Goal: Task Accomplishment & Management: Complete application form

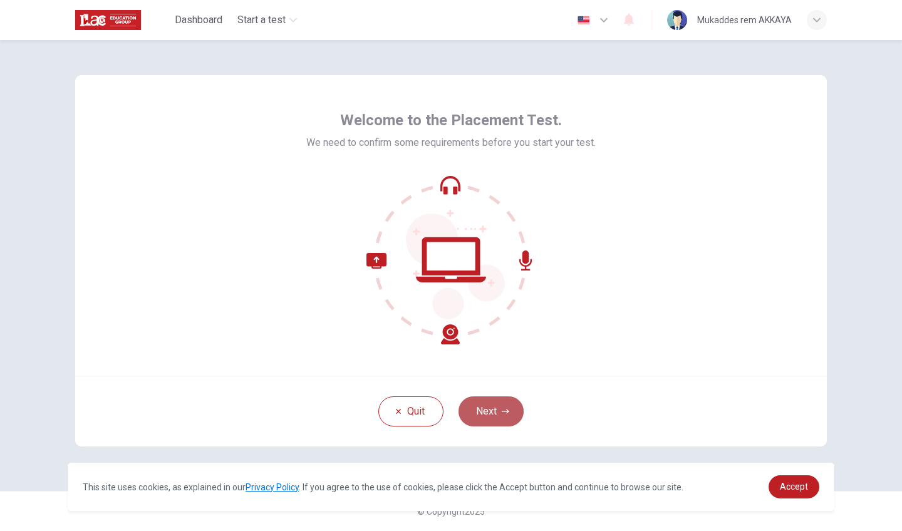
click at [487, 421] on button "Next" at bounding box center [490, 411] width 65 height 30
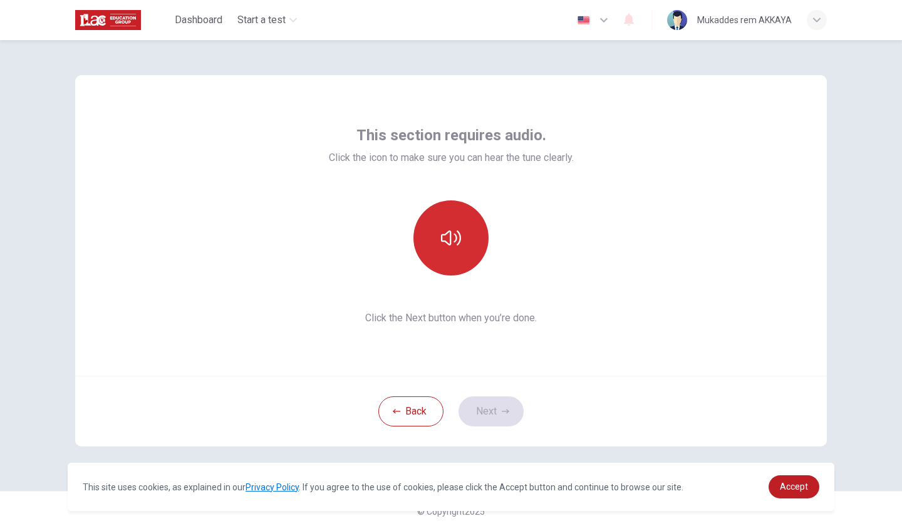
click at [450, 227] on button "button" at bounding box center [450, 237] width 75 height 75
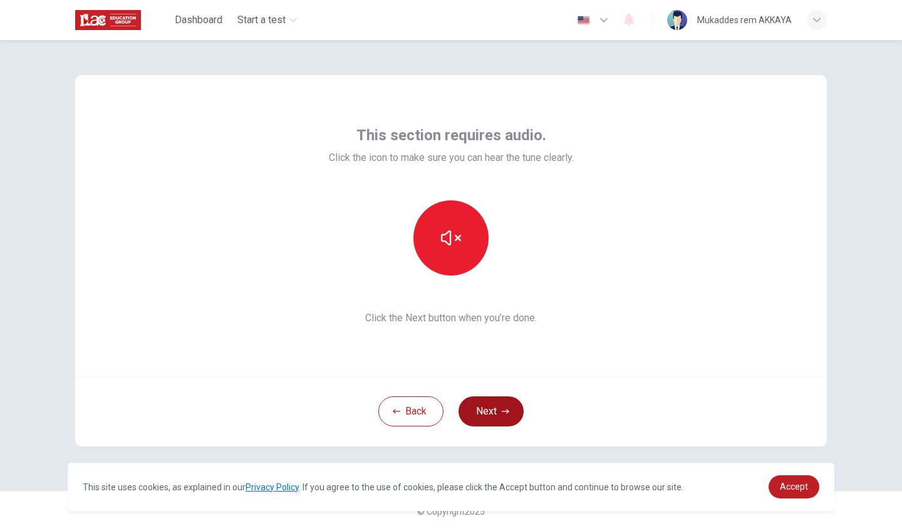
click at [487, 409] on button "Next" at bounding box center [490, 411] width 65 height 30
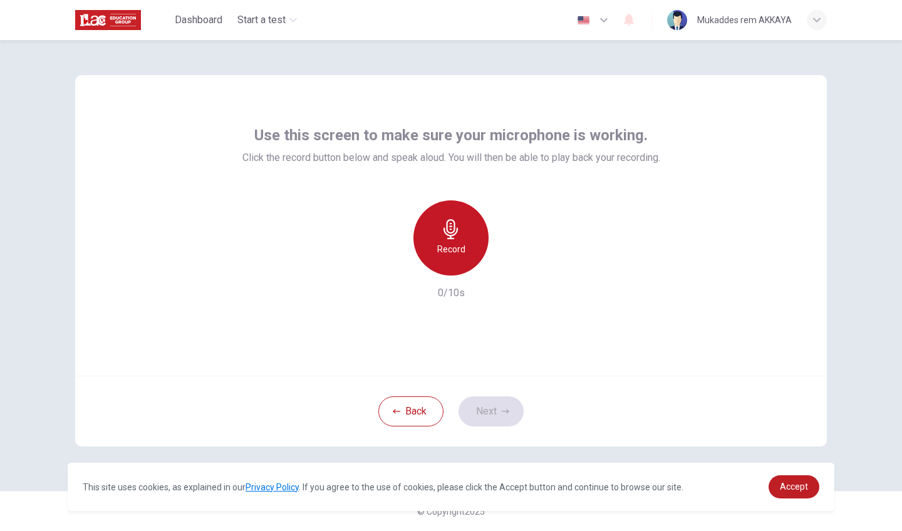
click at [443, 227] on icon "button" at bounding box center [451, 229] width 20 height 20
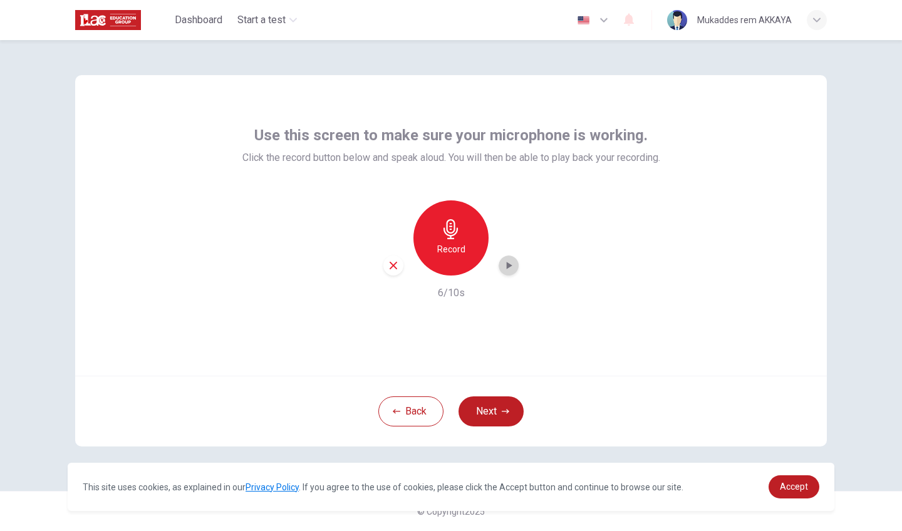
click at [499, 267] on div "button" at bounding box center [509, 266] width 20 height 20
click at [490, 423] on button "Next" at bounding box center [490, 411] width 65 height 30
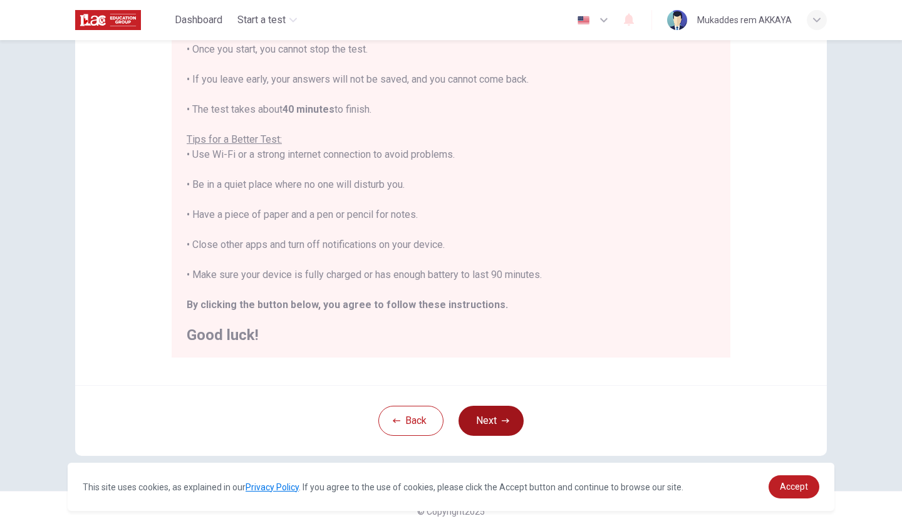
scroll to position [165, 0]
click at [809, 494] on link "Accept" at bounding box center [793, 486] width 51 height 23
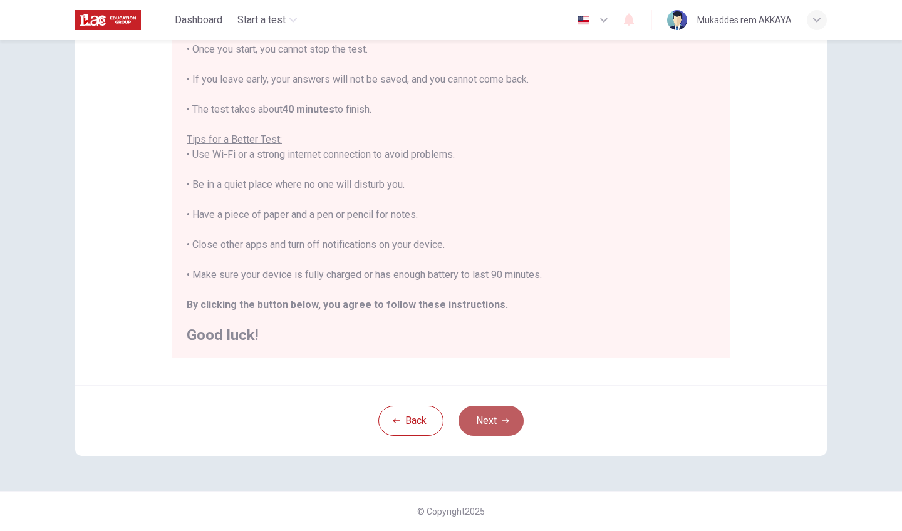
click at [499, 416] on button "Next" at bounding box center [490, 421] width 65 height 30
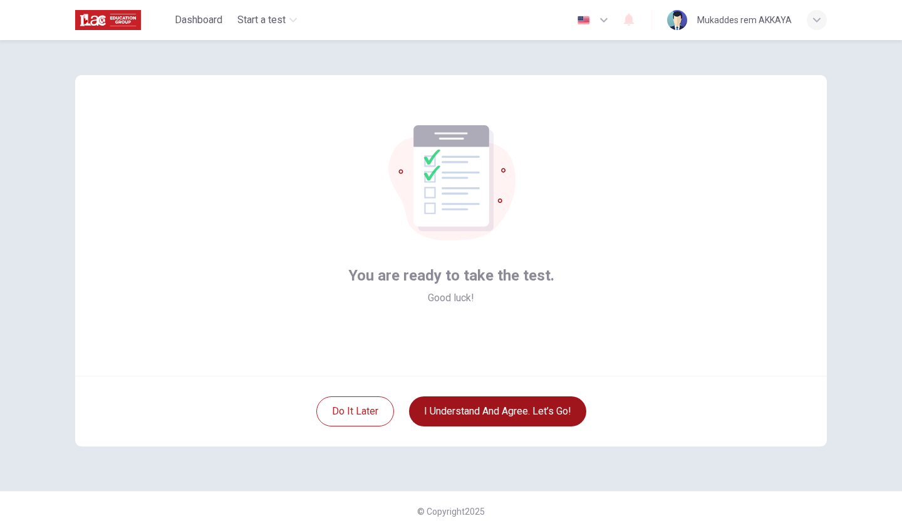
click at [521, 416] on button "I understand and agree. Let’s go!" at bounding box center [497, 411] width 177 height 30
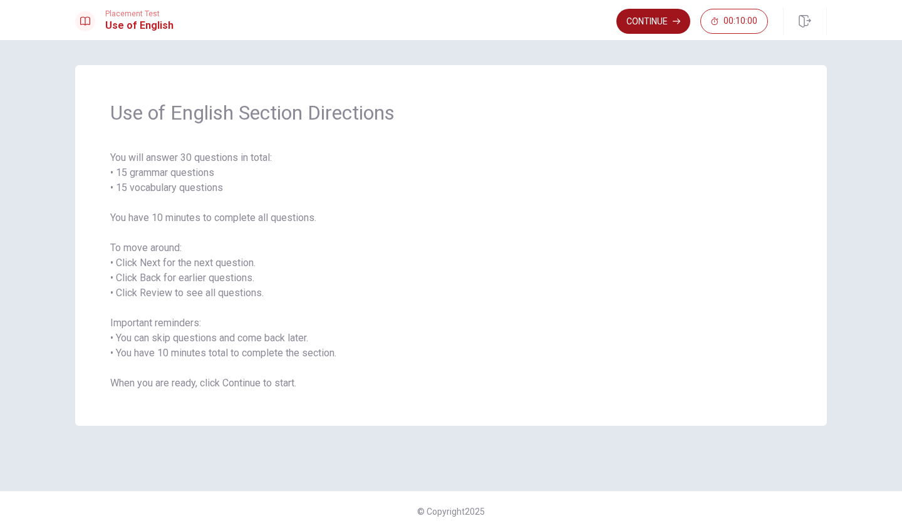
click at [645, 27] on button "Continue" at bounding box center [653, 21] width 74 height 25
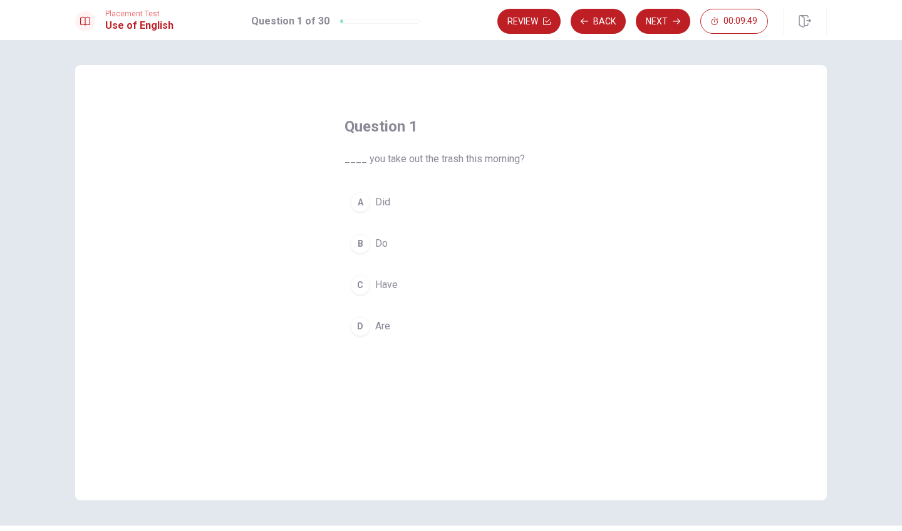
click at [363, 204] on div "A" at bounding box center [360, 202] width 20 height 20
click at [658, 21] on button "Next" at bounding box center [663, 21] width 54 height 25
click at [363, 240] on div "B" at bounding box center [360, 244] width 20 height 20
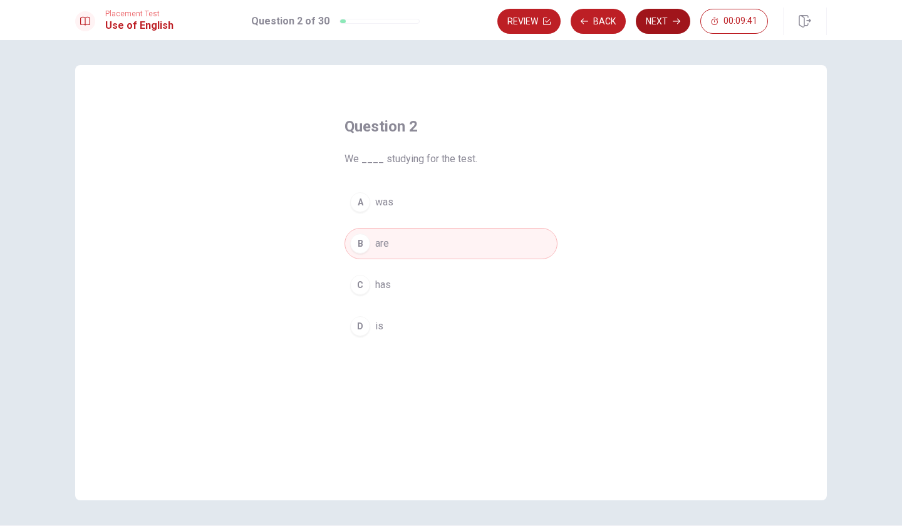
click at [651, 23] on button "Next" at bounding box center [663, 21] width 54 height 25
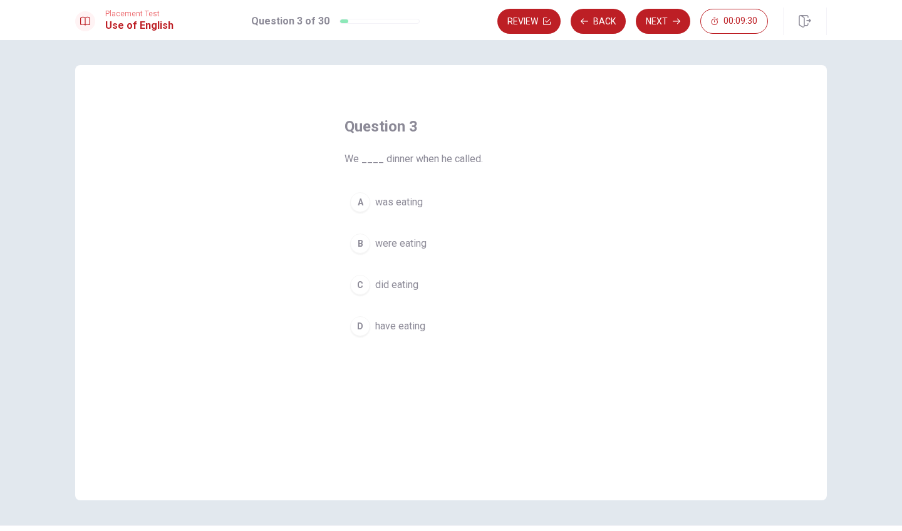
click at [361, 244] on div "B" at bounding box center [360, 244] width 20 height 20
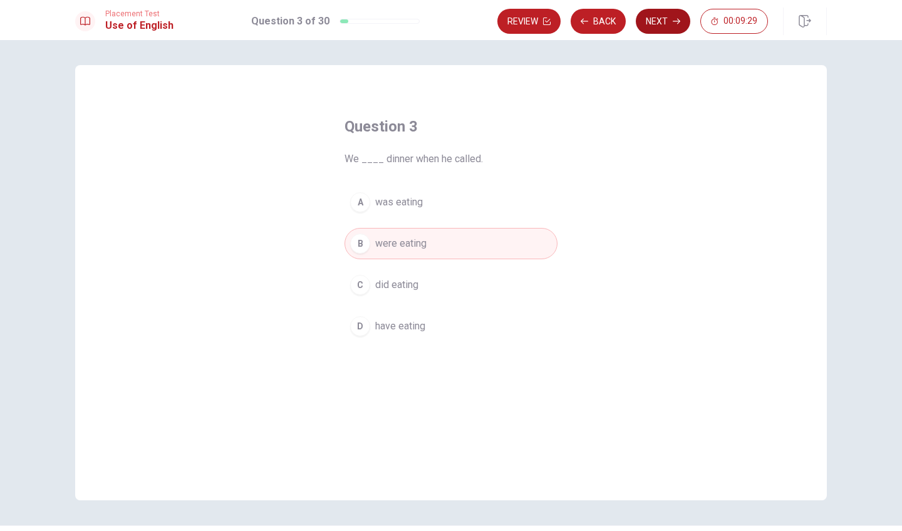
click at [652, 29] on button "Next" at bounding box center [663, 21] width 54 height 25
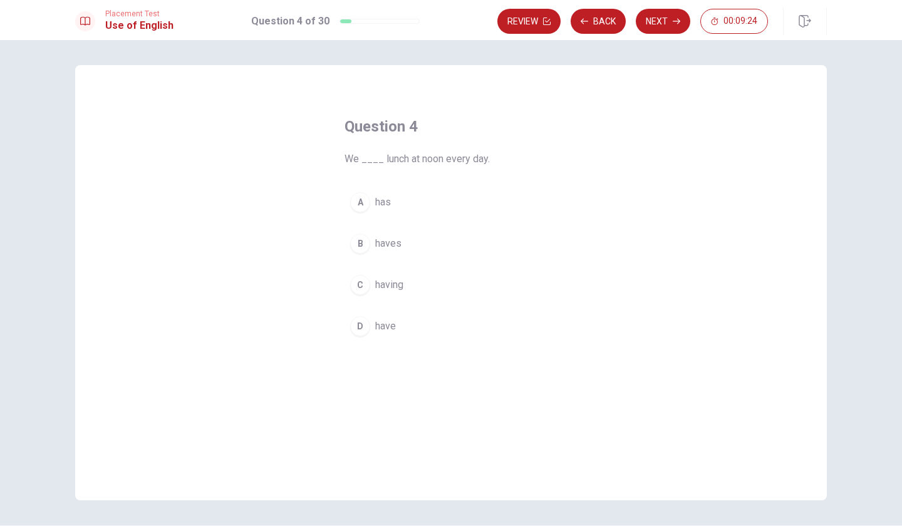
click at [364, 326] on div "D" at bounding box center [360, 326] width 20 height 20
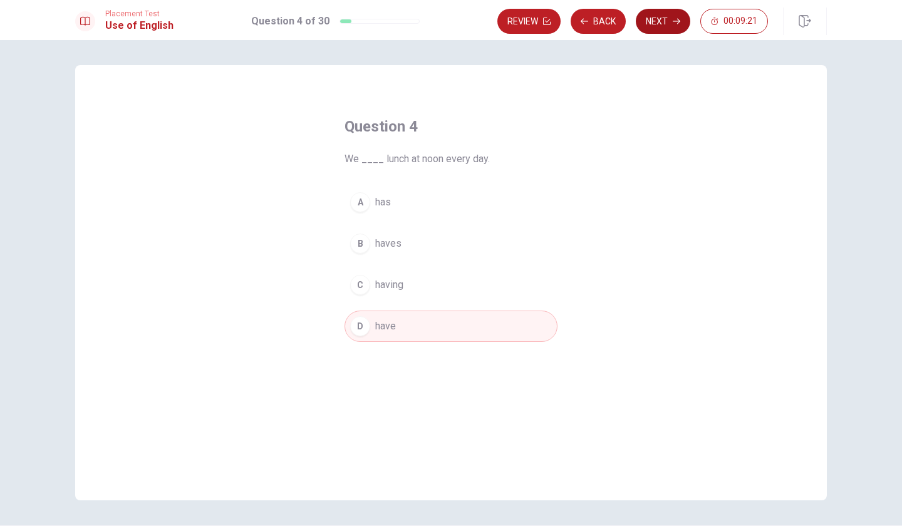
click at [656, 25] on button "Next" at bounding box center [663, 21] width 54 height 25
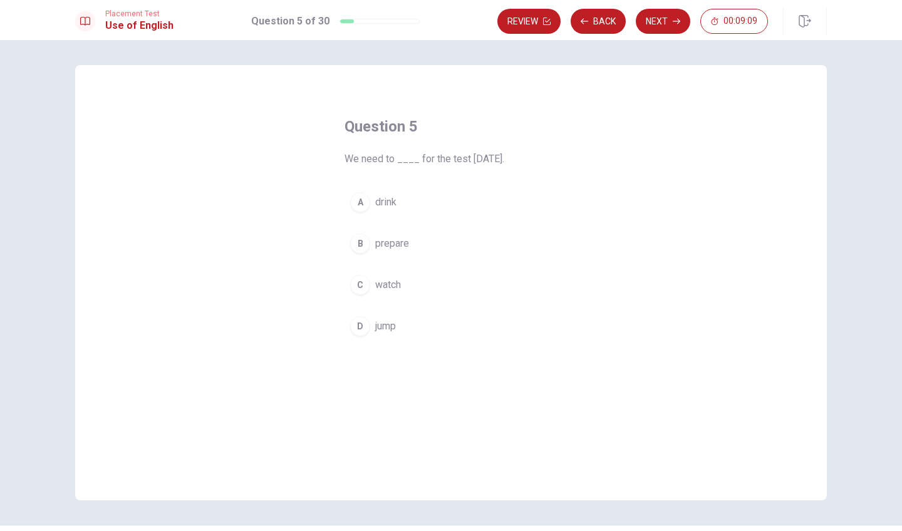
click at [362, 244] on div "B" at bounding box center [360, 244] width 20 height 20
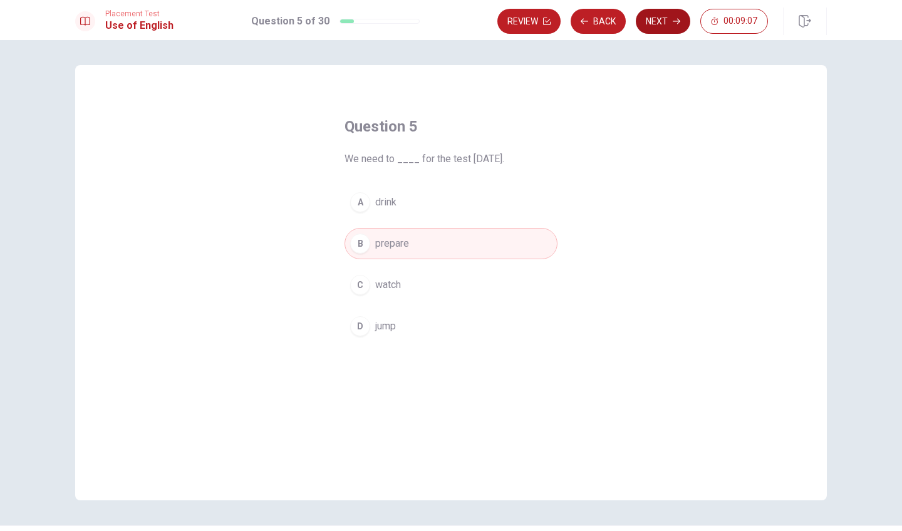
click at [665, 14] on button "Next" at bounding box center [663, 21] width 54 height 25
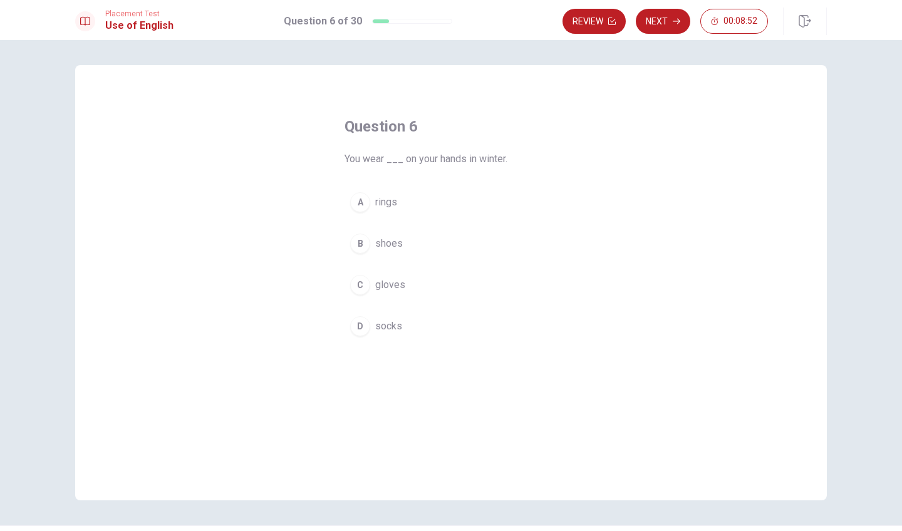
click at [369, 284] on div "C" at bounding box center [360, 285] width 20 height 20
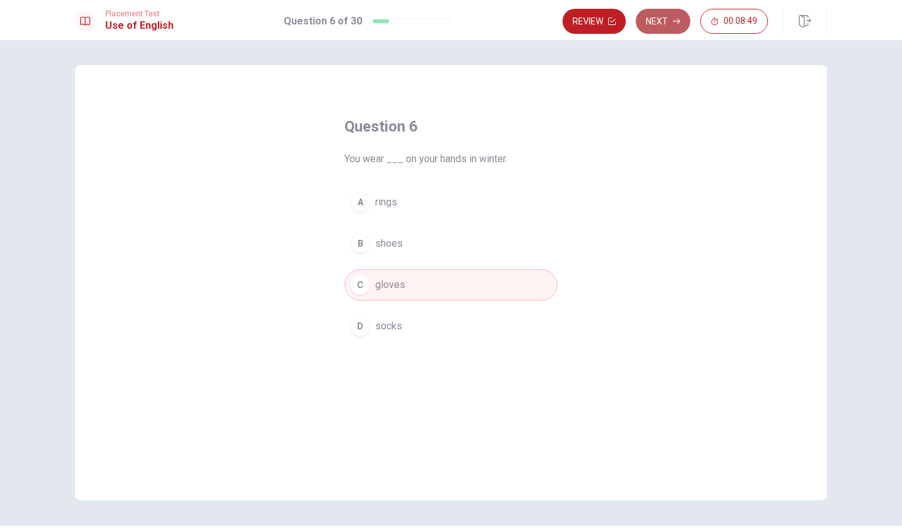
click at [659, 26] on button "Next" at bounding box center [663, 21] width 54 height 25
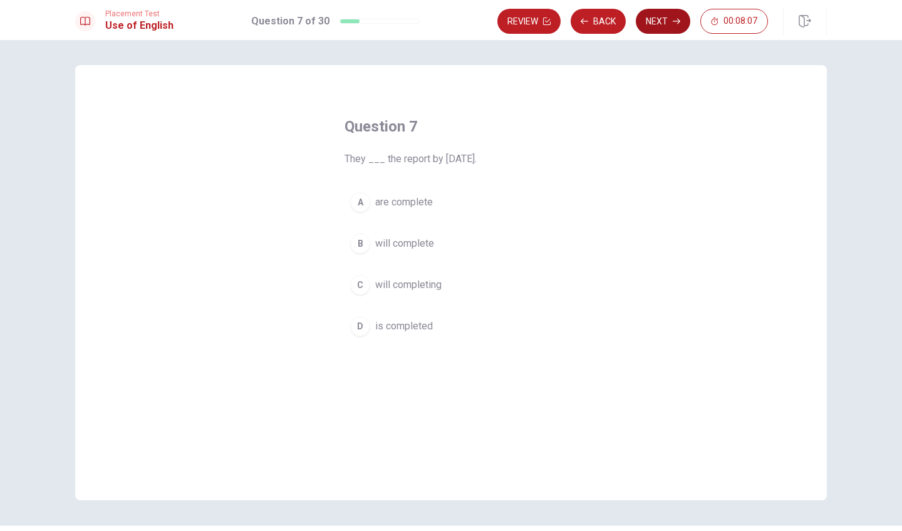
click at [661, 24] on button "Next" at bounding box center [663, 21] width 54 height 25
click at [361, 244] on div "B" at bounding box center [360, 244] width 20 height 20
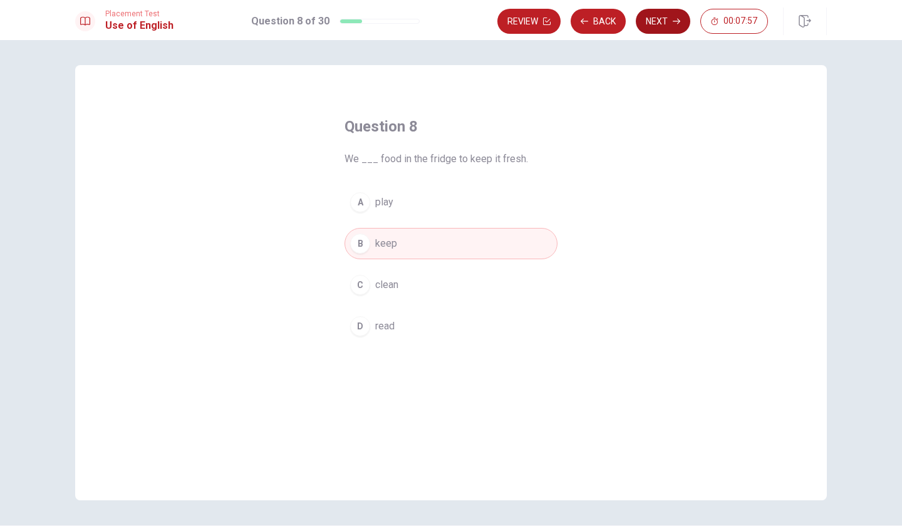
click at [668, 18] on button "Next" at bounding box center [663, 21] width 54 height 25
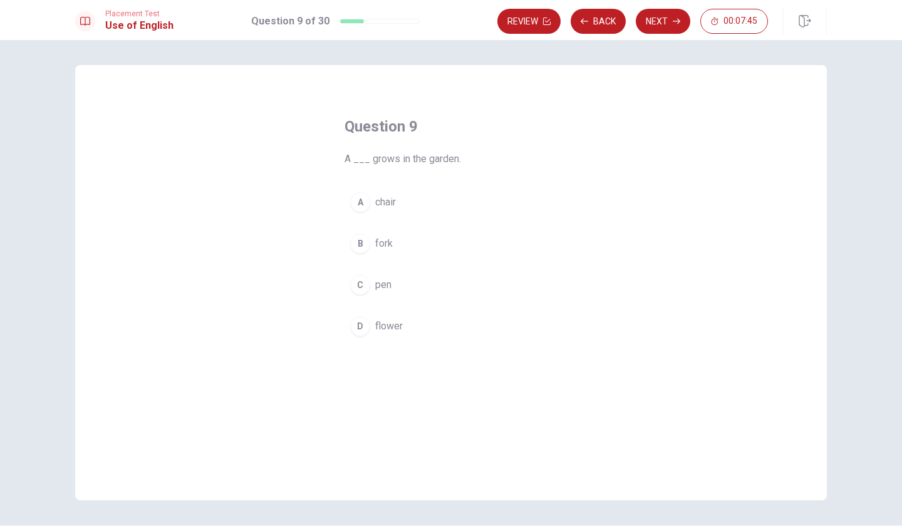
click at [360, 329] on div "D" at bounding box center [360, 326] width 20 height 20
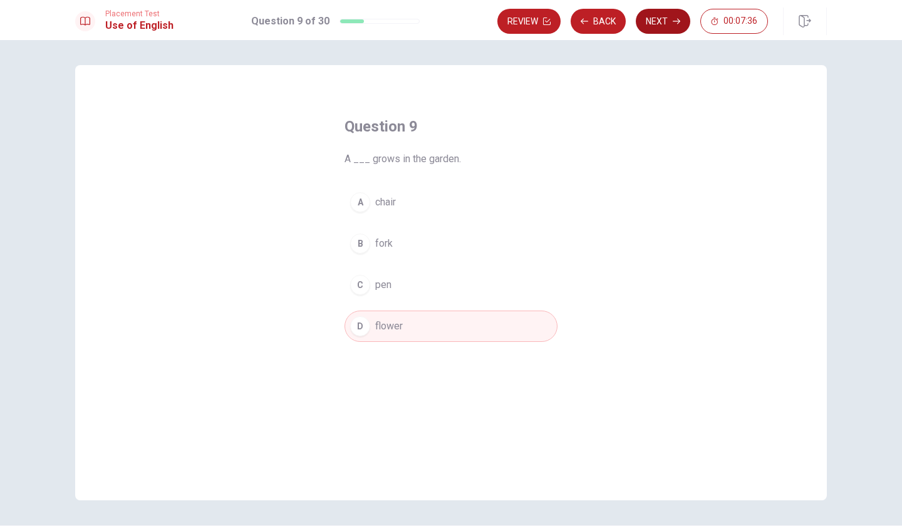
click at [671, 19] on button "Next" at bounding box center [663, 21] width 54 height 25
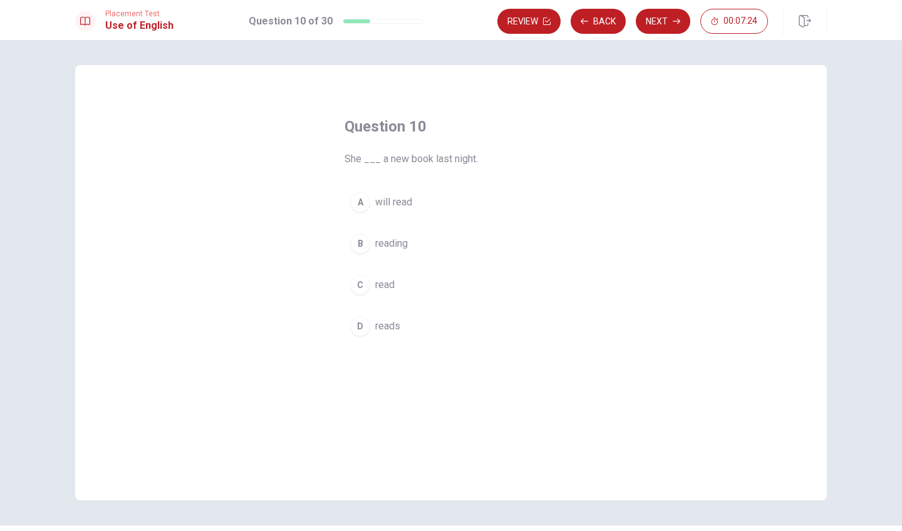
click at [360, 285] on div "C" at bounding box center [360, 285] width 20 height 20
click at [658, 26] on button "Next" at bounding box center [663, 21] width 54 height 25
click at [362, 291] on div "C" at bounding box center [360, 285] width 20 height 20
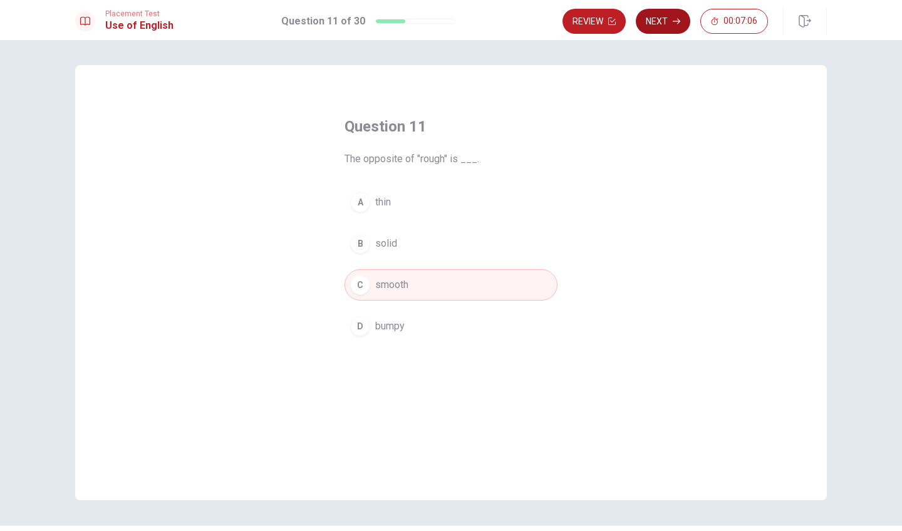
click at [661, 21] on button "Next" at bounding box center [663, 21] width 54 height 25
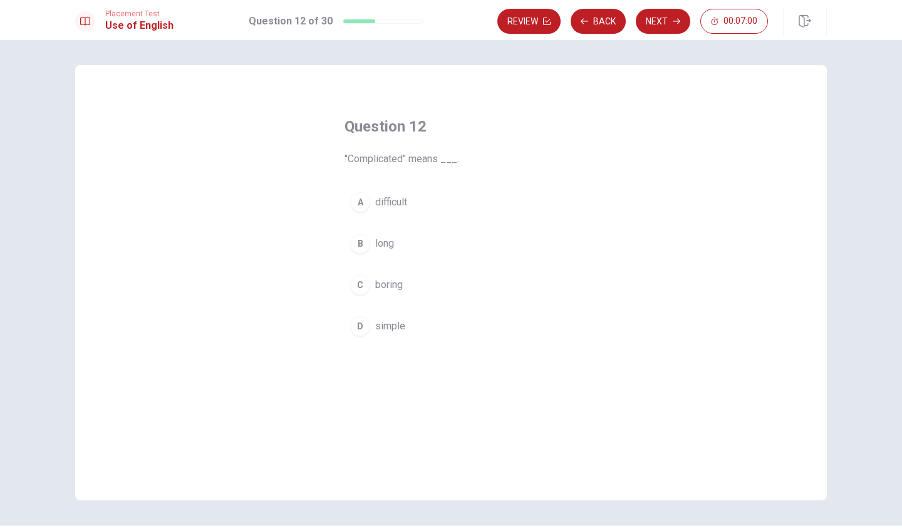
click at [377, 201] on span "difficult" at bounding box center [391, 202] width 32 height 15
click at [662, 25] on button "Next" at bounding box center [663, 21] width 54 height 25
click at [400, 244] on span "to reach a place" at bounding box center [409, 243] width 69 height 15
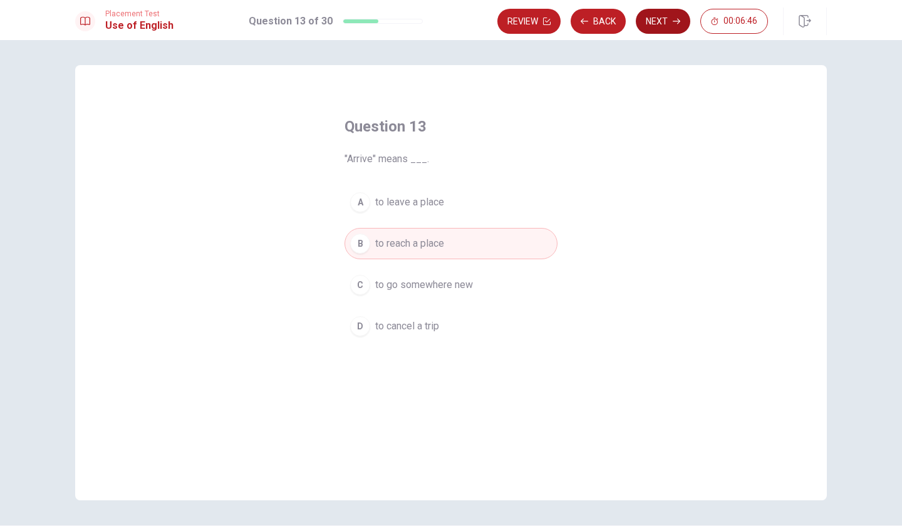
click at [666, 18] on button "Next" at bounding box center [663, 21] width 54 height 25
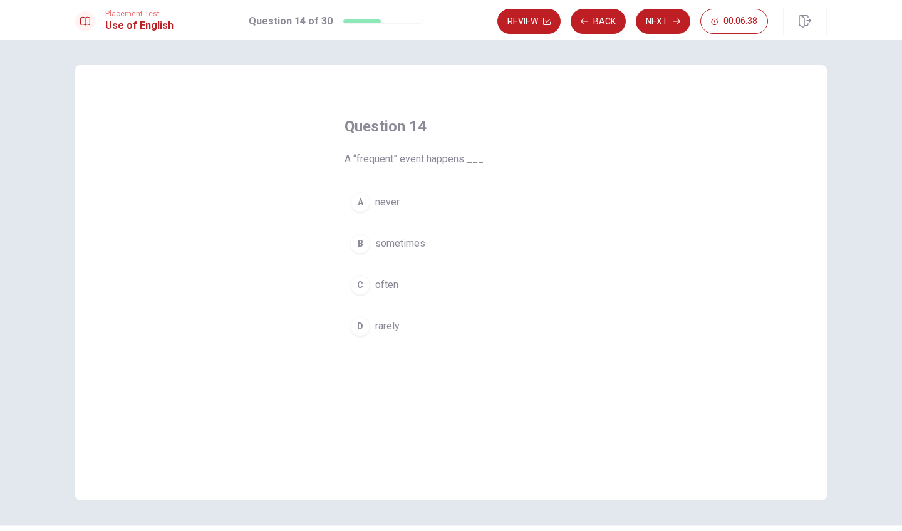
click at [388, 286] on span "often" at bounding box center [386, 284] width 23 height 15
click at [661, 28] on button "Next" at bounding box center [663, 21] width 54 height 25
click at [666, 24] on button "Next" at bounding box center [663, 21] width 54 height 25
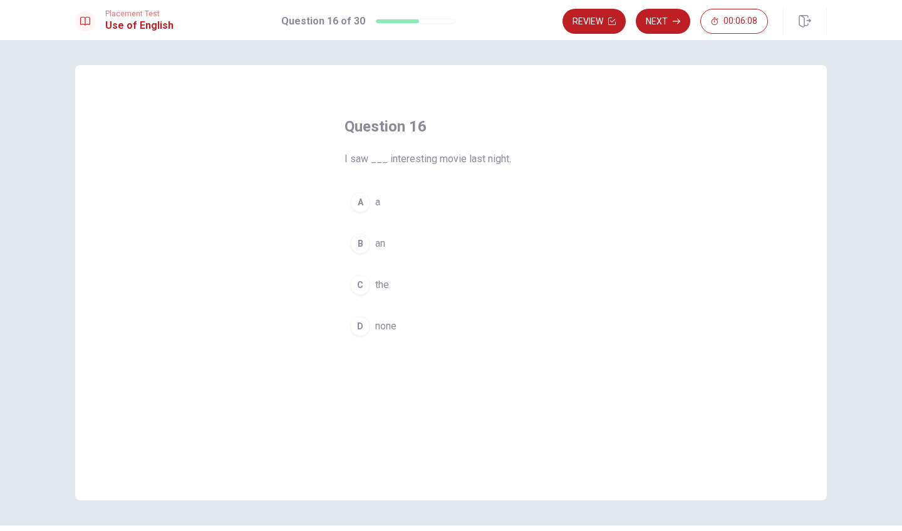
click at [363, 248] on div "B" at bounding box center [360, 244] width 20 height 20
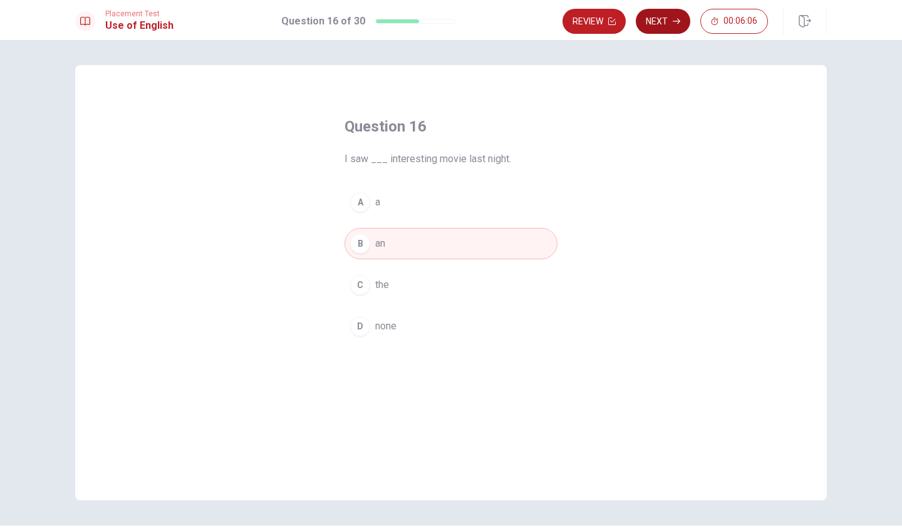
click at [658, 26] on button "Next" at bounding box center [663, 21] width 54 height 25
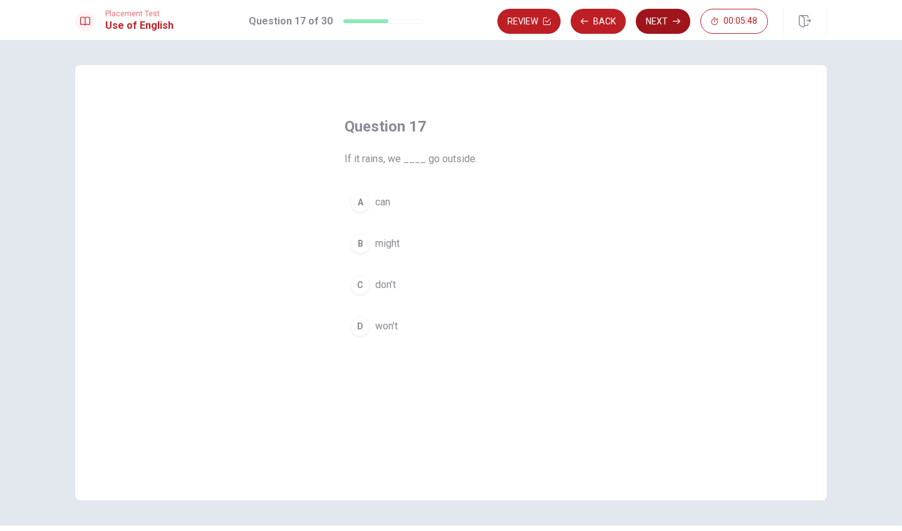
click at [661, 25] on button "Next" at bounding box center [663, 21] width 54 height 25
click at [663, 23] on button "Next" at bounding box center [663, 21] width 54 height 25
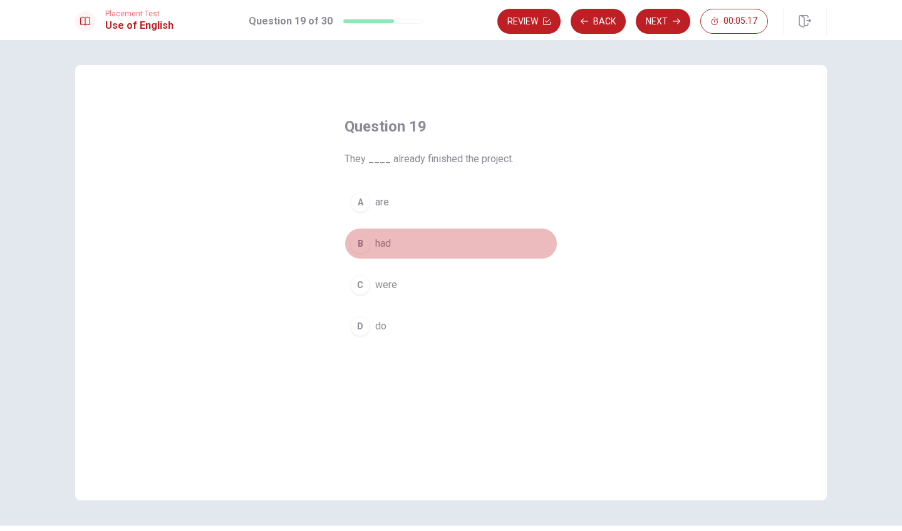
click at [378, 242] on span "had" at bounding box center [383, 243] width 16 height 15
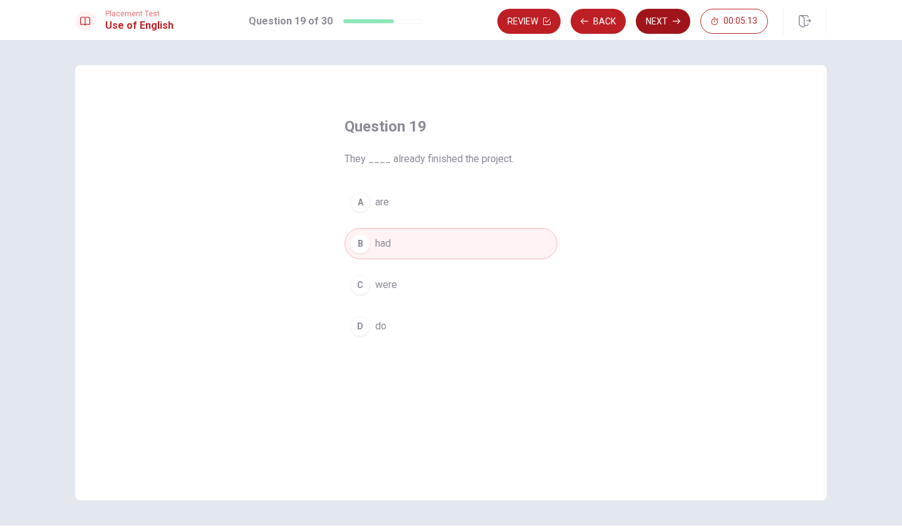
click at [660, 23] on button "Next" at bounding box center [663, 21] width 54 height 25
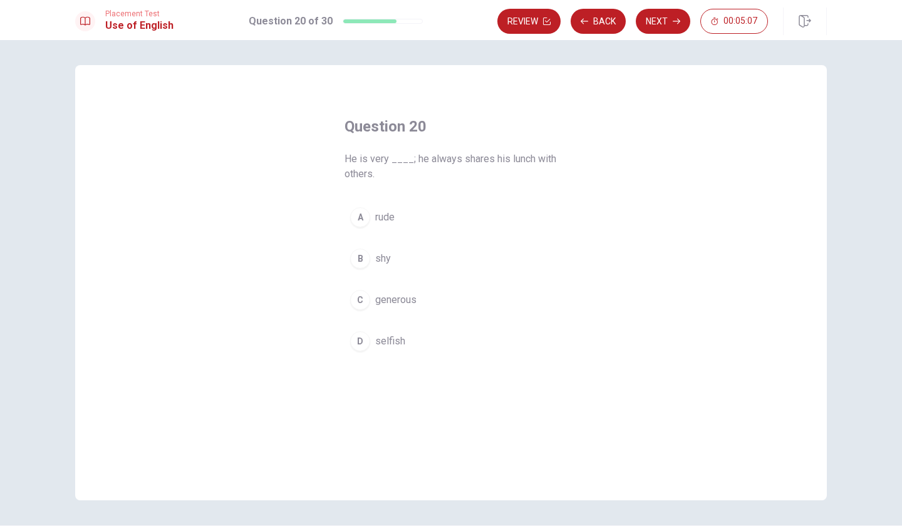
click at [408, 300] on span "generous" at bounding box center [395, 299] width 41 height 15
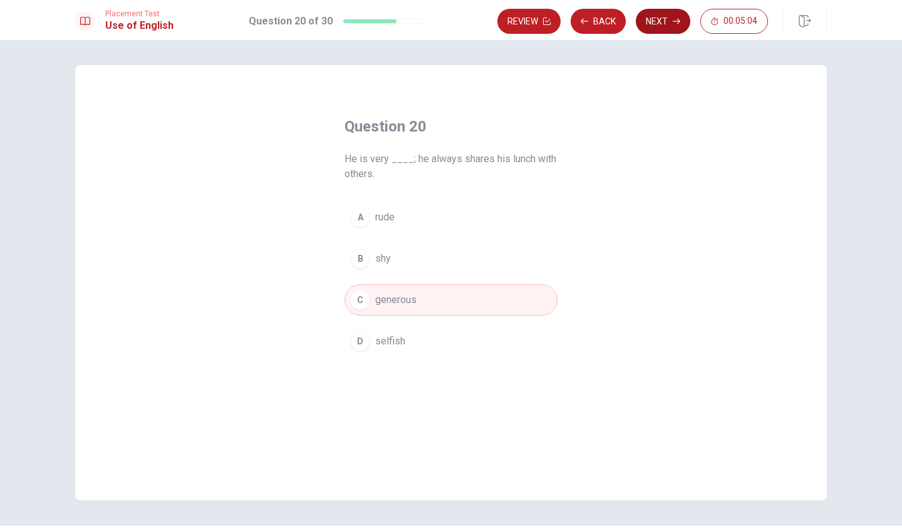
click at [673, 20] on icon "button" at bounding box center [677, 22] width 8 height 8
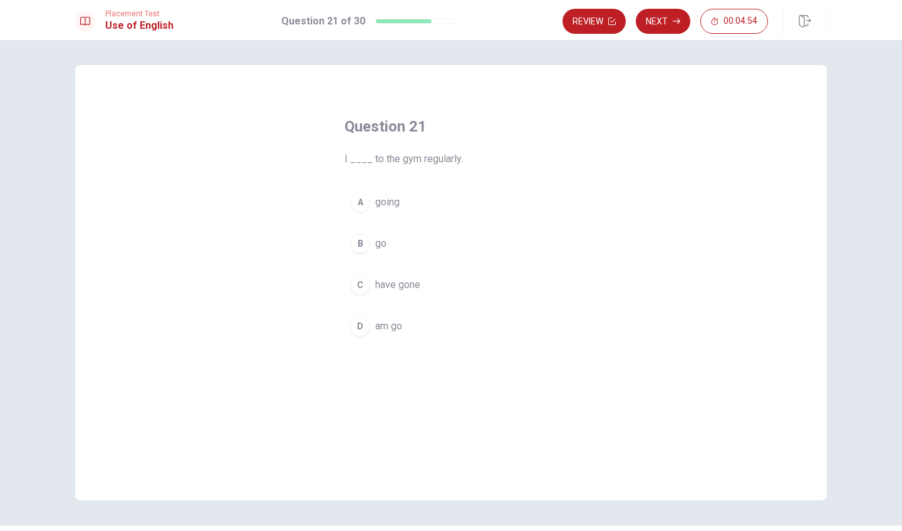
click at [385, 244] on span "go" at bounding box center [380, 243] width 11 height 15
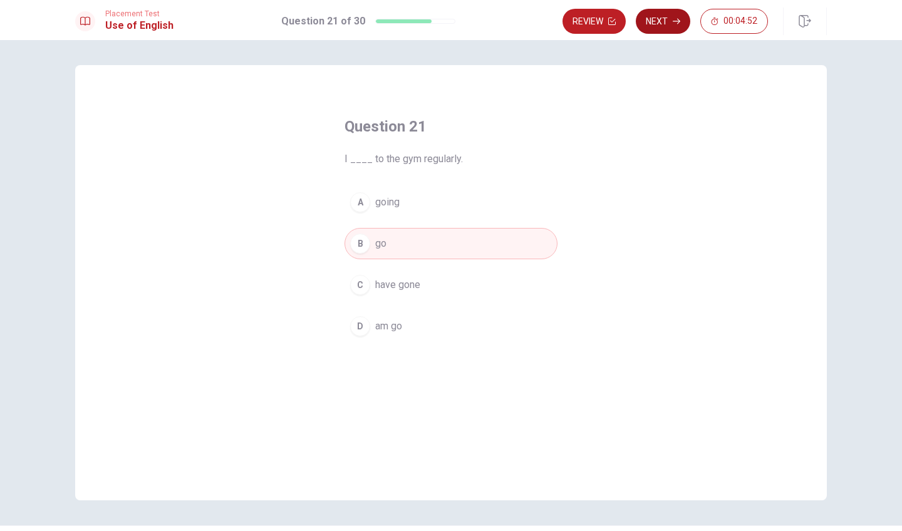
click at [669, 18] on button "Next" at bounding box center [663, 21] width 54 height 25
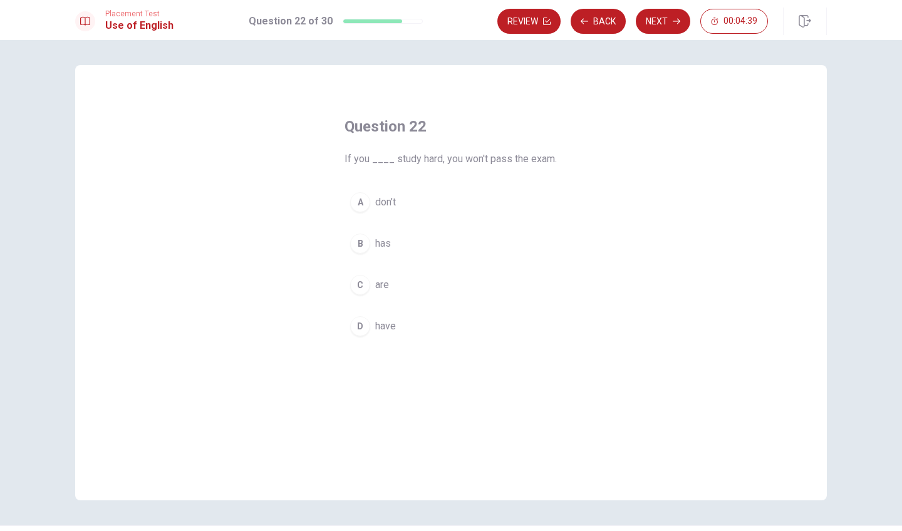
click at [378, 202] on span "don’t" at bounding box center [385, 202] width 21 height 15
click at [664, 19] on button "Next" at bounding box center [663, 21] width 54 height 25
click at [383, 318] on button "D leave" at bounding box center [450, 326] width 213 height 31
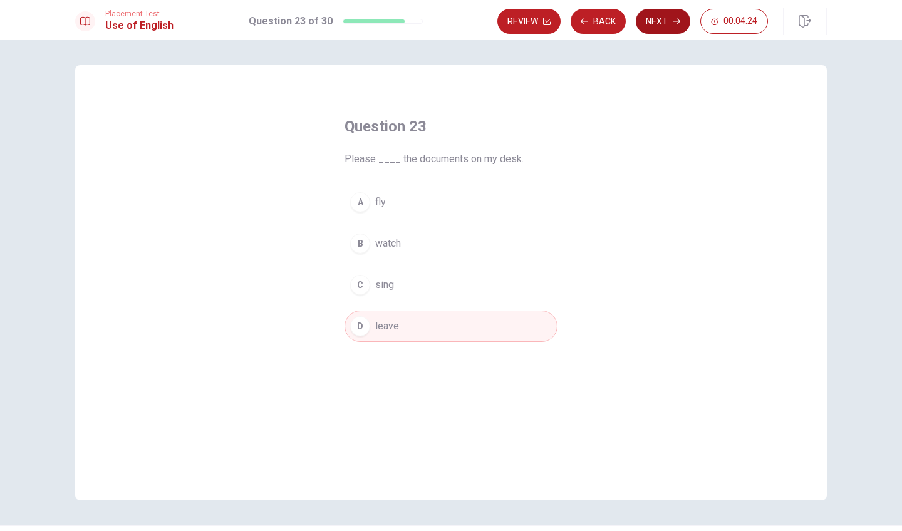
click at [663, 19] on button "Next" at bounding box center [663, 21] width 54 height 25
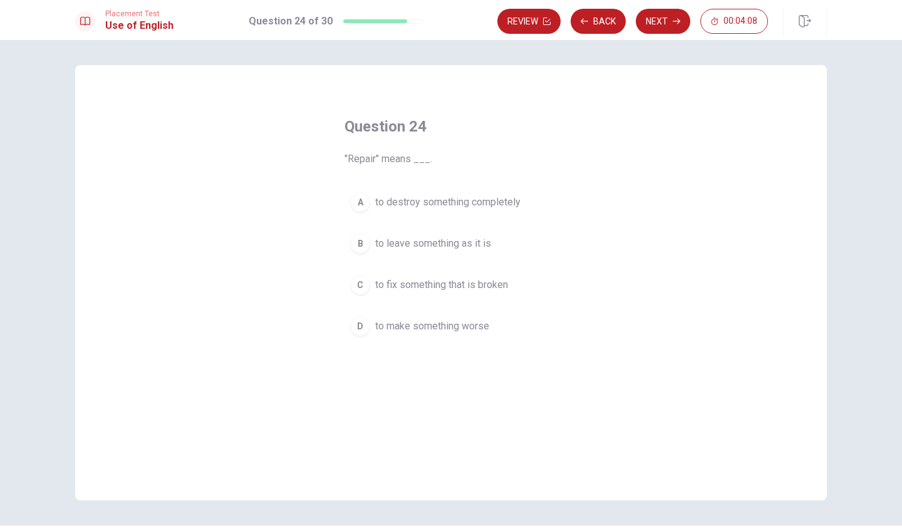
click at [472, 284] on span "to fix something that is broken" at bounding box center [441, 284] width 133 height 15
click at [665, 24] on button "Next" at bounding box center [663, 21] width 54 height 25
click at [399, 202] on span "mustn’t" at bounding box center [390, 202] width 31 height 15
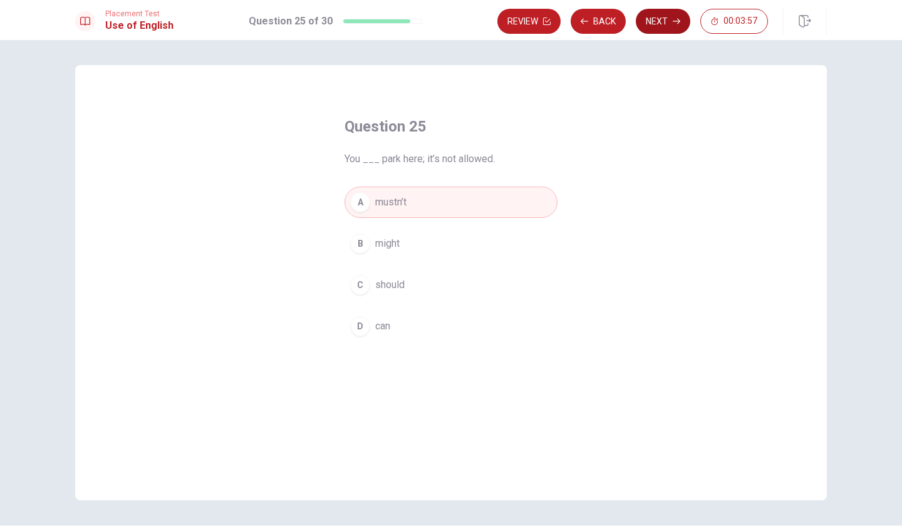
click at [658, 28] on button "Next" at bounding box center [663, 21] width 54 height 25
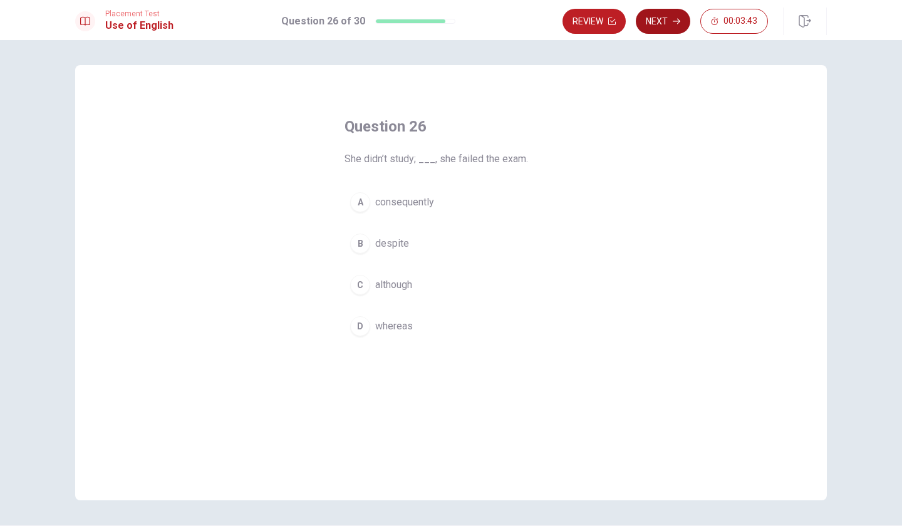
click at [666, 15] on button "Next" at bounding box center [663, 21] width 54 height 25
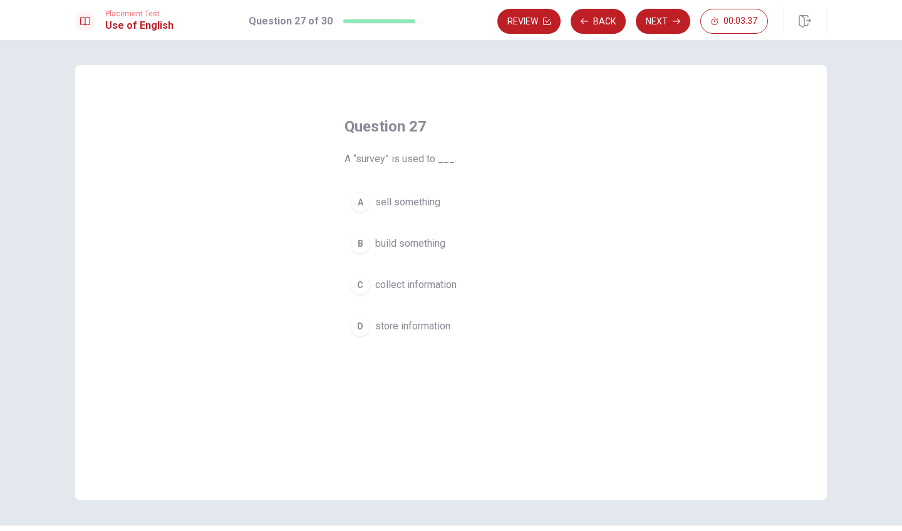
click at [444, 282] on span "collect information" at bounding box center [415, 284] width 81 height 15
click at [656, 21] on button "Next" at bounding box center [663, 21] width 54 height 25
click at [398, 323] on span "study" at bounding box center [387, 326] width 24 height 15
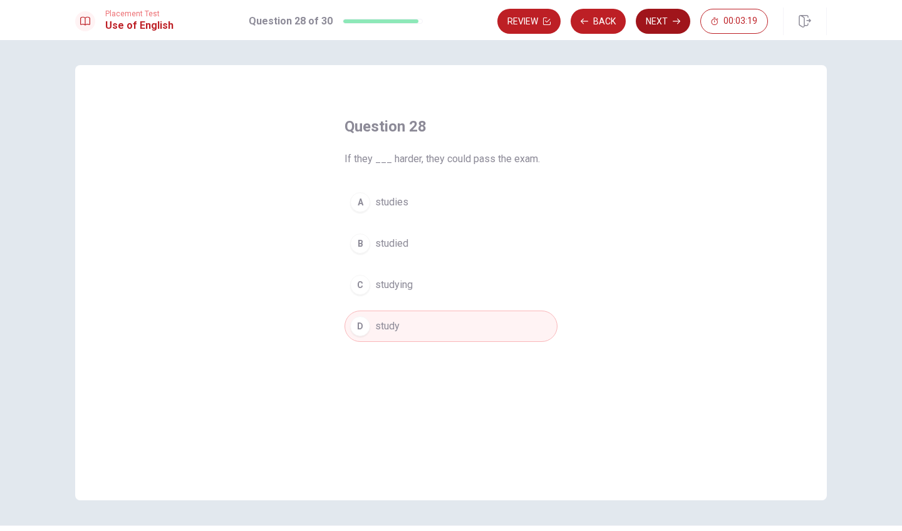
click at [659, 19] on button "Next" at bounding box center [663, 21] width 54 height 25
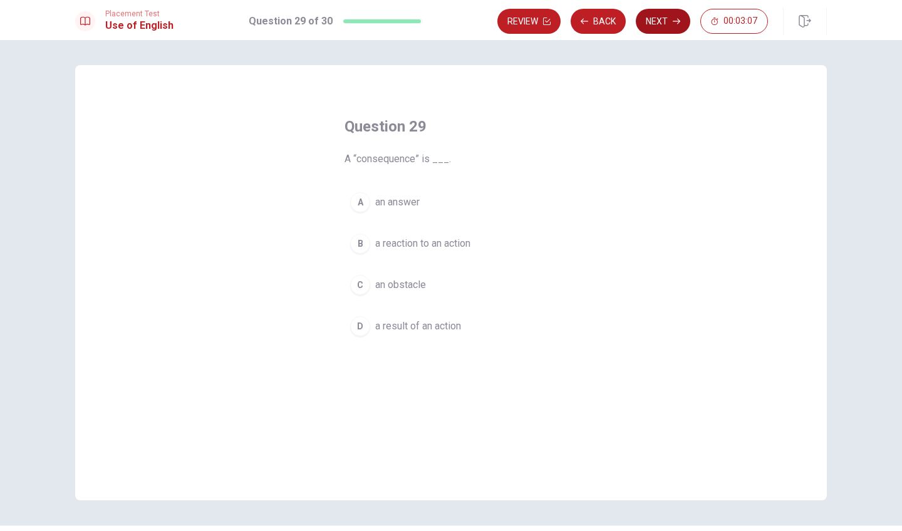
click at [662, 24] on button "Next" at bounding box center [663, 21] width 54 height 25
click at [678, 23] on icon "button" at bounding box center [677, 22] width 8 height 6
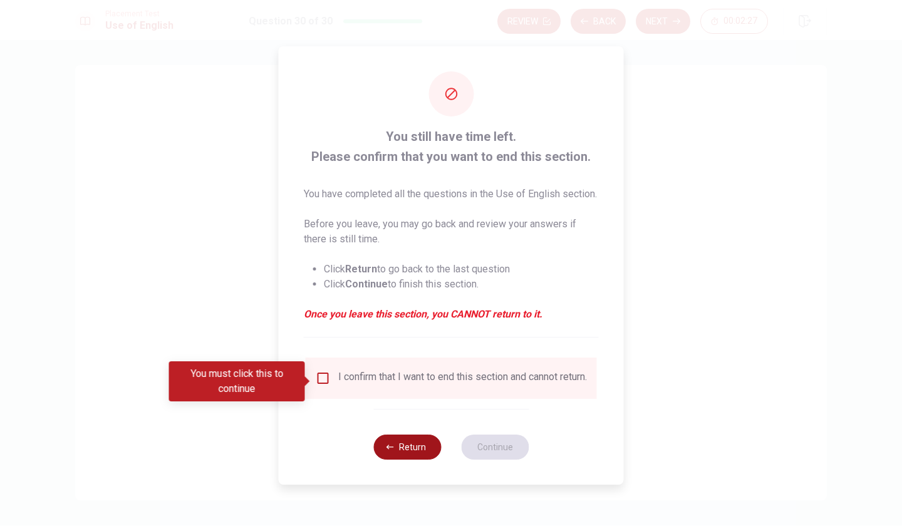
click at [398, 460] on button "Return" at bounding box center [407, 447] width 68 height 25
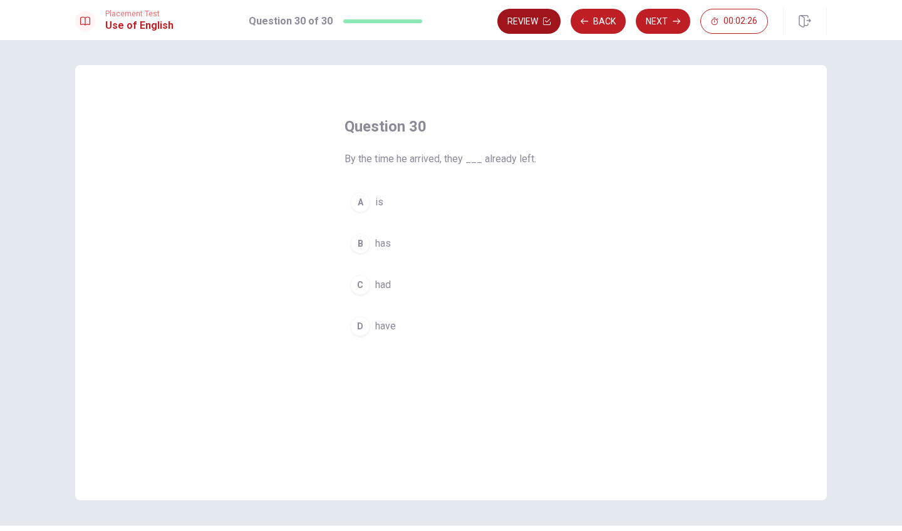
click at [529, 20] on button "Review" at bounding box center [528, 21] width 63 height 25
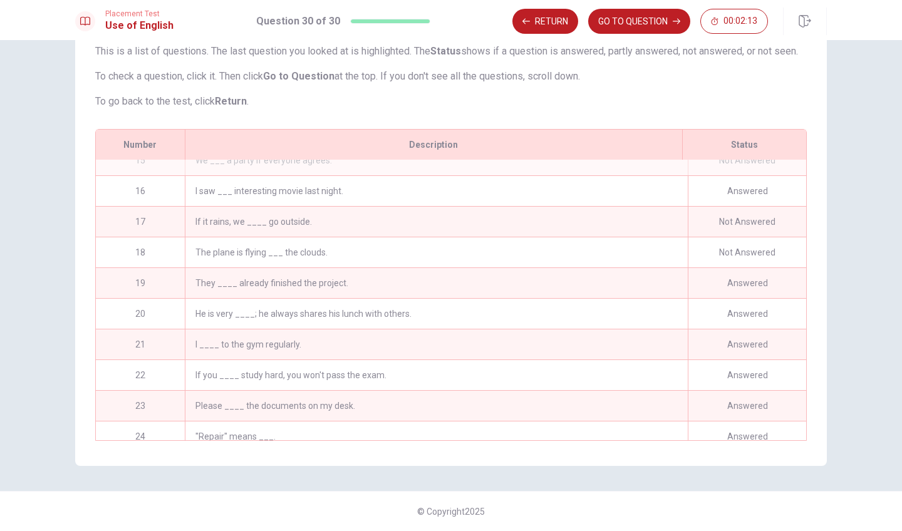
scroll to position [448, 0]
click at [390, 217] on div "If it rains, we ____ go outside." at bounding box center [436, 218] width 503 height 30
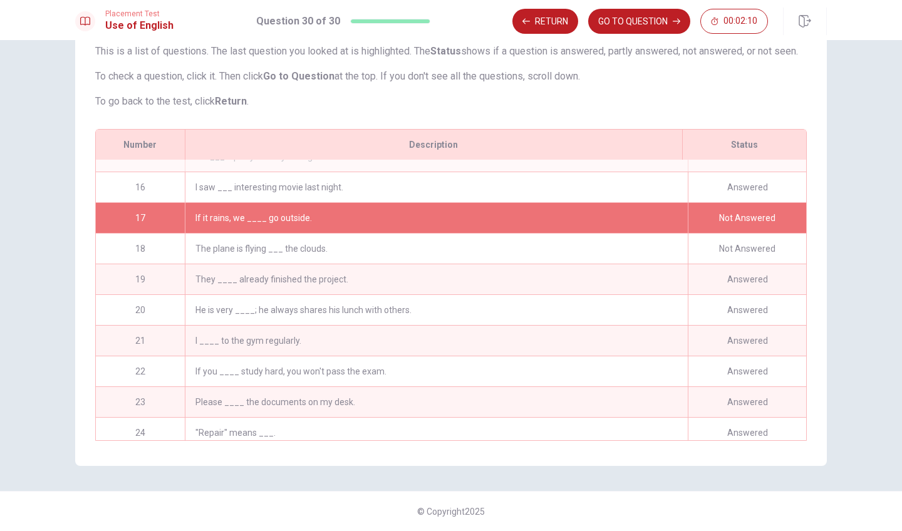
click at [390, 217] on div "If it rains, we ____ go outside." at bounding box center [436, 218] width 503 height 30
click at [163, 210] on div "17" at bounding box center [140, 218] width 89 height 30
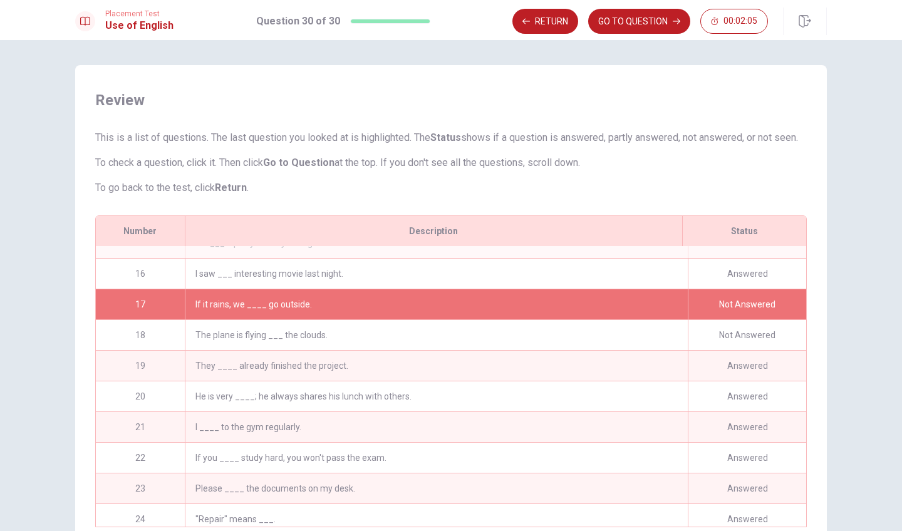
scroll to position [0, 0]
click at [539, 26] on button "Return" at bounding box center [545, 21] width 66 height 25
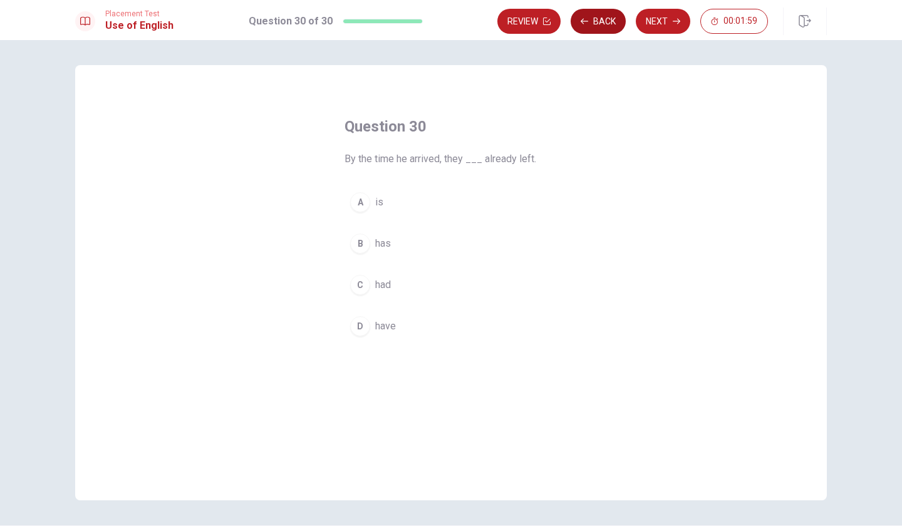
click at [599, 28] on button "Back" at bounding box center [598, 21] width 55 height 25
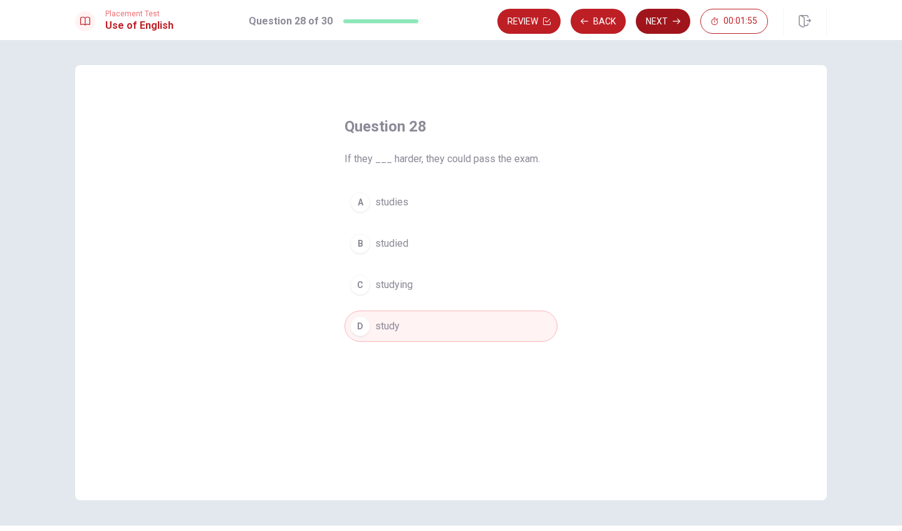
click at [664, 19] on button "Next" at bounding box center [663, 21] width 54 height 25
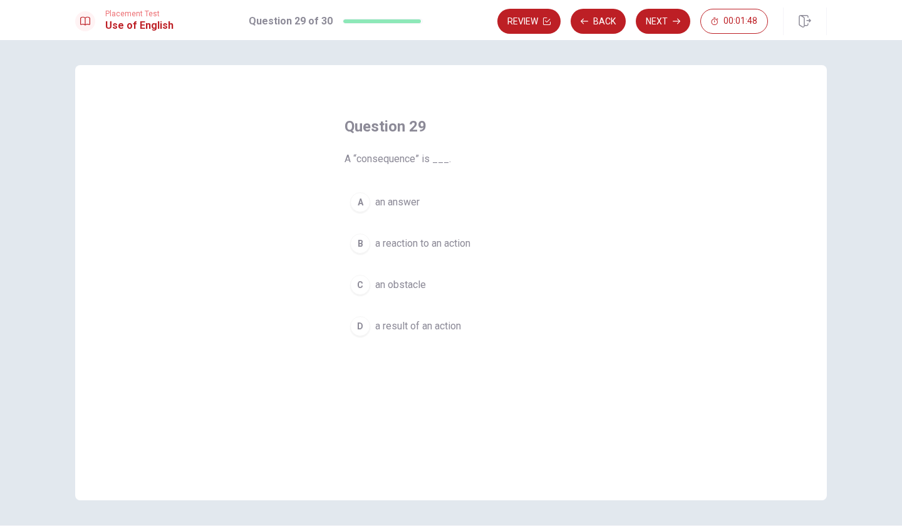
click at [390, 325] on span "a result of an action" at bounding box center [418, 326] width 86 height 15
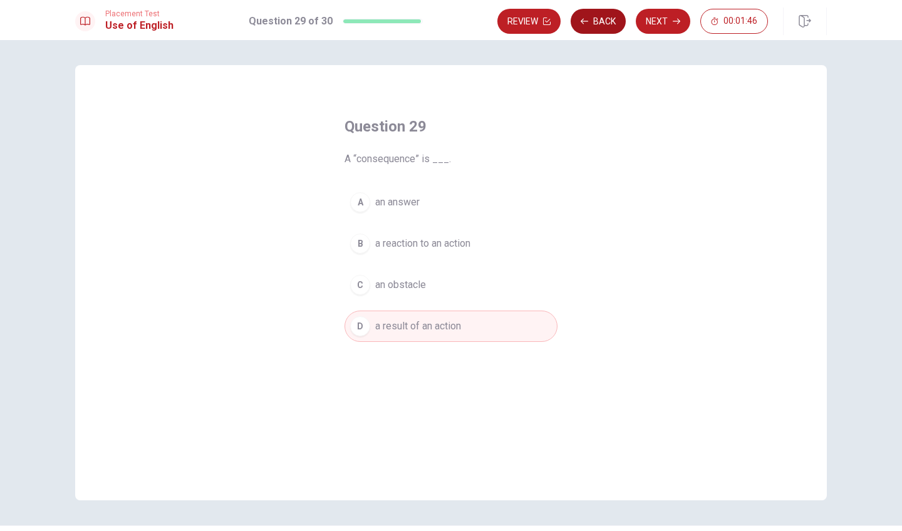
click at [599, 24] on button "Back" at bounding box center [598, 21] width 55 height 25
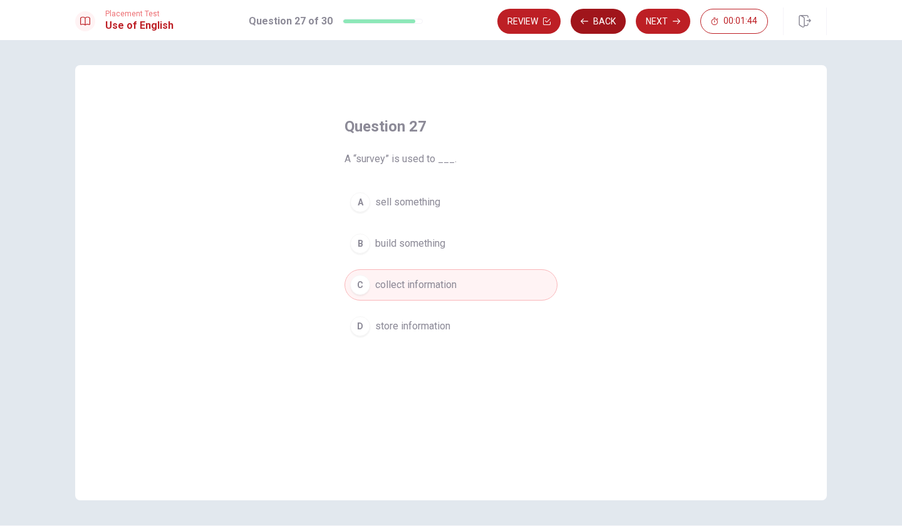
click at [599, 24] on button "Back" at bounding box center [598, 21] width 55 height 25
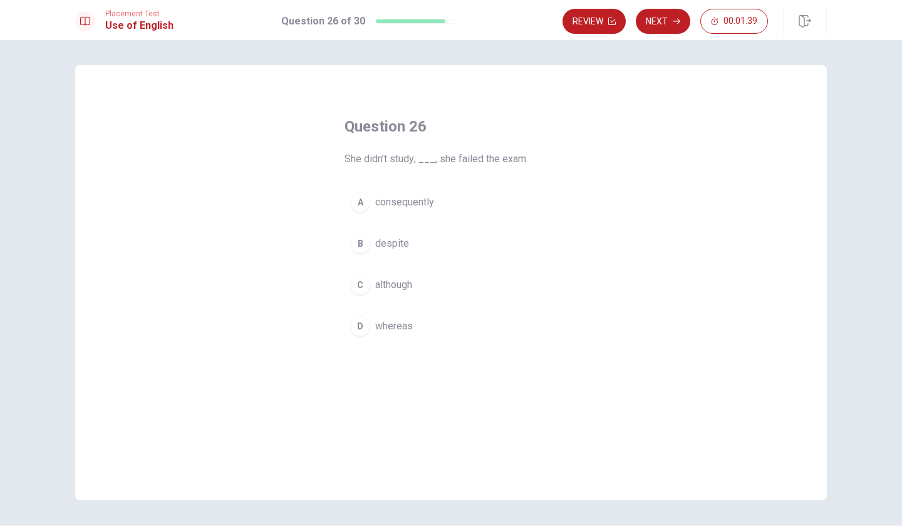
click at [426, 202] on span "consequently" at bounding box center [404, 202] width 59 height 15
click at [606, 103] on div "Question 26 She didn’t study; ___, she failed the exam. A consequently B despit…" at bounding box center [451, 282] width 752 height 435
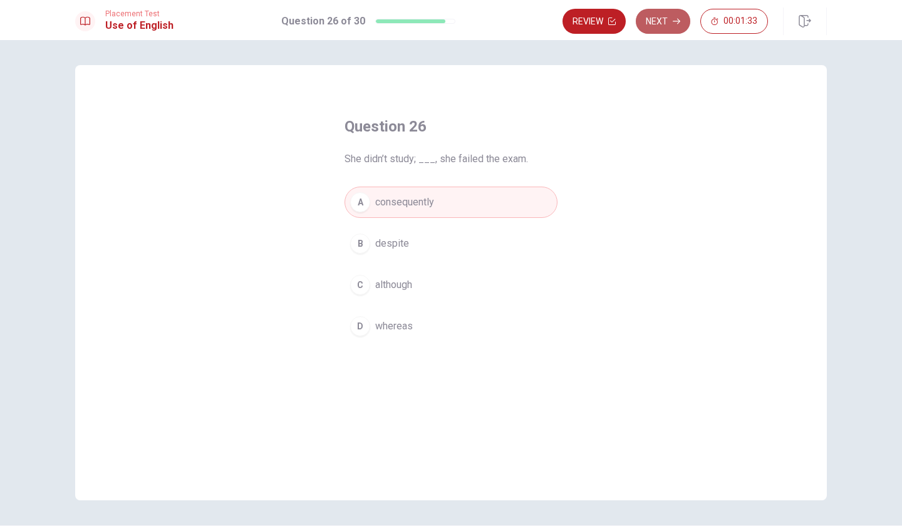
click at [664, 16] on button "Next" at bounding box center [663, 21] width 54 height 25
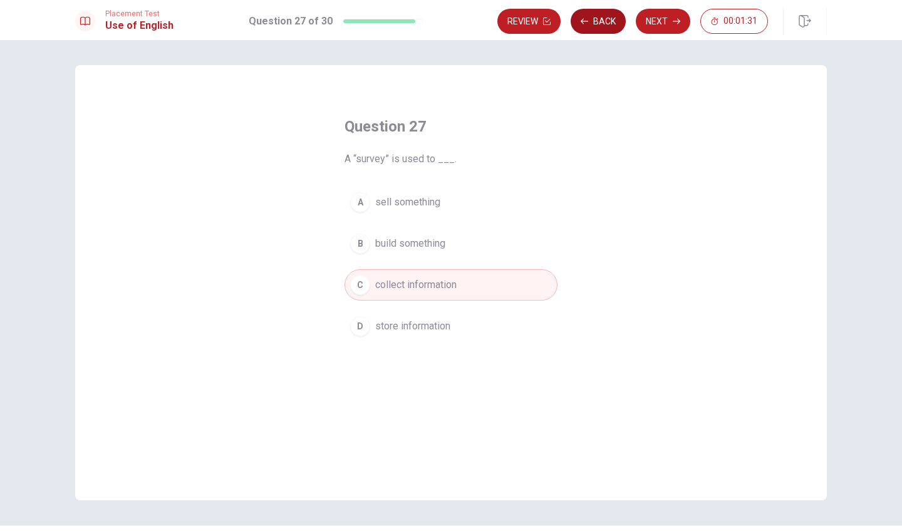
click at [611, 23] on button "Back" at bounding box center [598, 21] width 55 height 25
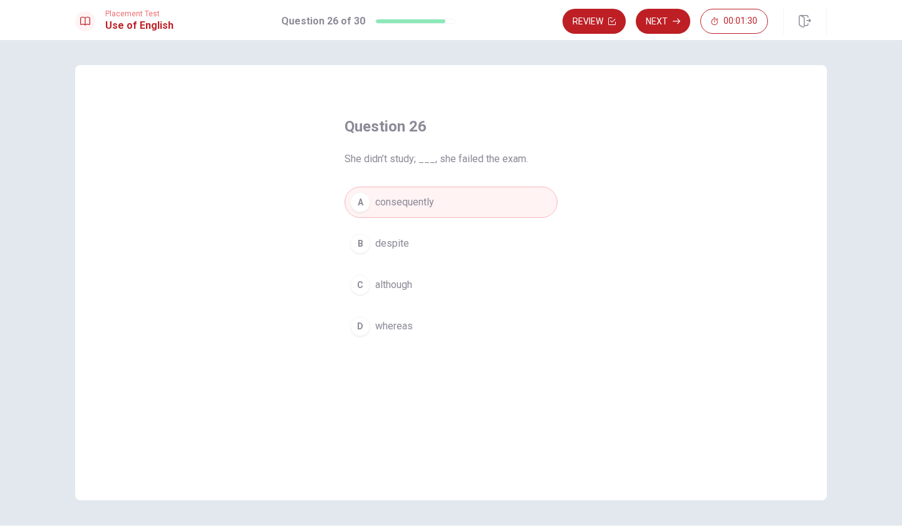
click at [611, 23] on icon "button" at bounding box center [612, 22] width 8 height 8
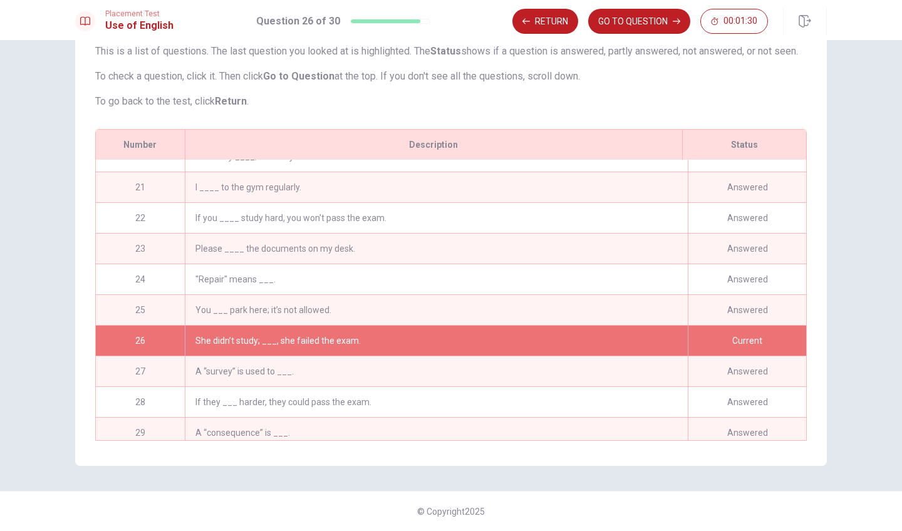
scroll to position [639, 0]
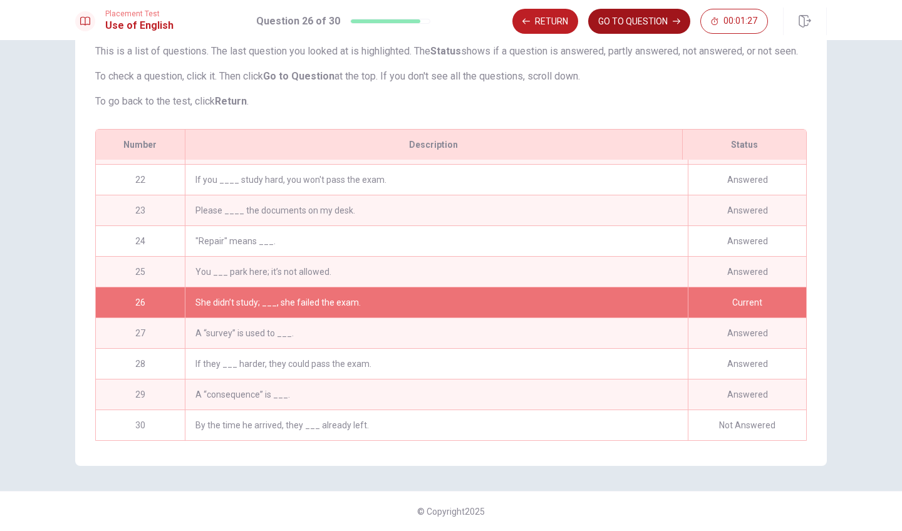
click at [654, 23] on button "GO TO QUESTION" at bounding box center [639, 21] width 102 height 25
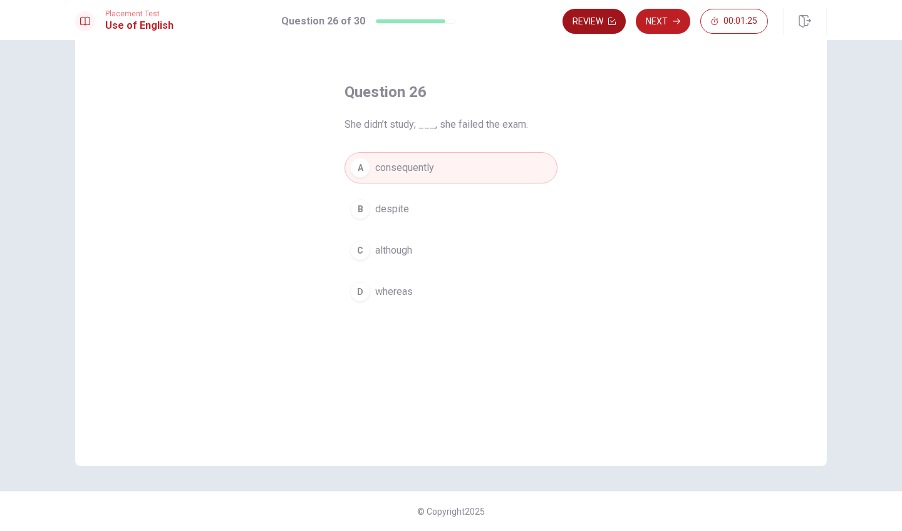
click at [597, 28] on button "Review" at bounding box center [593, 21] width 63 height 25
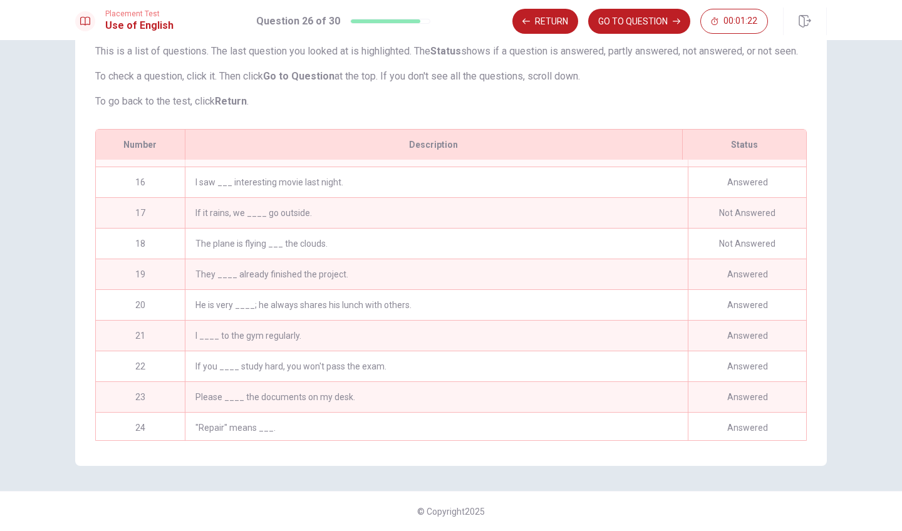
scroll to position [451, 0]
click at [492, 244] on div "The plane is flying ___ the clouds." at bounding box center [436, 245] width 503 height 30
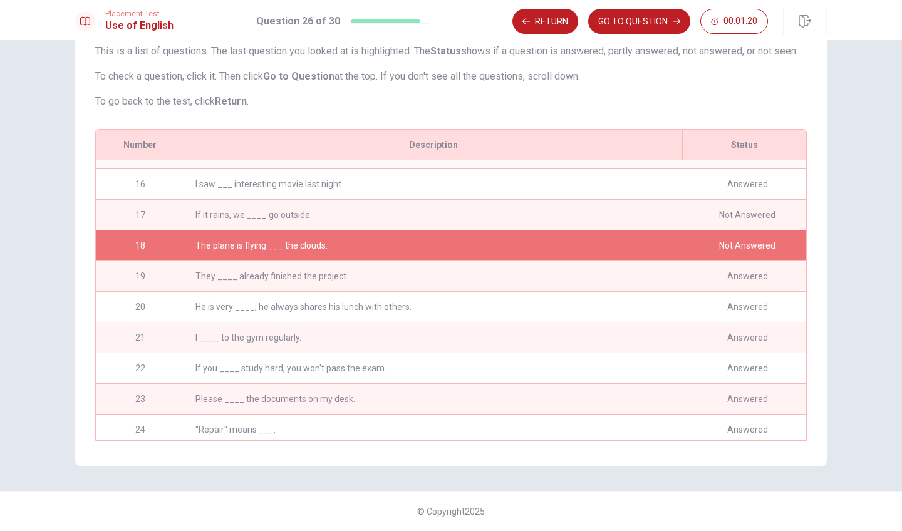
click at [502, 209] on div "If it rains, we ____ go outside." at bounding box center [436, 215] width 503 height 30
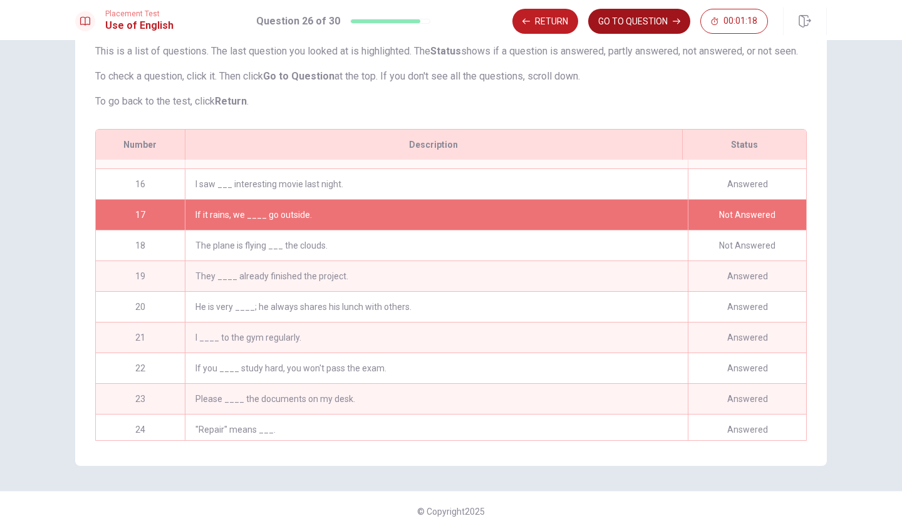
click at [636, 16] on button "GO TO QUESTION" at bounding box center [639, 21] width 102 height 25
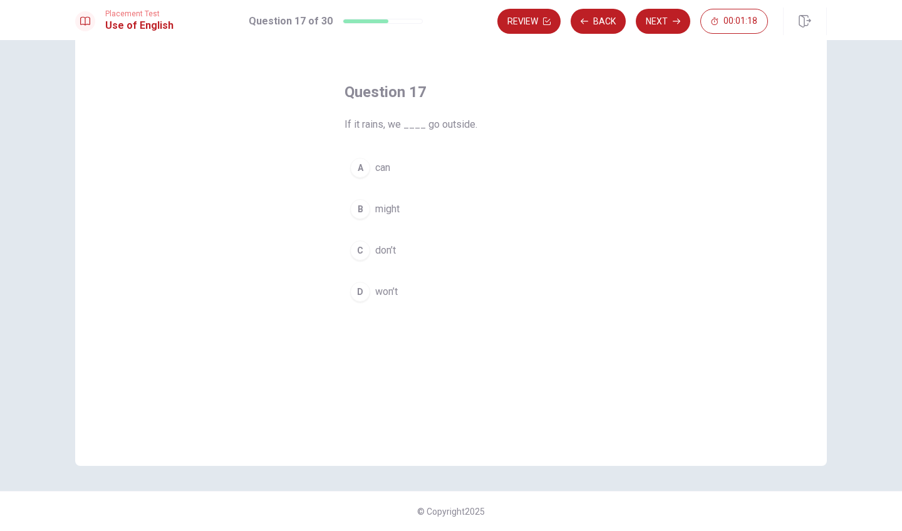
scroll to position [34, 0]
click at [667, 24] on button "Next" at bounding box center [663, 21] width 54 height 25
click at [659, 21] on button "Next" at bounding box center [663, 21] width 54 height 25
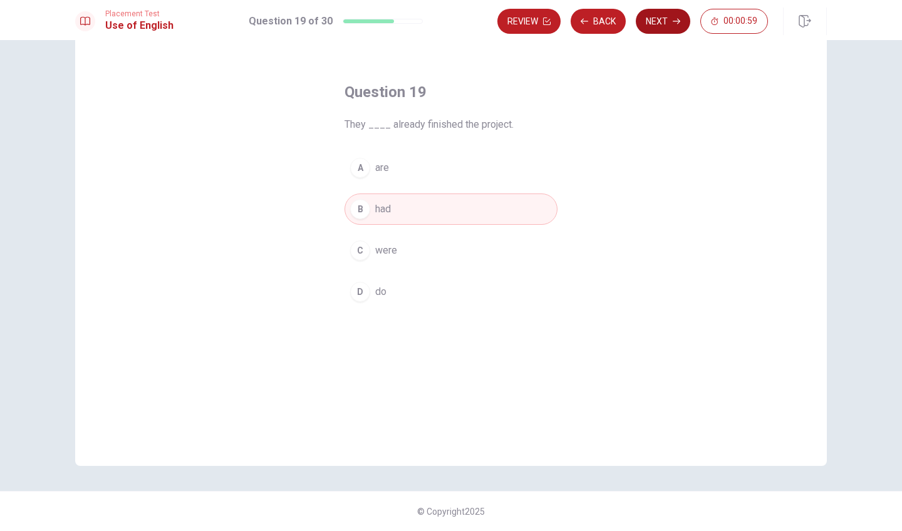
click at [659, 21] on button "Next" at bounding box center [663, 21] width 54 height 25
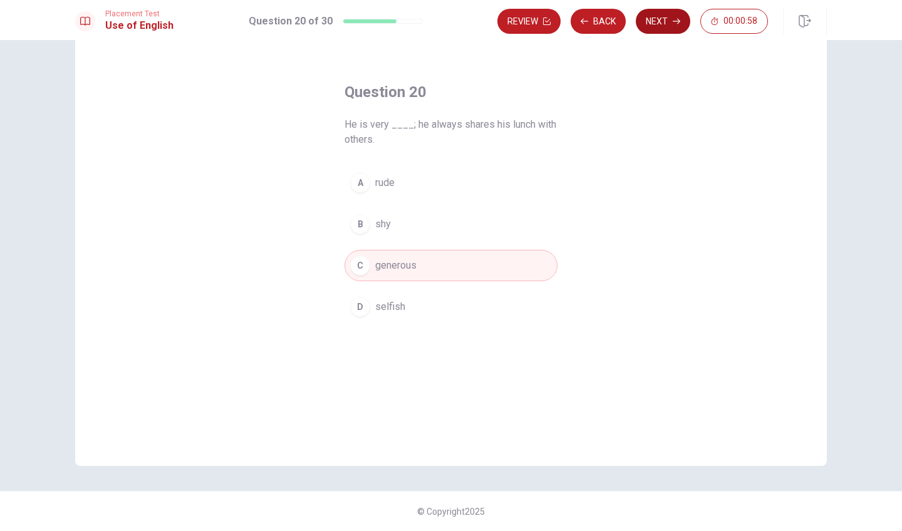
click at [659, 21] on button "Next" at bounding box center [663, 21] width 54 height 25
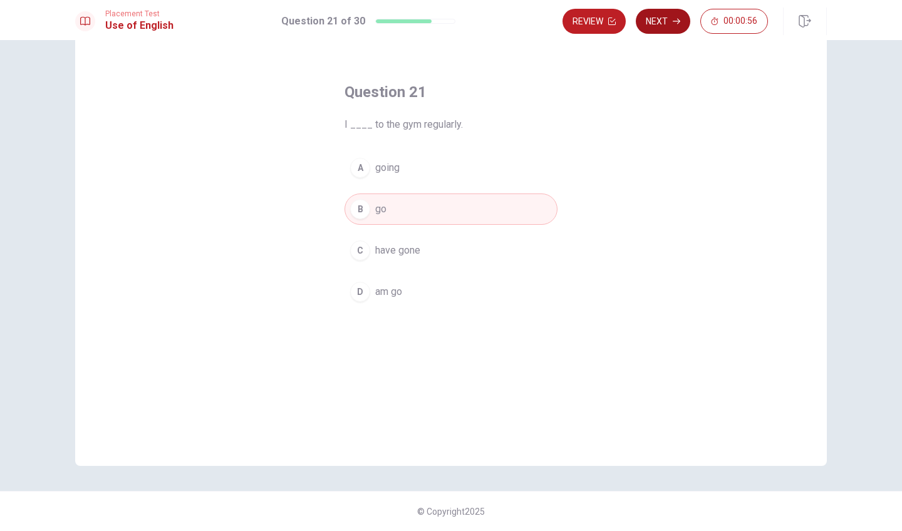
click at [659, 21] on button "Next" at bounding box center [663, 21] width 54 height 25
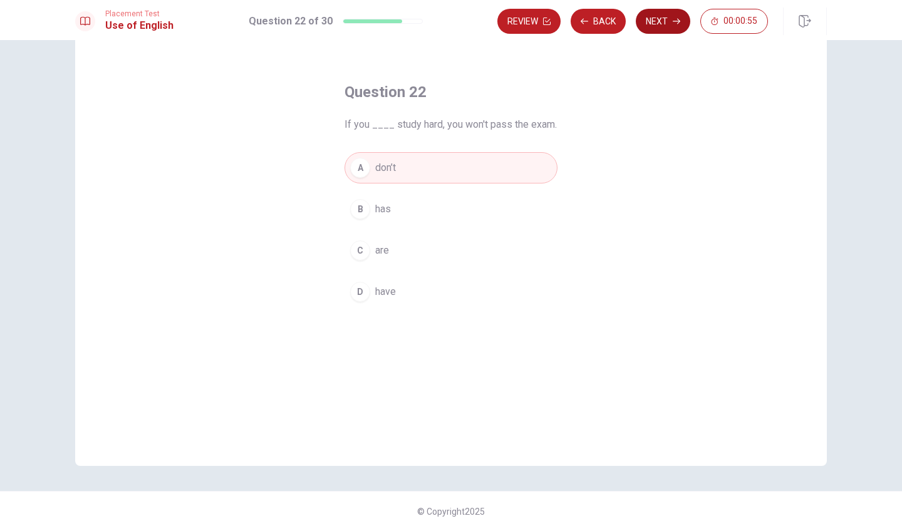
click at [659, 21] on button "Next" at bounding box center [663, 21] width 54 height 25
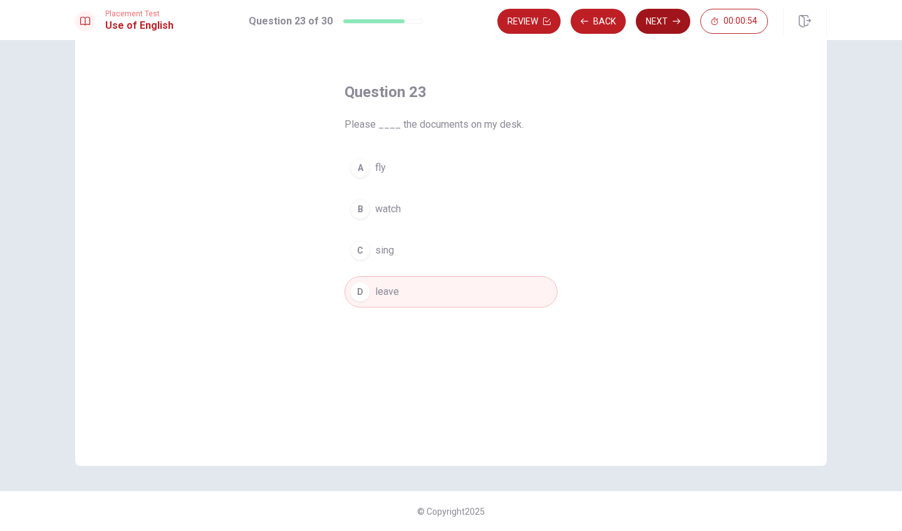
click at [659, 21] on button "Next" at bounding box center [663, 21] width 54 height 25
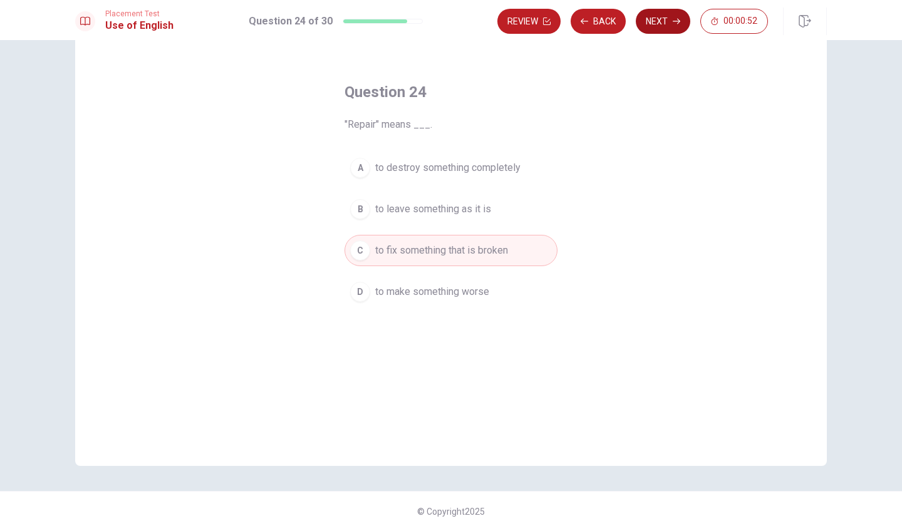
click at [659, 21] on button "Next" at bounding box center [663, 21] width 54 height 25
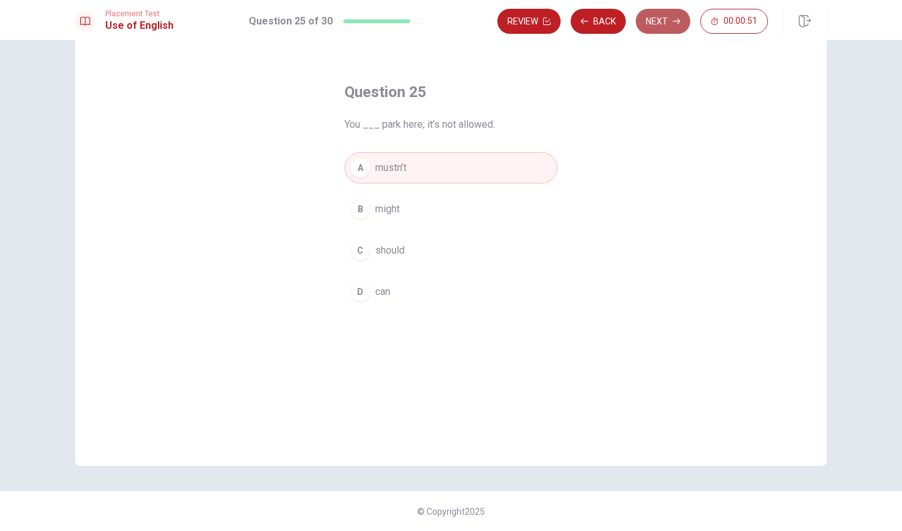
click at [659, 21] on button "Next" at bounding box center [663, 21] width 54 height 25
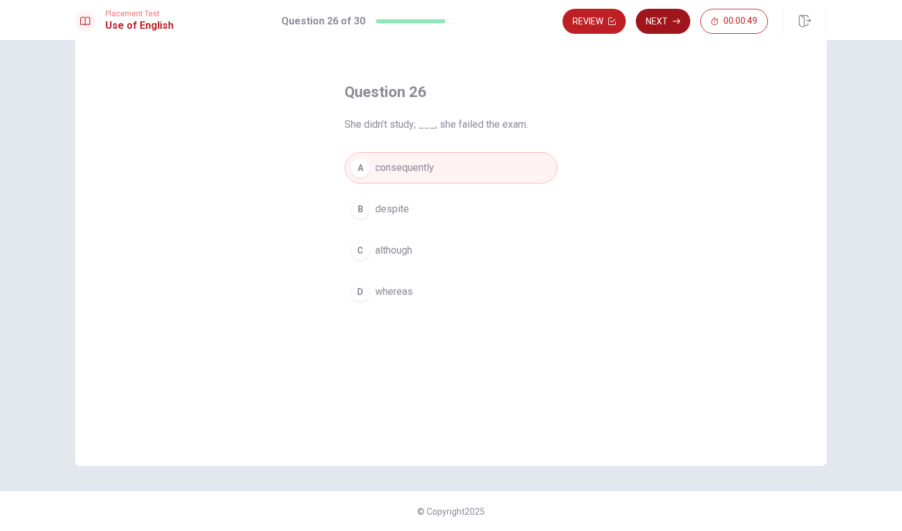
click at [659, 21] on button "Next" at bounding box center [663, 21] width 54 height 25
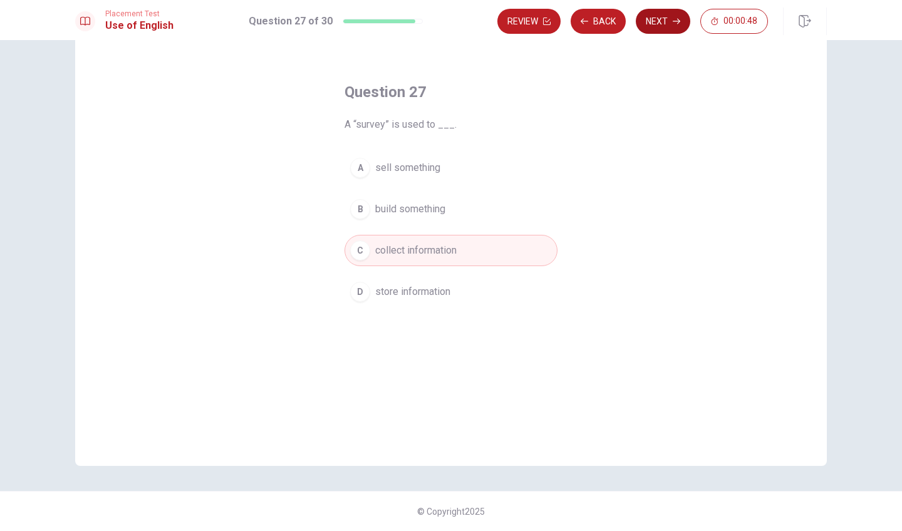
click at [659, 21] on button "Next" at bounding box center [663, 21] width 54 height 25
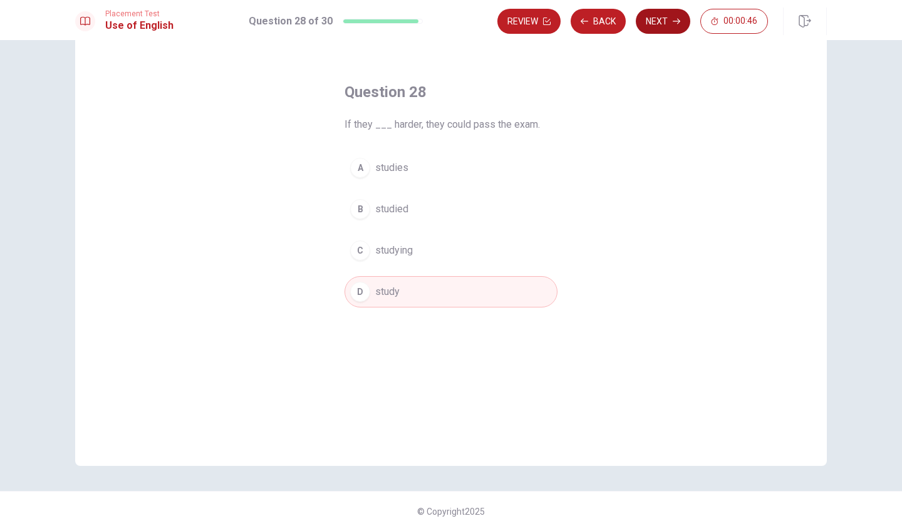
click at [659, 21] on button "Next" at bounding box center [663, 21] width 54 height 25
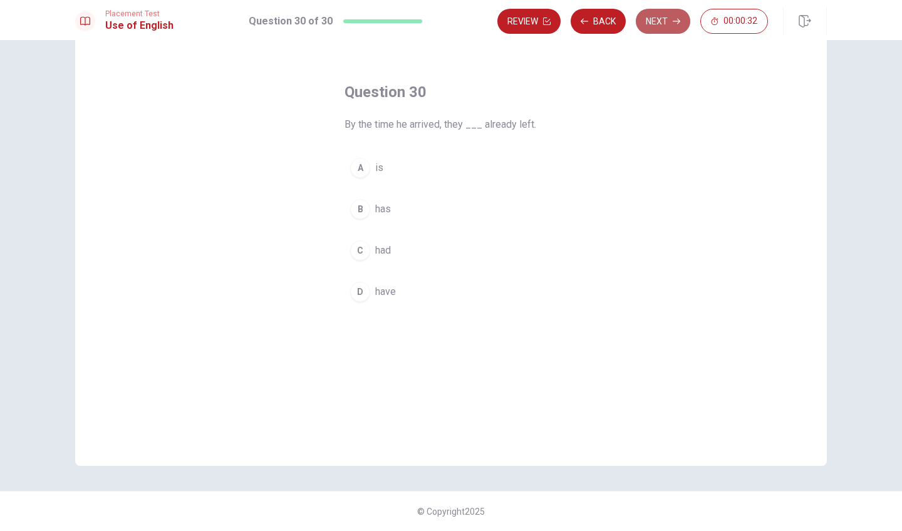
click at [659, 21] on button "Next" at bounding box center [663, 21] width 54 height 25
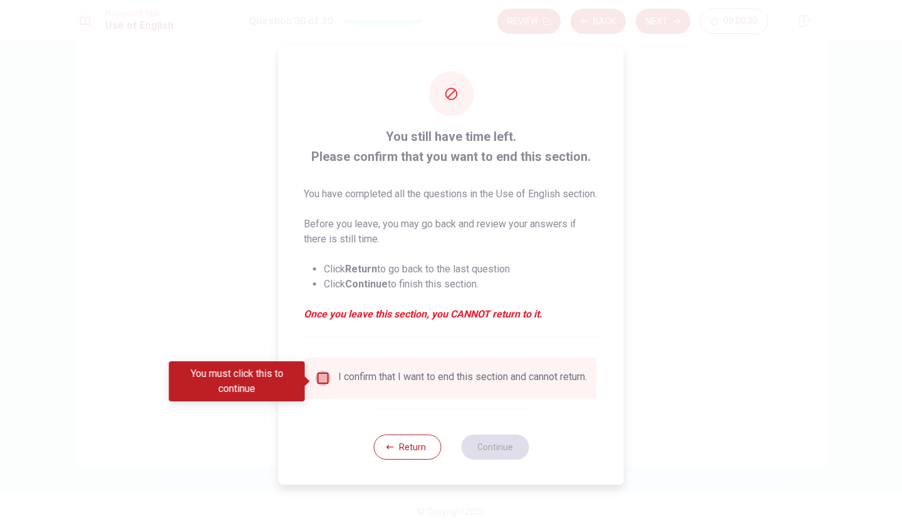
click at [326, 381] on input "You must click this to continue" at bounding box center [323, 378] width 15 height 15
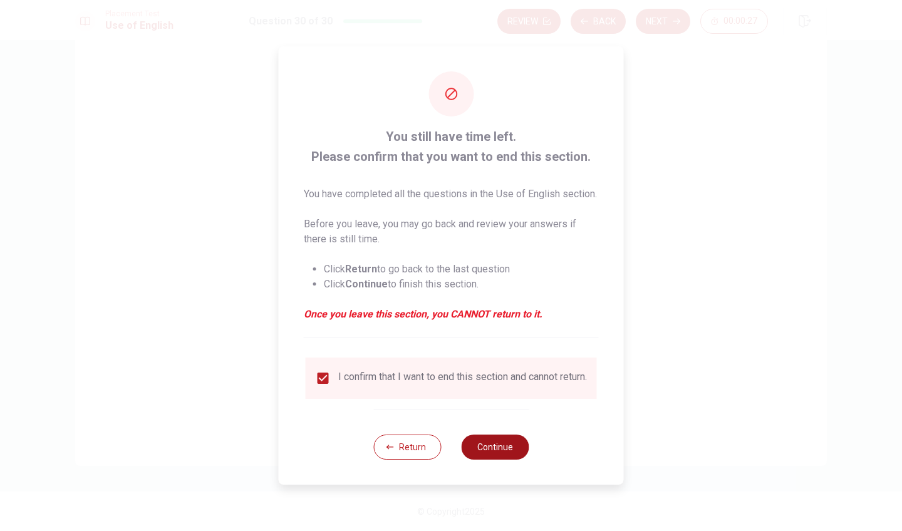
click at [498, 460] on button "Continue" at bounding box center [495, 447] width 68 height 25
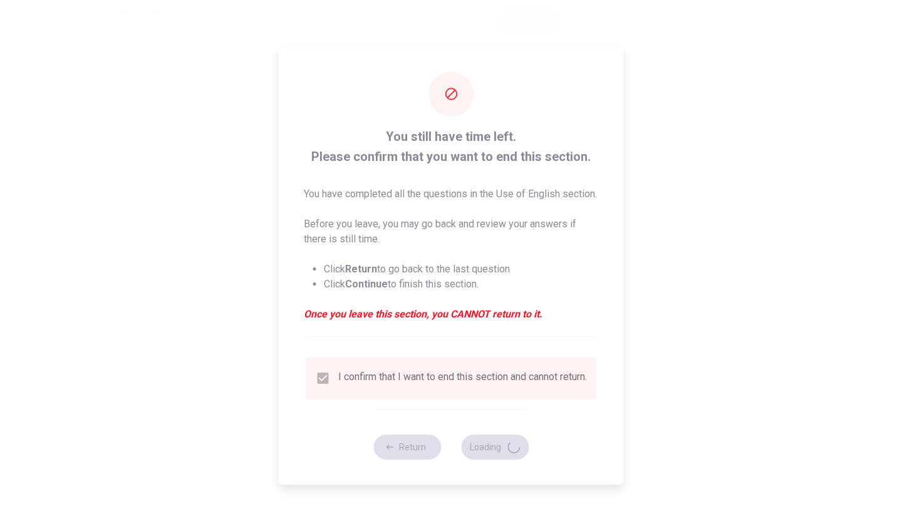
scroll to position [0, 0]
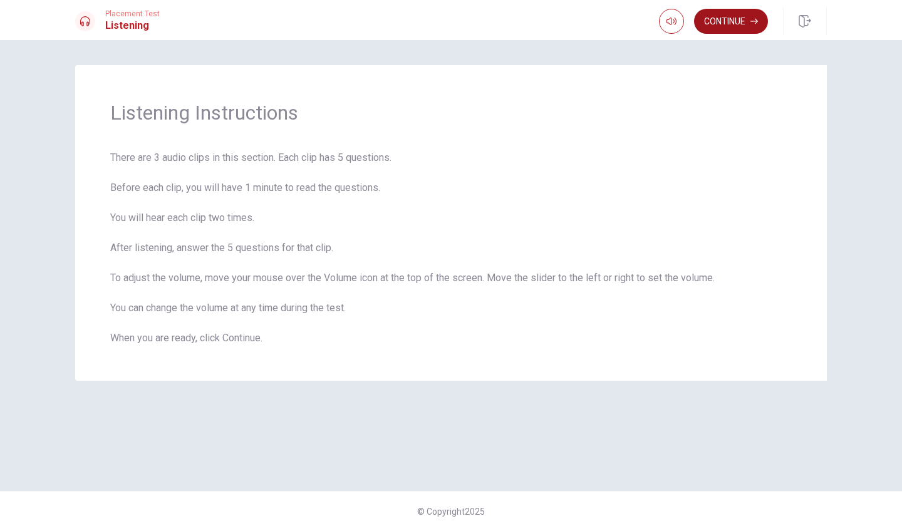
click at [734, 28] on button "Continue" at bounding box center [731, 21] width 74 height 25
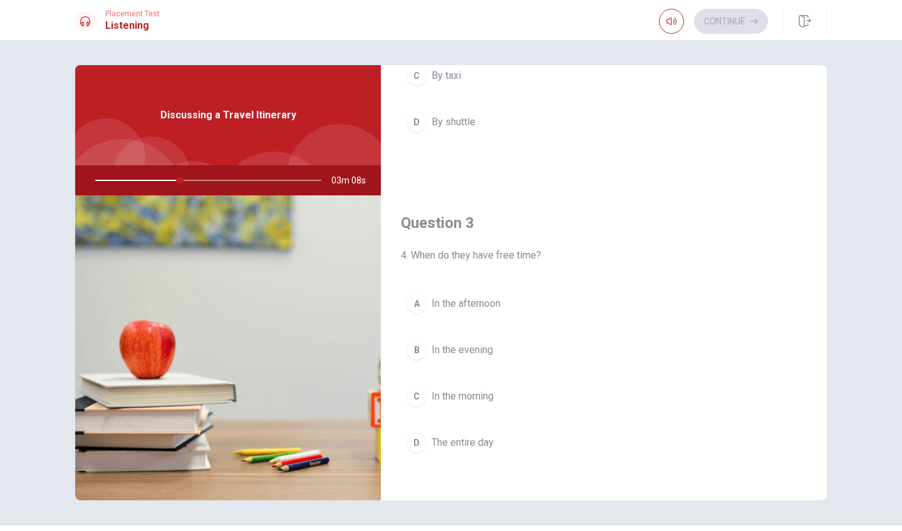
scroll to position [543, 0]
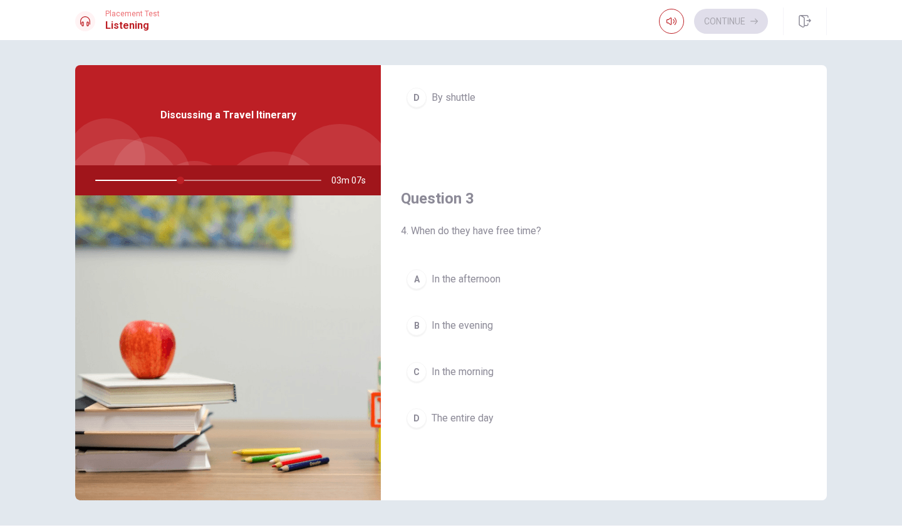
click at [417, 280] on div "A" at bounding box center [416, 279] width 20 height 20
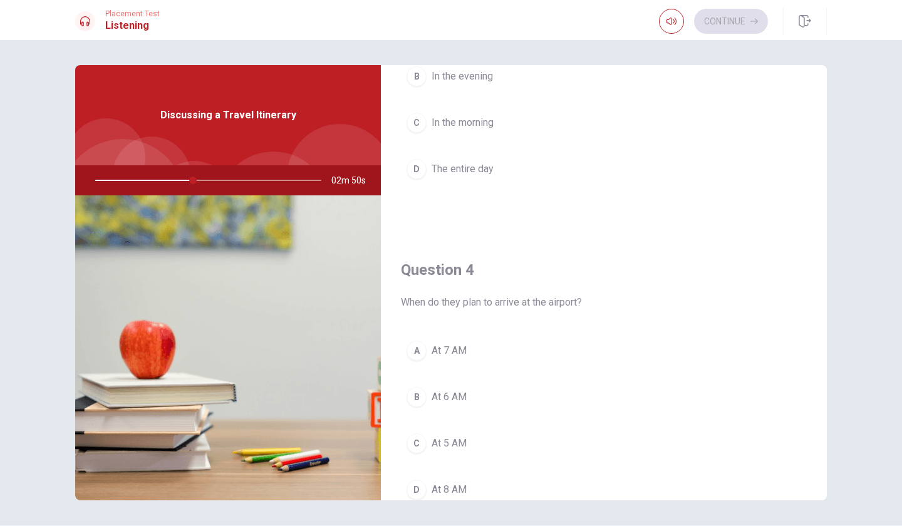
scroll to position [964, 0]
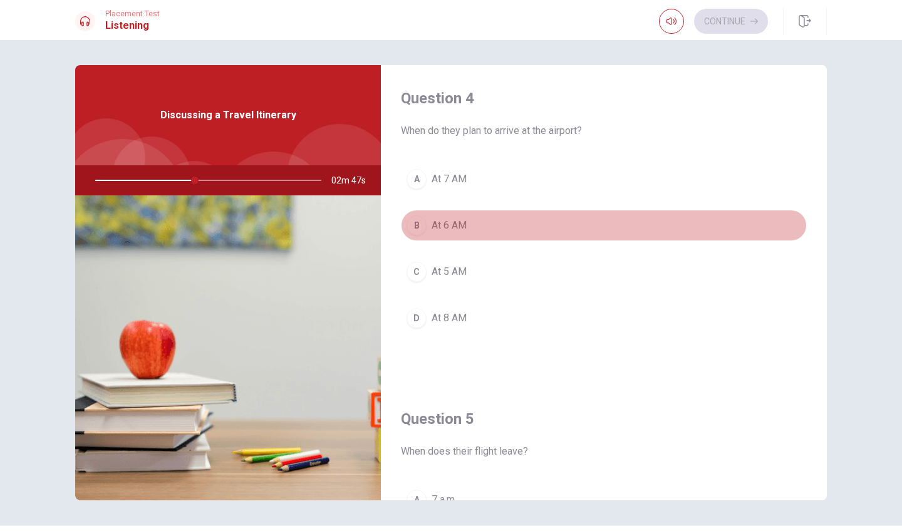
click at [420, 235] on button "B At 6 AM" at bounding box center [604, 225] width 406 height 31
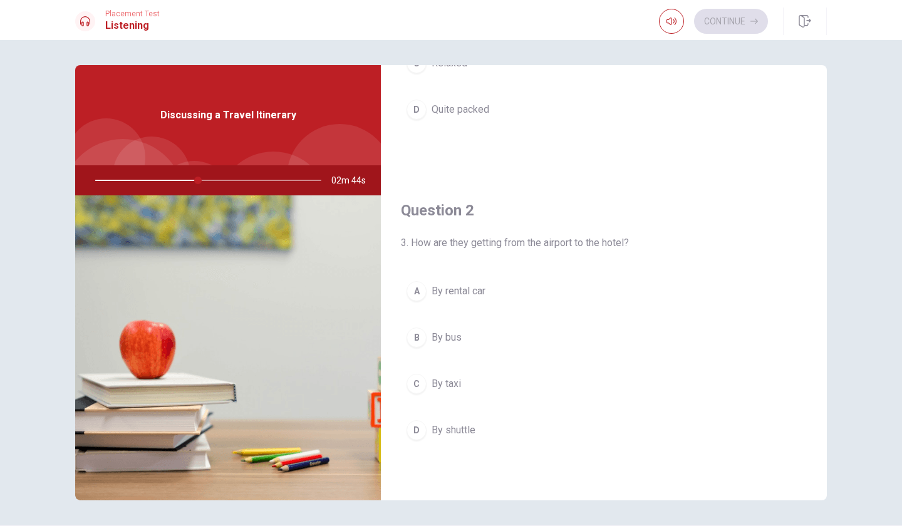
scroll to position [215, 0]
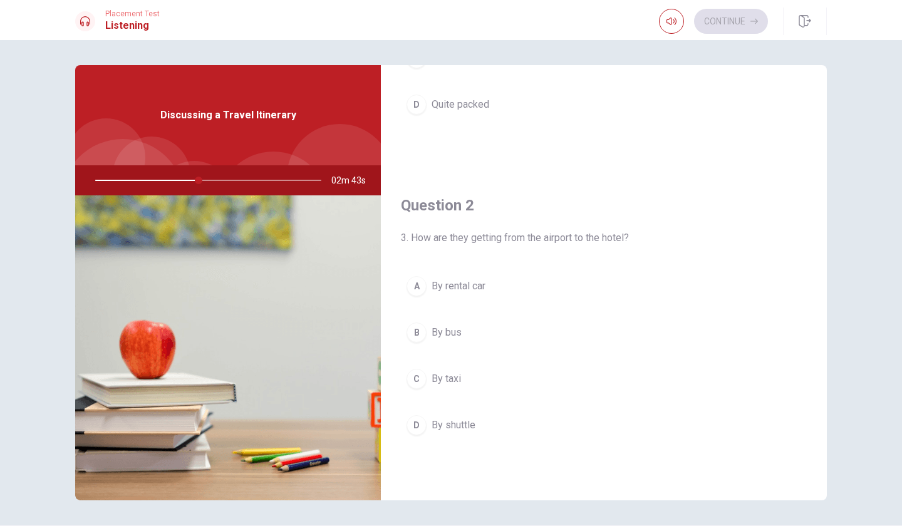
click at [415, 421] on div "D" at bounding box center [416, 425] width 20 height 20
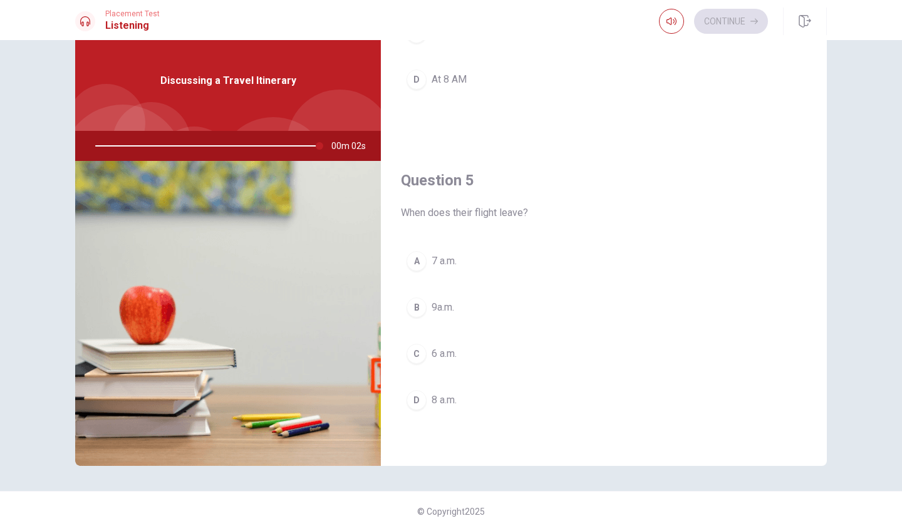
scroll to position [0, 0]
type input "0"
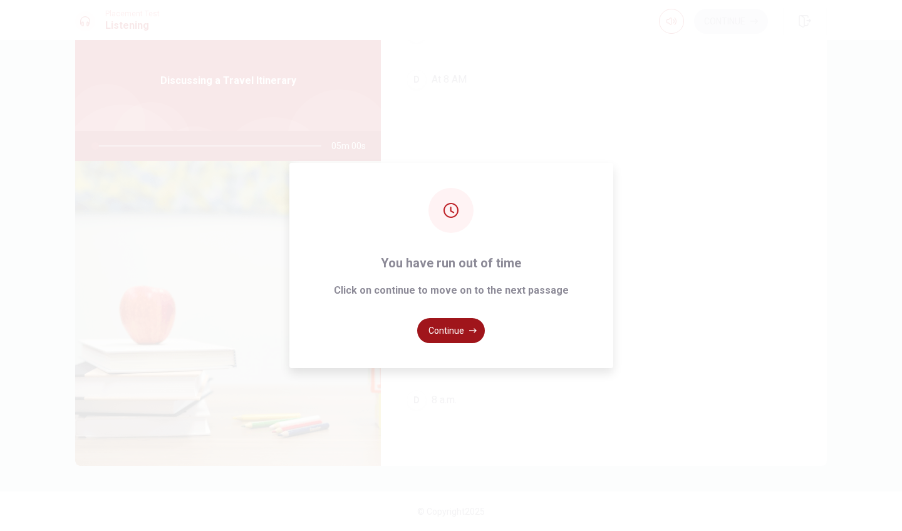
click at [455, 336] on button "Continue" at bounding box center [451, 330] width 68 height 25
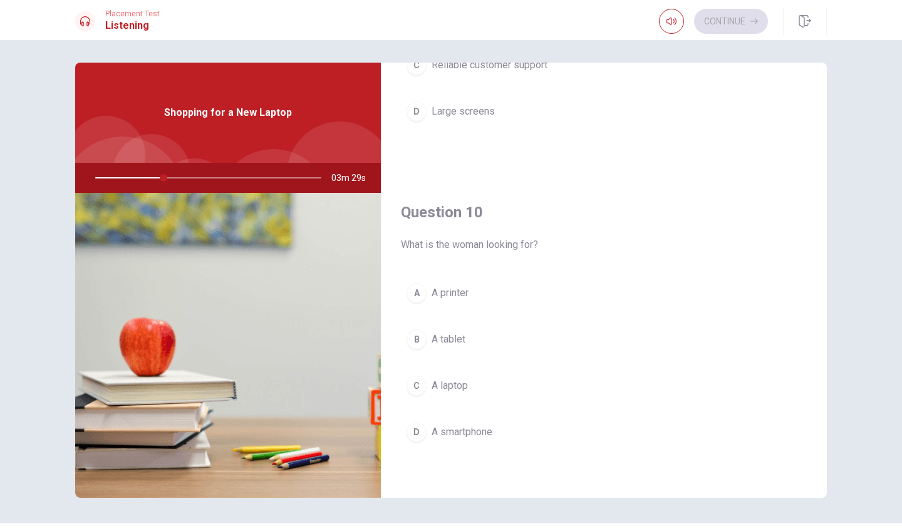
scroll to position [1168, 0]
click at [420, 386] on div "C" at bounding box center [416, 386] width 20 height 20
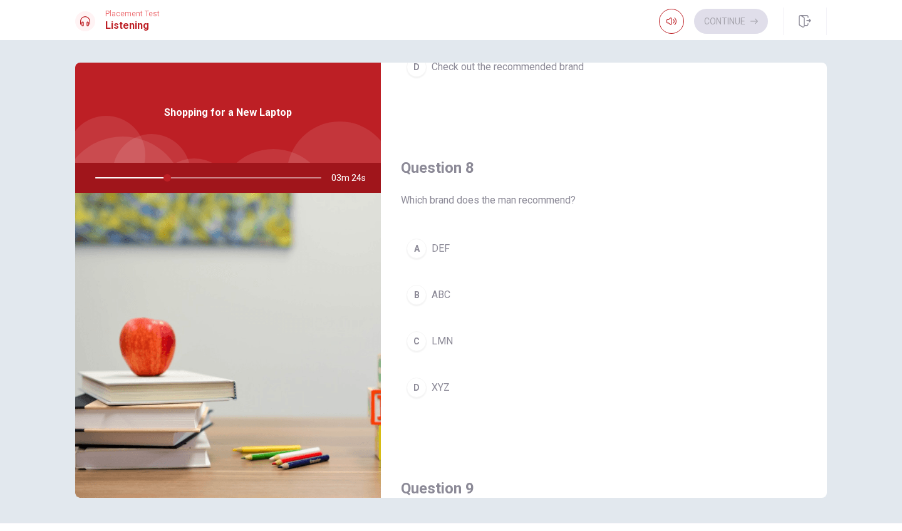
scroll to position [576, 0]
click at [418, 383] on div "D" at bounding box center [416, 383] width 20 height 20
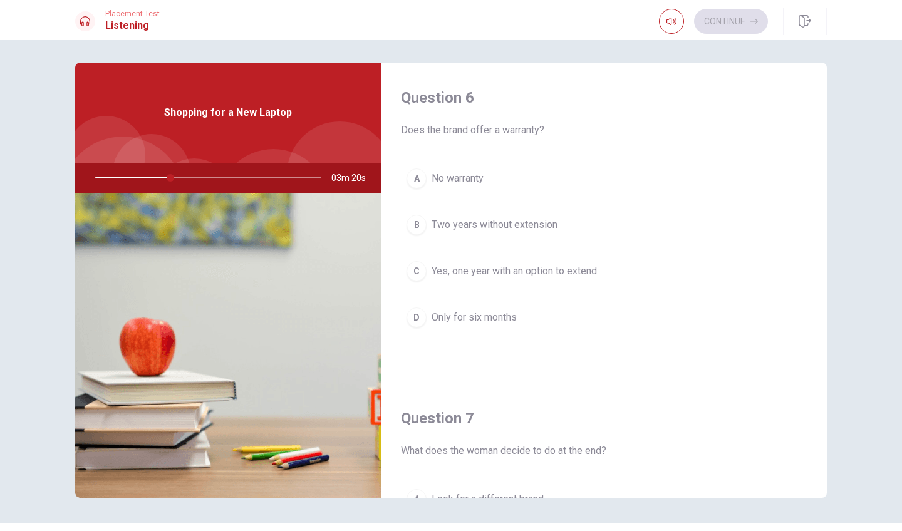
scroll to position [0, 0]
click at [411, 269] on div "C" at bounding box center [416, 271] width 20 height 20
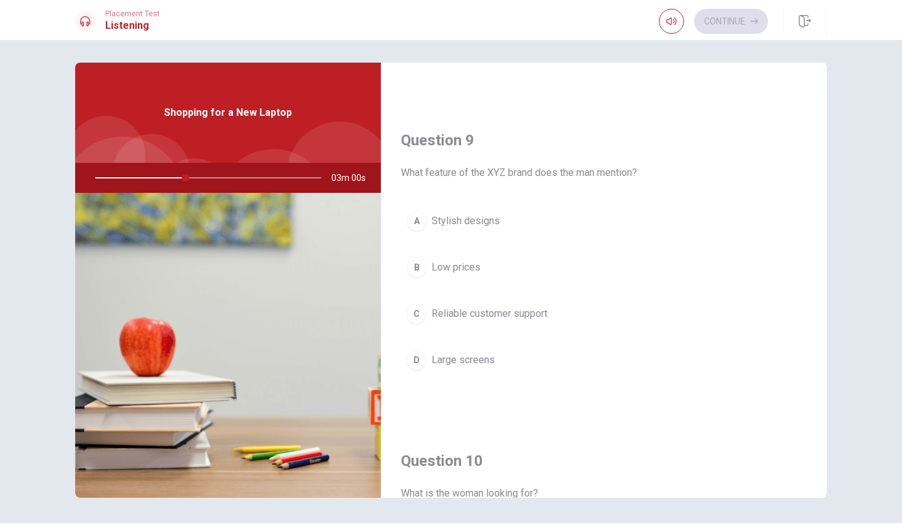
scroll to position [919, 0]
click at [494, 322] on button "C Reliable customer support" at bounding box center [604, 314] width 406 height 31
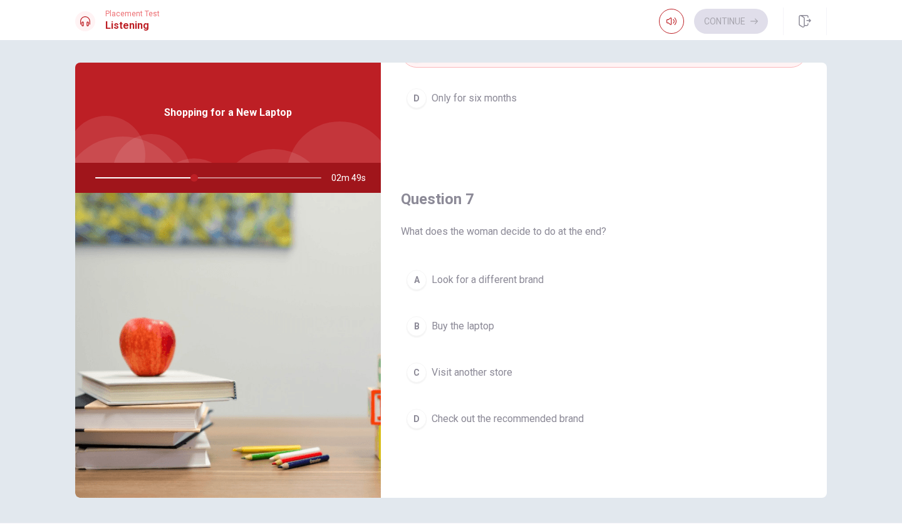
scroll to position [215, 0]
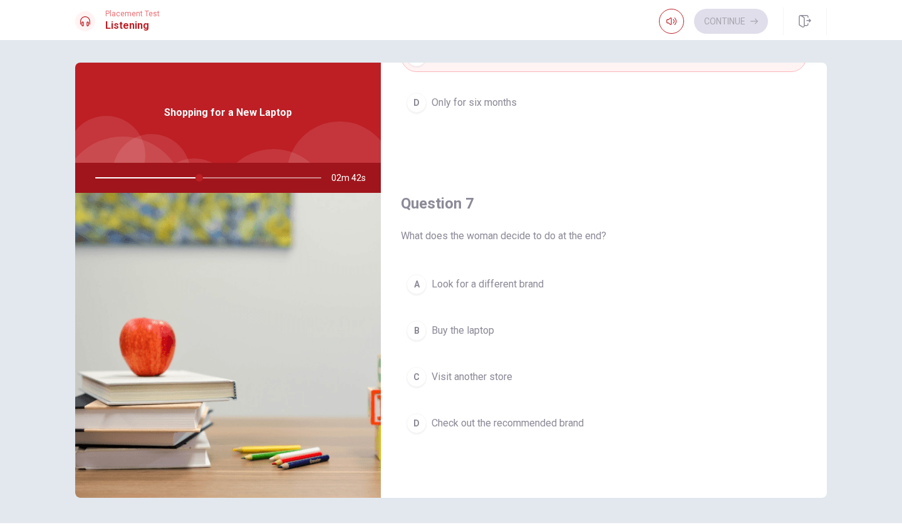
click at [467, 417] on span "Check out the recommended brand" at bounding box center [507, 423] width 152 height 15
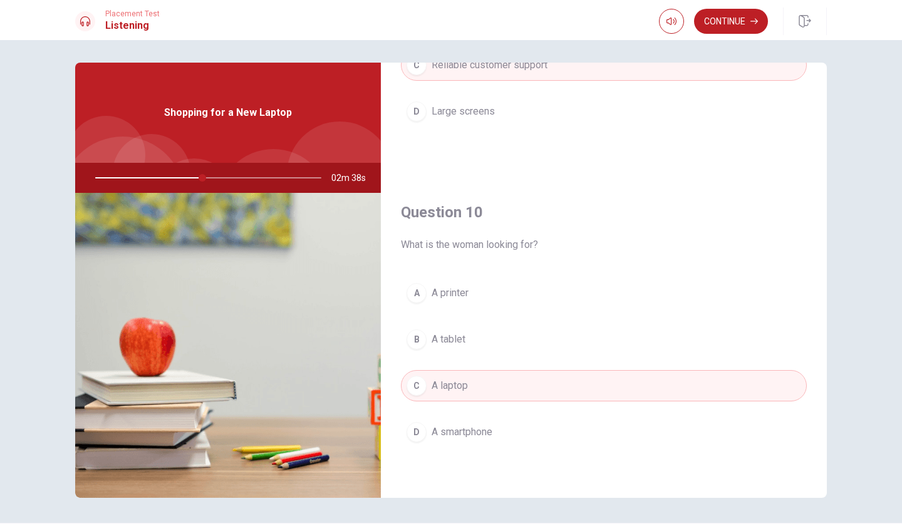
scroll to position [1168, 0]
click at [727, 28] on button "Continue" at bounding box center [731, 21] width 74 height 25
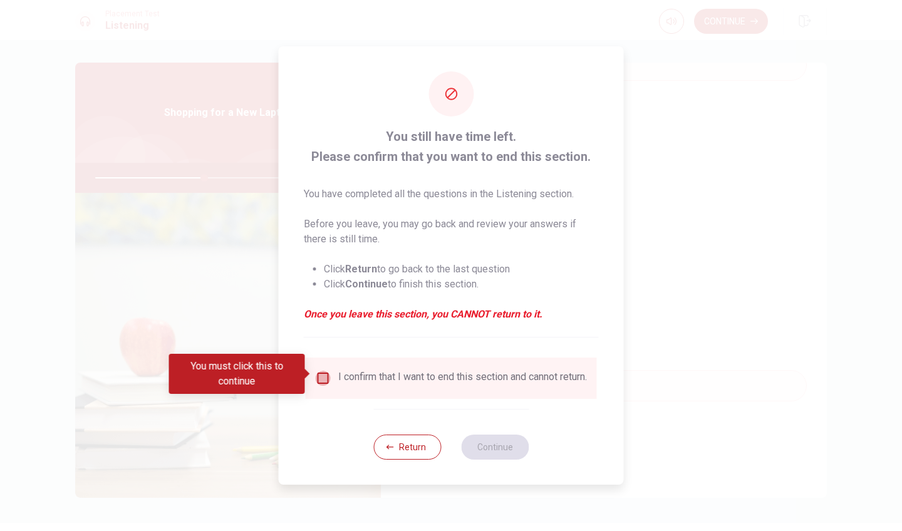
click at [325, 379] on input "You must click this to continue" at bounding box center [323, 378] width 15 height 15
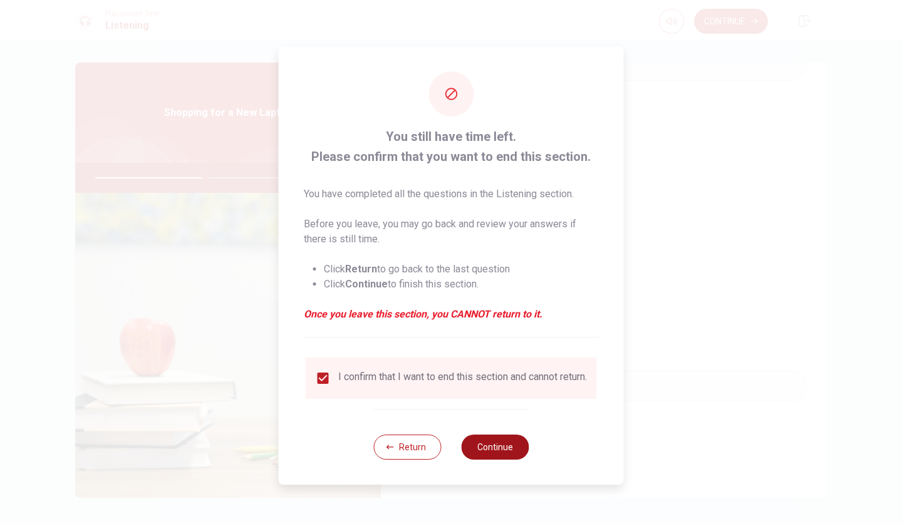
click at [505, 451] on button "Continue" at bounding box center [495, 447] width 68 height 25
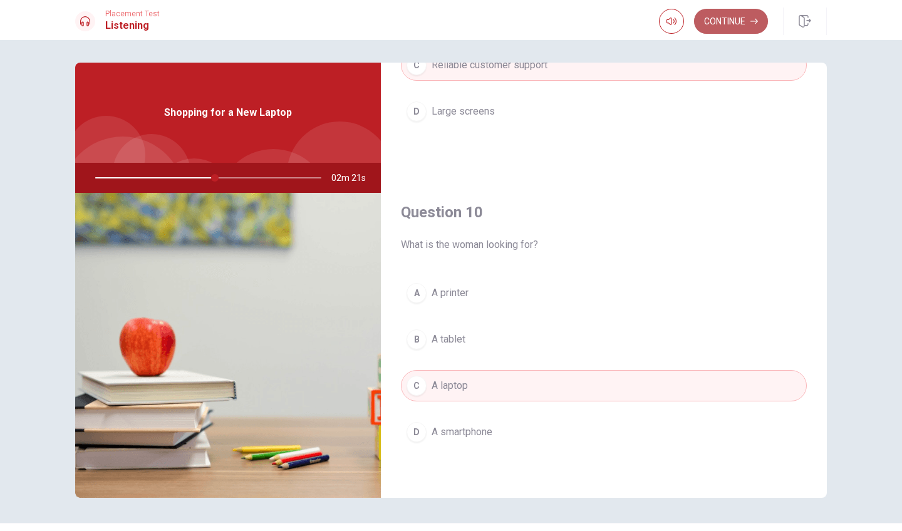
click at [733, 21] on button "Continue" at bounding box center [731, 21] width 74 height 25
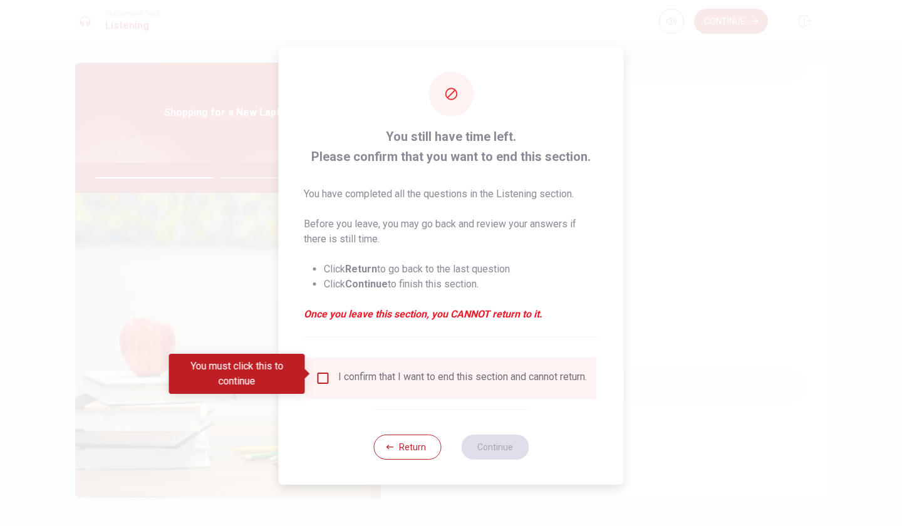
click at [325, 375] on input "You must click this to continue" at bounding box center [323, 378] width 15 height 15
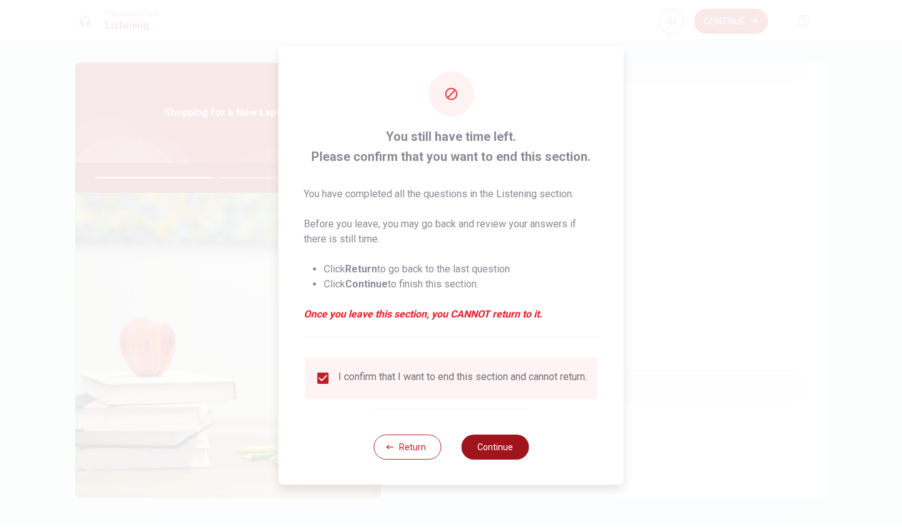
click at [508, 451] on button "Continue" at bounding box center [495, 447] width 68 height 25
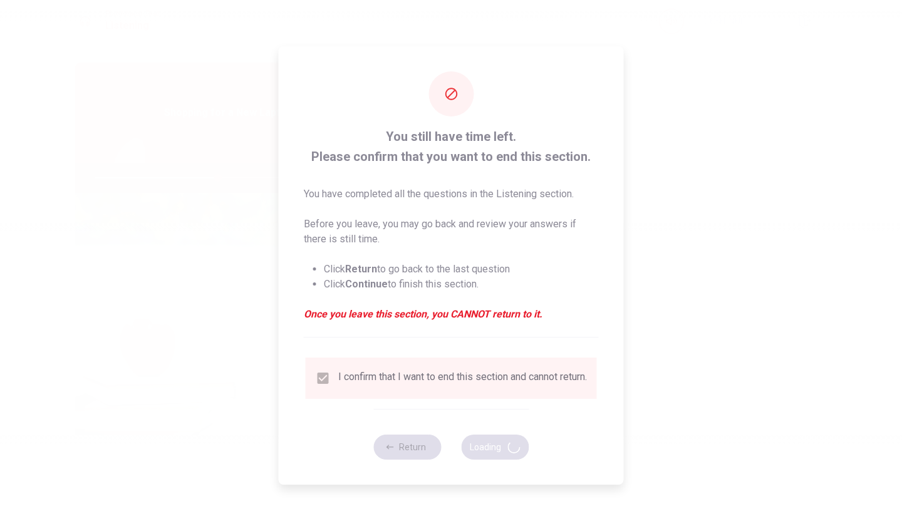
type input "55"
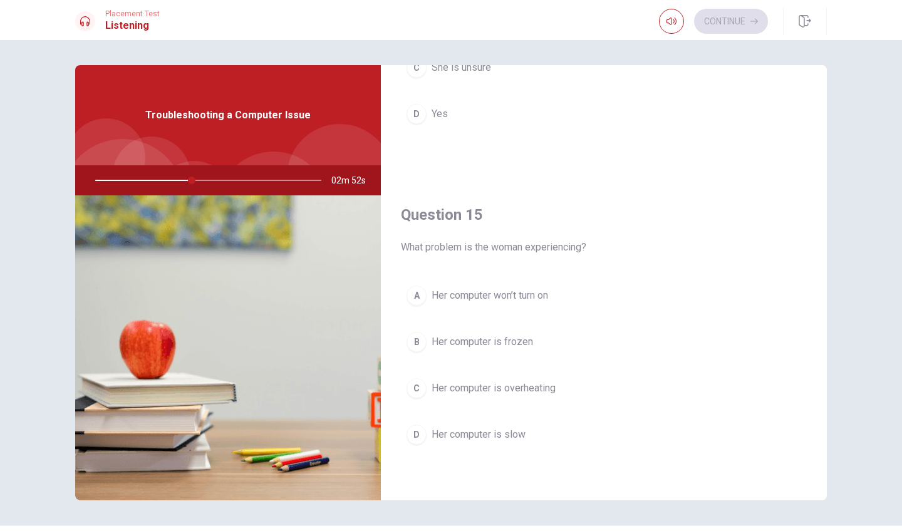
click at [423, 431] on div "D" at bounding box center [416, 435] width 20 height 20
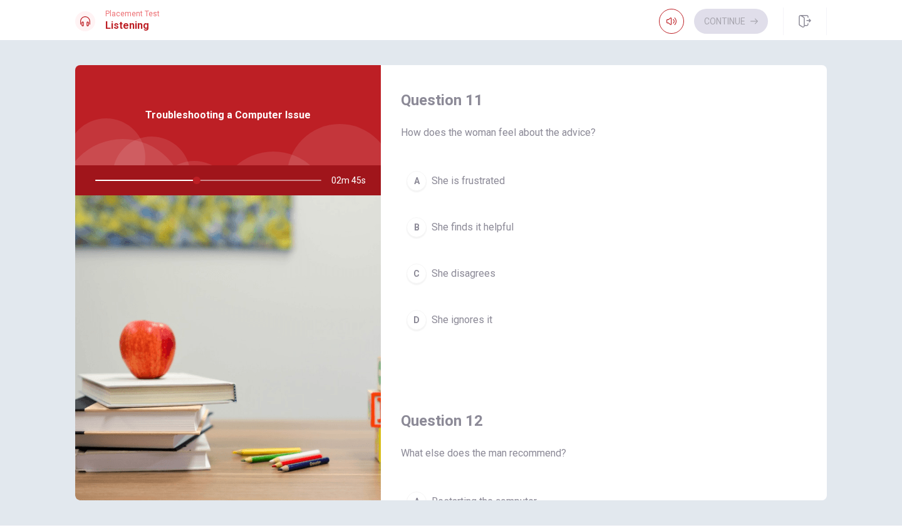
scroll to position [0, 0]
click at [450, 274] on span "She disagrees" at bounding box center [463, 273] width 64 height 15
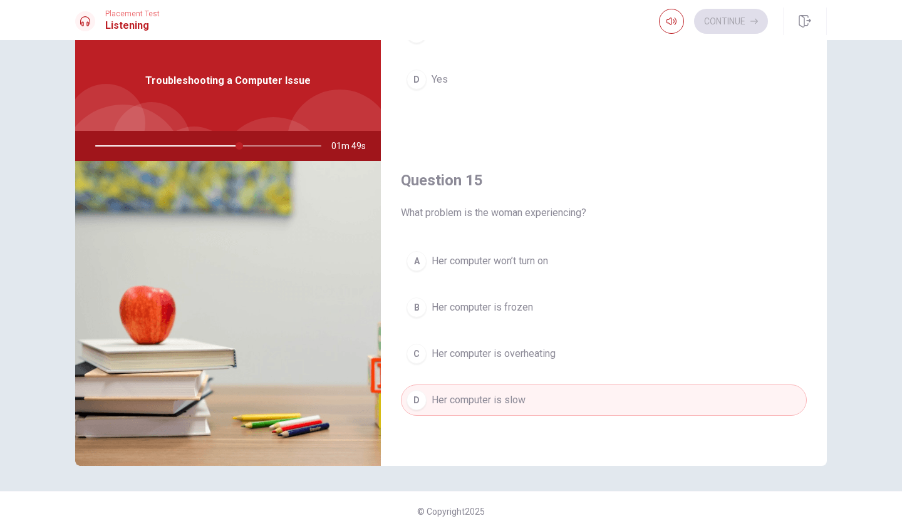
scroll to position [1168, 0]
drag, startPoint x: 244, startPoint y: 146, endPoint x: 272, endPoint y: 147, distance: 28.8
click at [272, 147] on div at bounding box center [205, 146] width 251 height 30
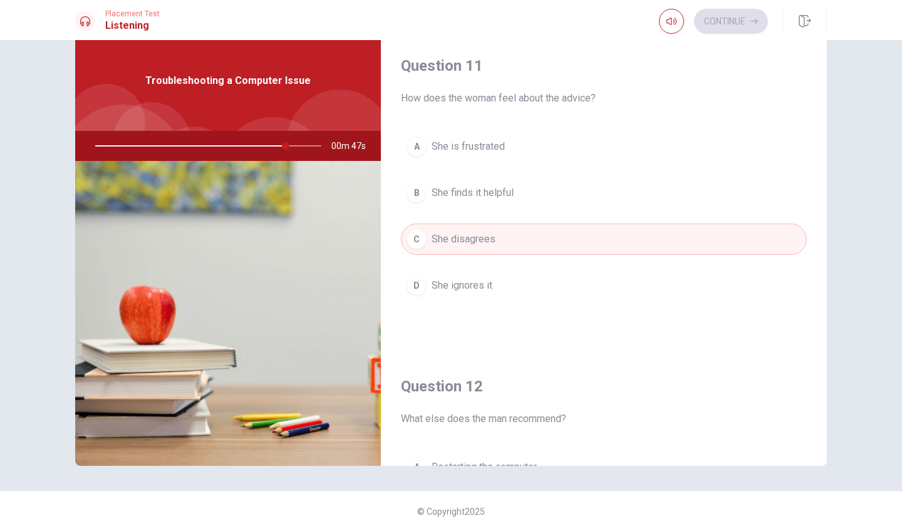
scroll to position [0, 0]
type input "0"
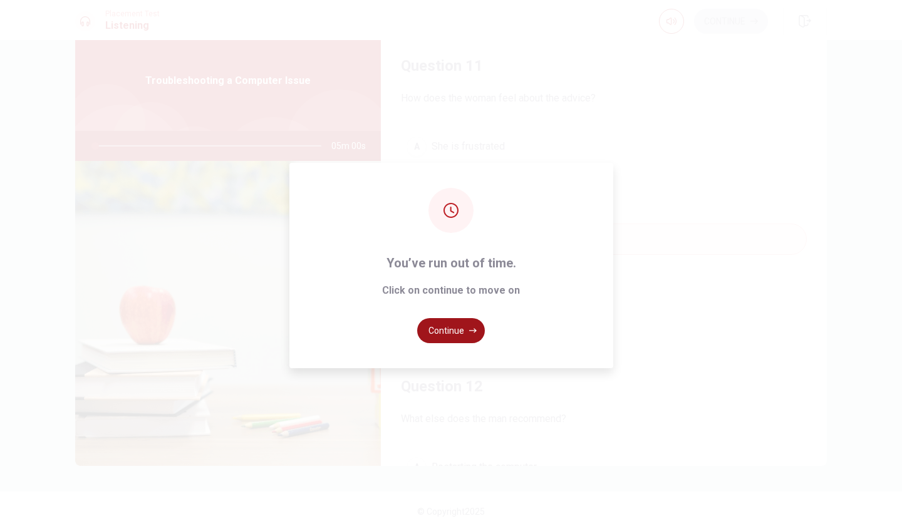
click at [440, 328] on button "Continue" at bounding box center [451, 330] width 68 height 25
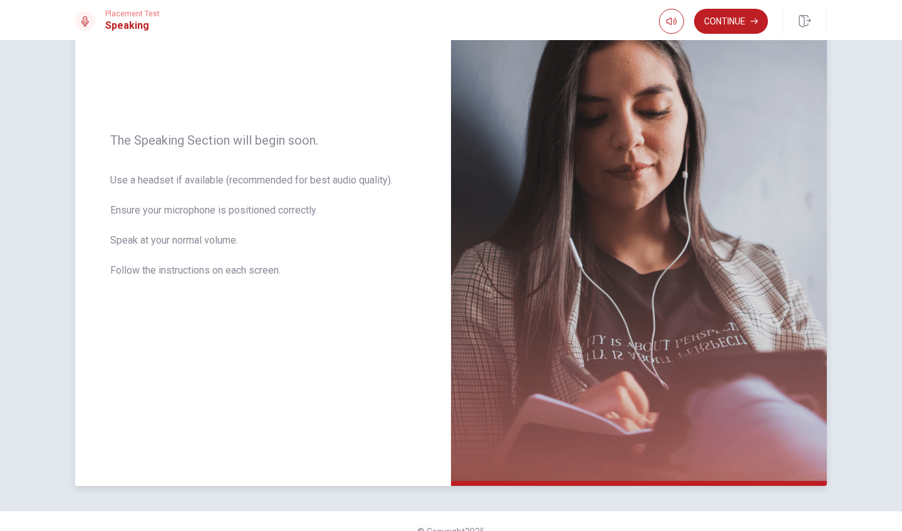
scroll to position [123, 0]
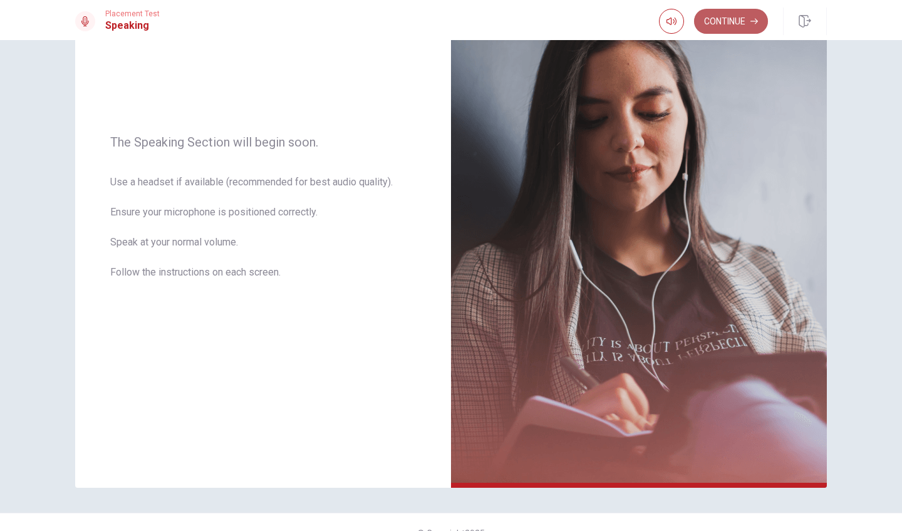
click at [725, 28] on button "Continue" at bounding box center [731, 21] width 74 height 25
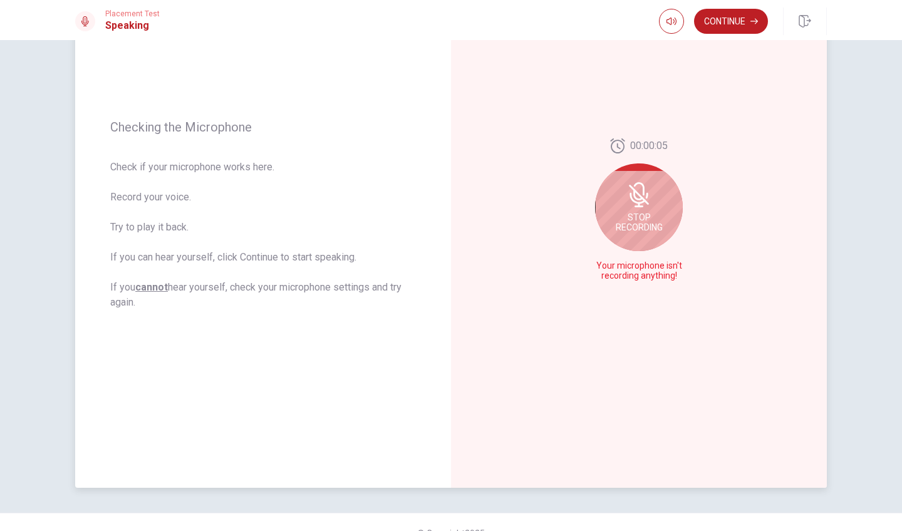
click at [626, 222] on span "Stop Recording" at bounding box center [639, 222] width 47 height 20
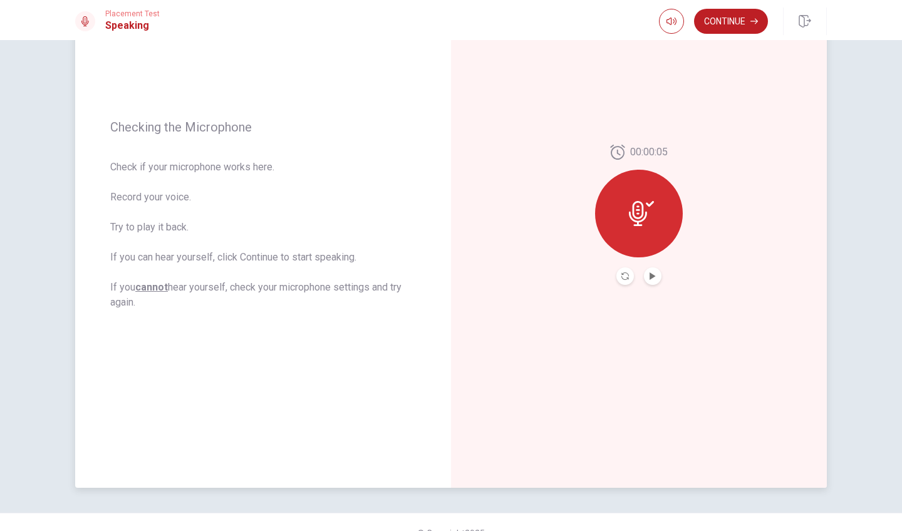
click at [642, 211] on icon at bounding box center [638, 213] width 18 height 25
click at [649, 276] on icon "Play Audio" at bounding box center [653, 276] width 8 height 8
click at [626, 275] on icon "Record Again" at bounding box center [625, 276] width 8 height 8
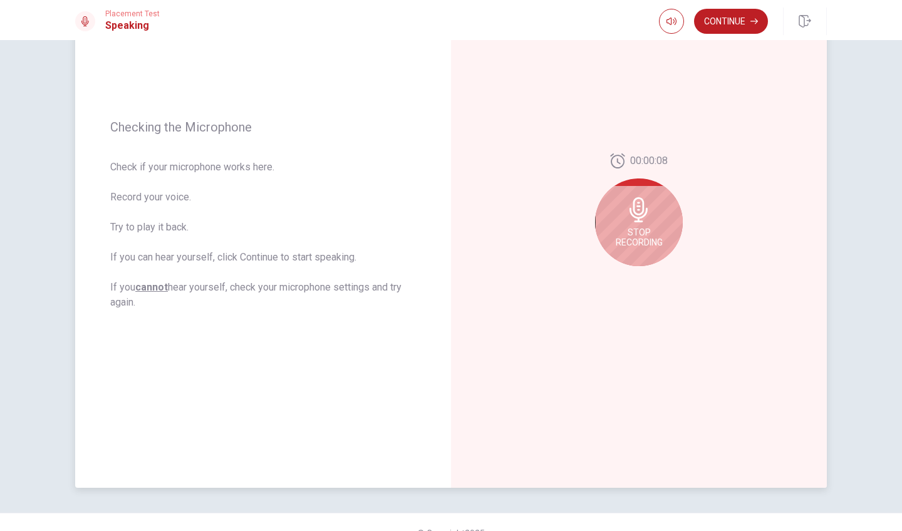
click at [641, 217] on icon at bounding box center [638, 209] width 18 height 25
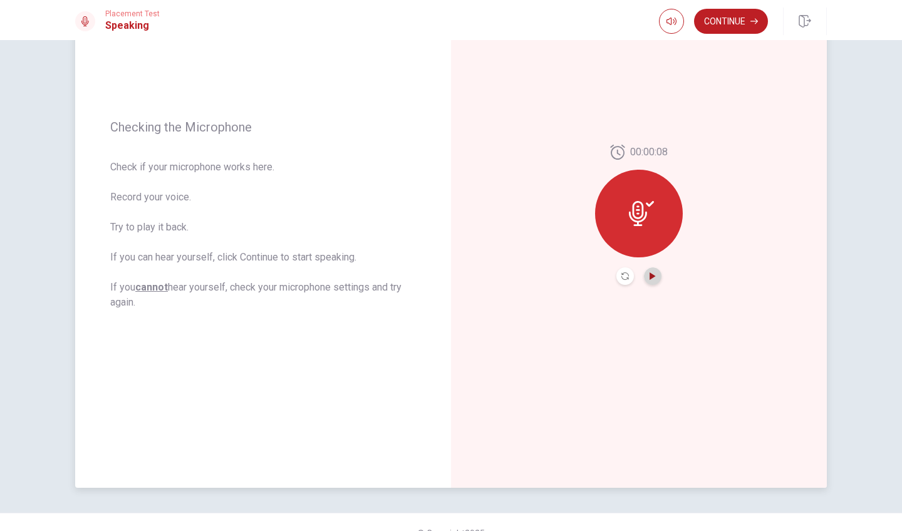
click at [654, 276] on icon "Play Audio" at bounding box center [652, 276] width 6 height 8
click at [729, 23] on button "Continue" at bounding box center [731, 21] width 74 height 25
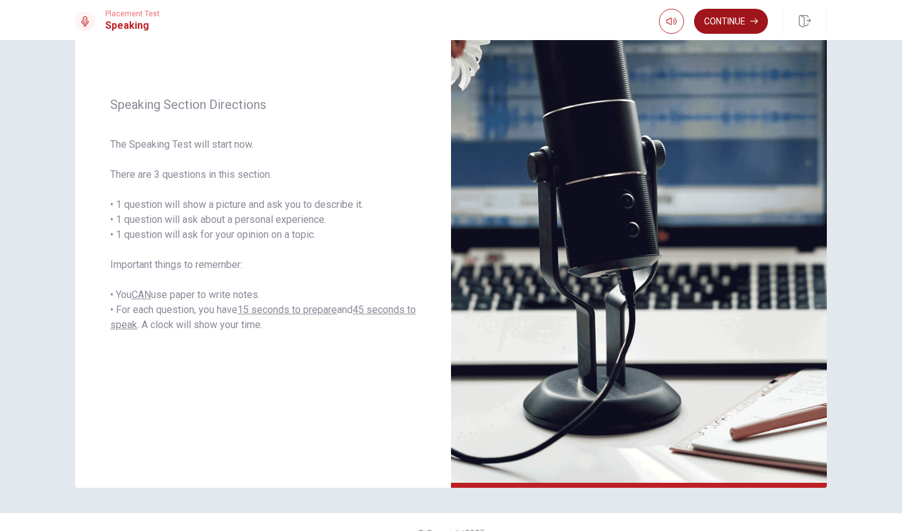
click at [733, 25] on button "Continue" at bounding box center [731, 21] width 74 height 25
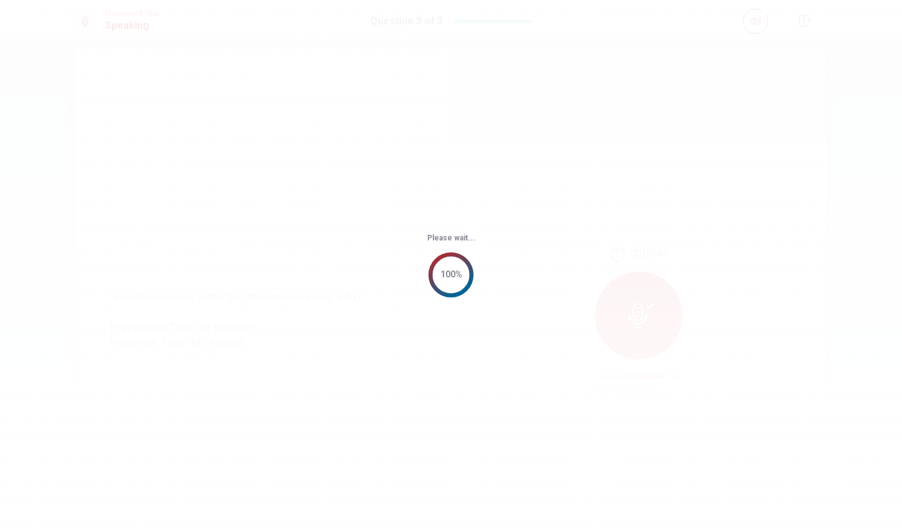
scroll to position [0, 0]
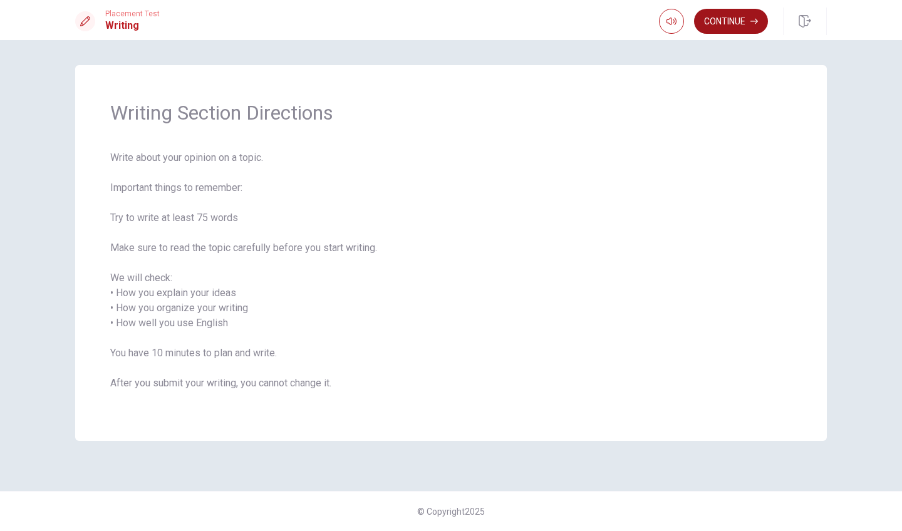
click at [738, 25] on button "Continue" at bounding box center [731, 21] width 74 height 25
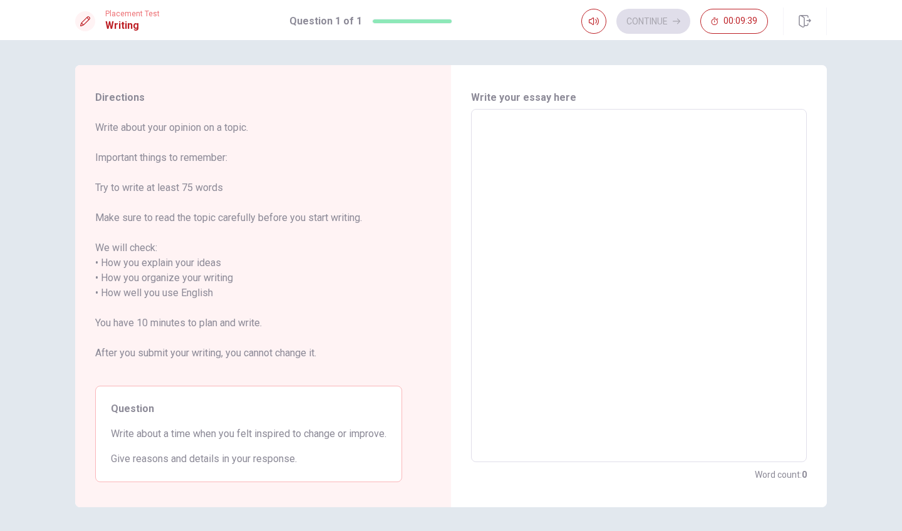
click at [549, 128] on textarea at bounding box center [639, 286] width 318 height 333
type textarea "w"
type textarea "x"
type textarea "W"
type textarea "x"
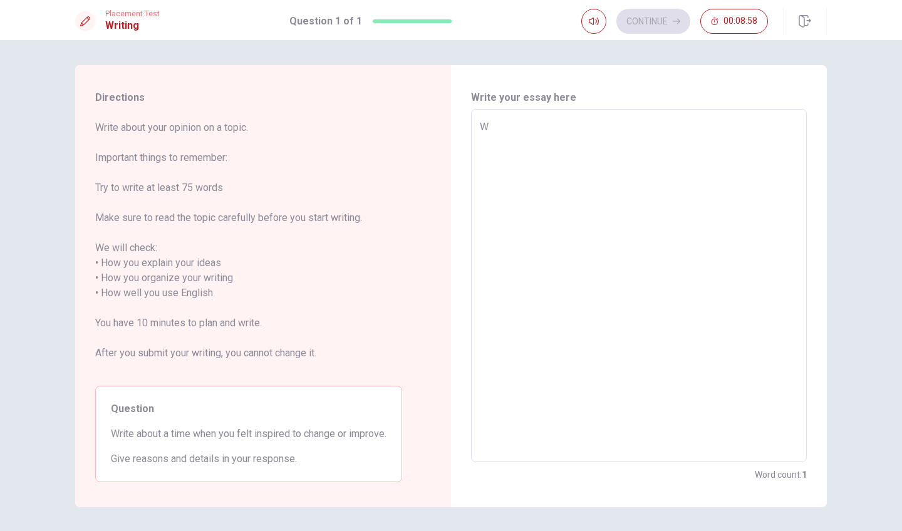
type textarea "WW"
type textarea "x"
type textarea "WWh"
type textarea "x"
type textarea "WWhe"
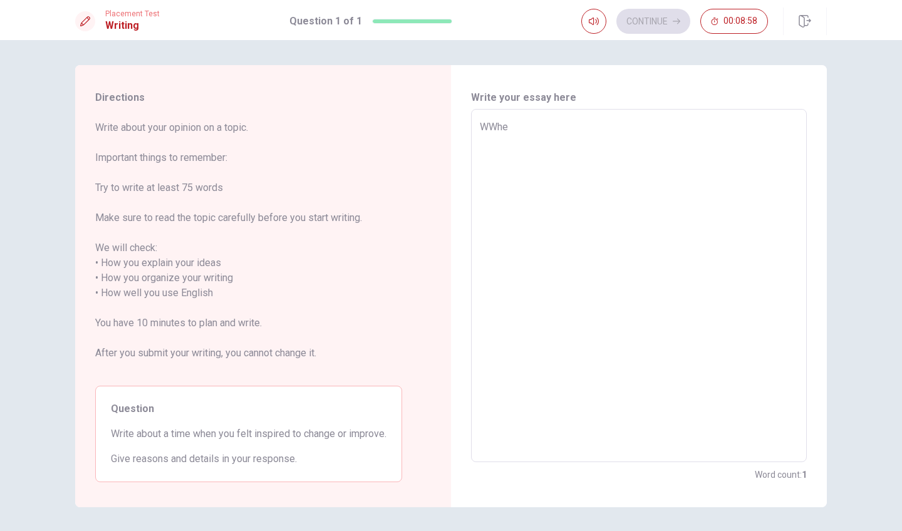
type textarea "x"
type textarea "WWhen"
type textarea "x"
type textarea "WWhen"
type textarea "x"
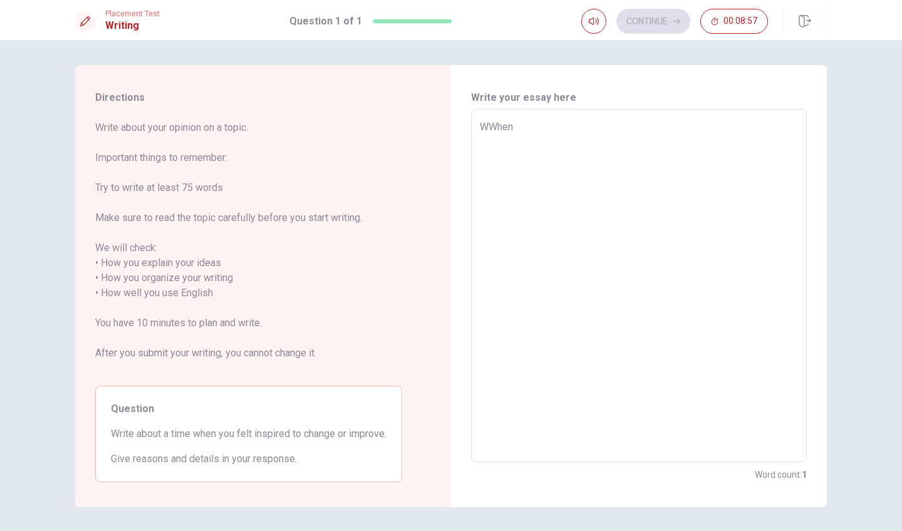
type textarea "WWhen ı"
type textarea "x"
type textarea "WWhen ı"
type textarea "x"
type textarea "WWhen ı h"
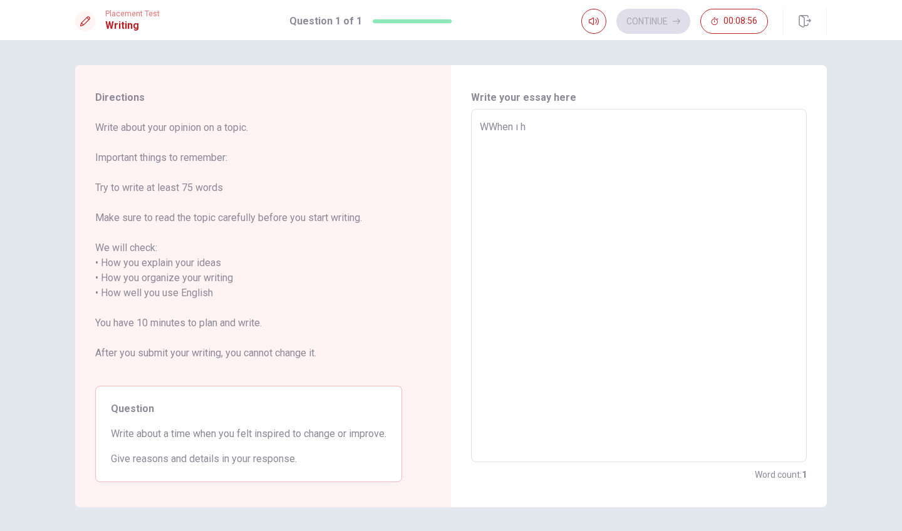
type textarea "x"
type textarea "WWhen ı ha"
type textarea "x"
type textarea "WWhen ı h"
type textarea "x"
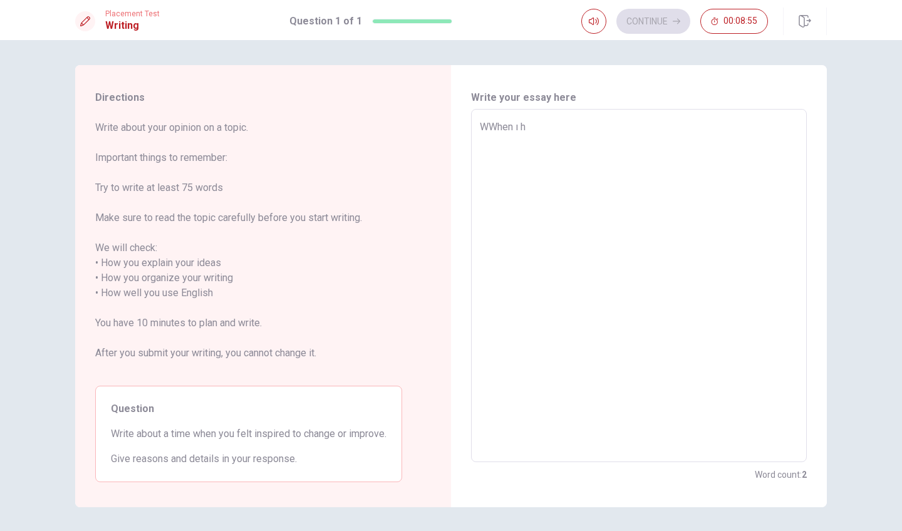
type textarea "WWhen ı"
type textarea "x"
type textarea "WWhen ı"
type textarea "x"
type textarea "WWhen"
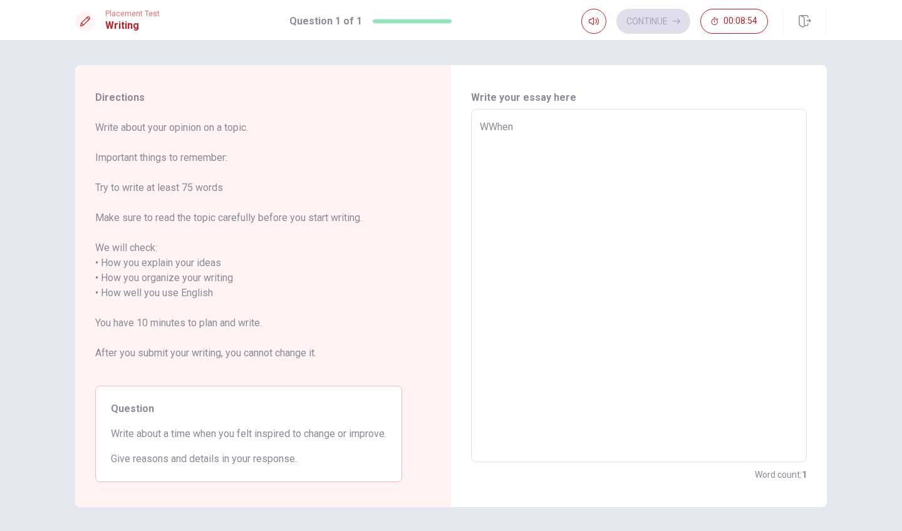
type textarea "x"
type textarea "WWhen I"
type textarea "x"
type textarea "WWhen I"
type textarea "x"
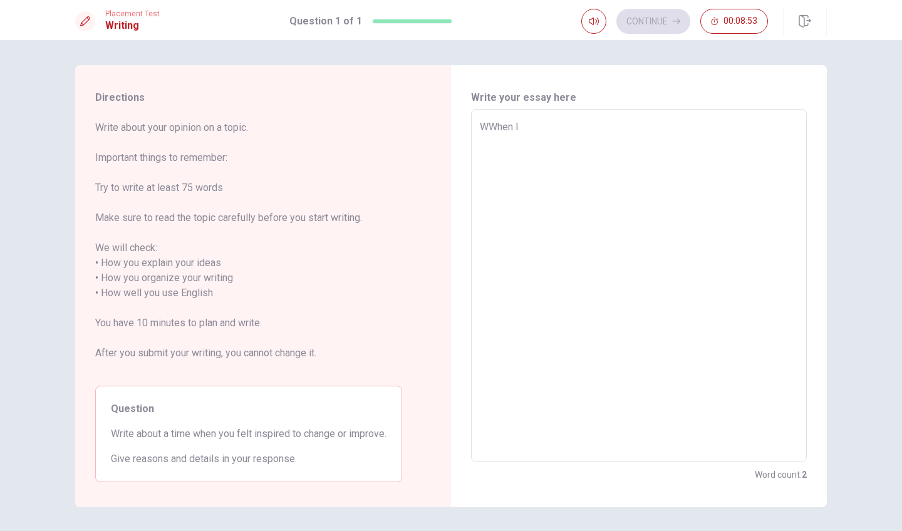
type textarea "WWhen I h"
type textarea "x"
type textarea "WWhen I he"
type textarea "x"
type textarea "WWhen I hea"
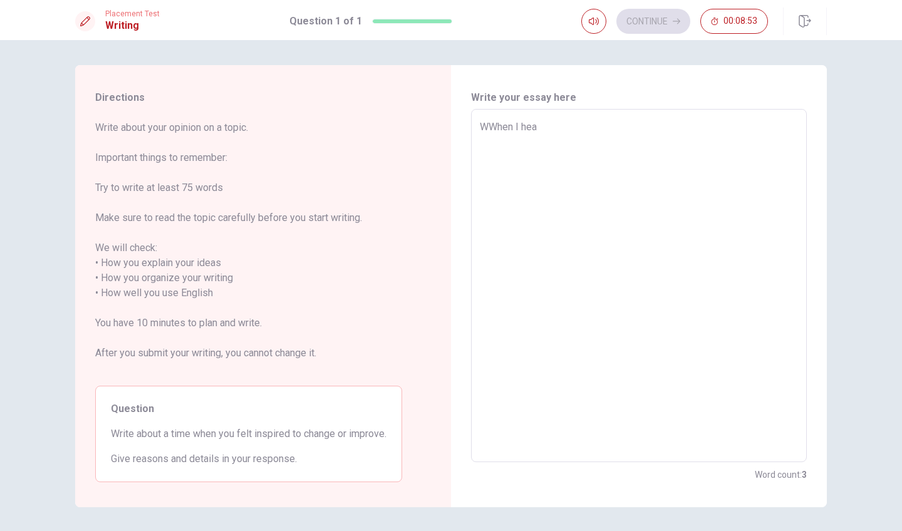
type textarea "x"
type textarea "WWhen I hear"
type textarea "x"
type textarea "WWhen I heard"
type textarea "x"
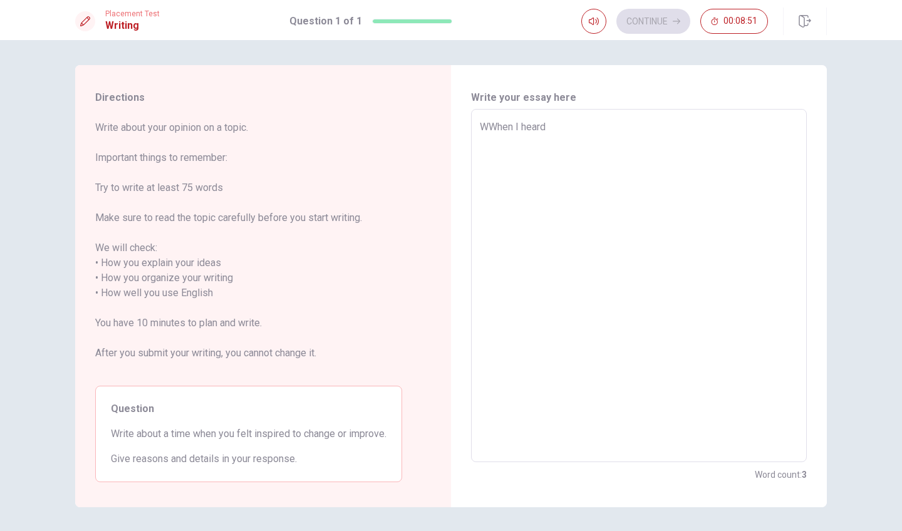
type textarea "WWhen I heard"
type textarea "x"
type textarea "WWhen I heard m"
type textarea "x"
type textarea "WWhen I heard my"
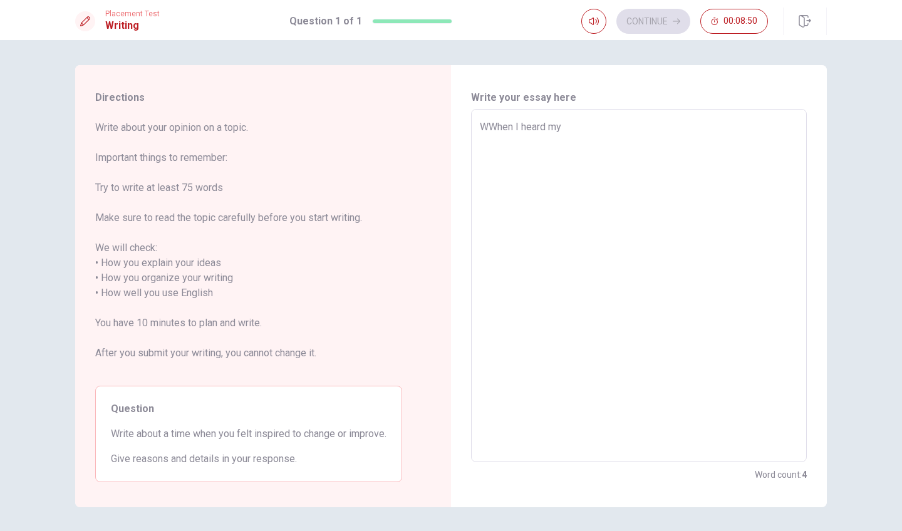
type textarea "x"
type textarea "WWhen I heard my"
type textarea "x"
type textarea "WWhen I heard my f"
type textarea "x"
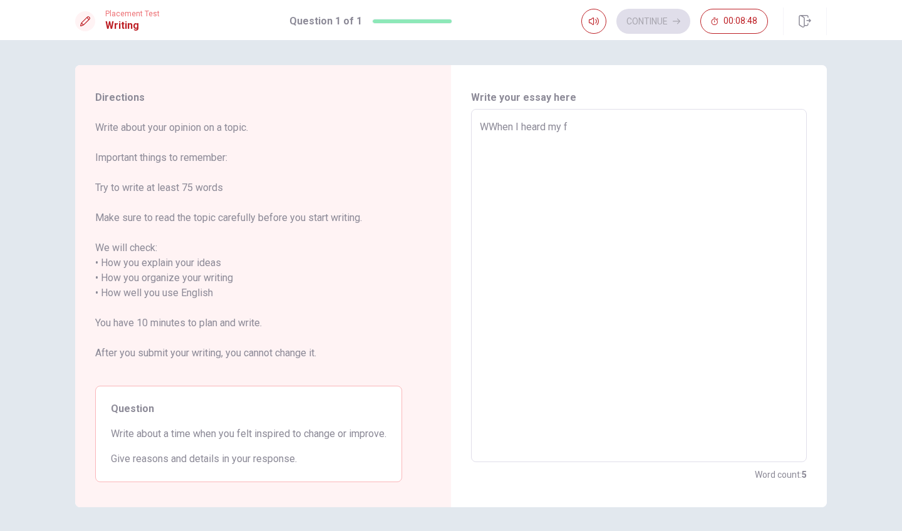
type textarea "WWhen I heard my fr"
type textarea "x"
type textarea "WWhen I heard my fri"
type textarea "x"
type textarea "WWhen I heard my frie"
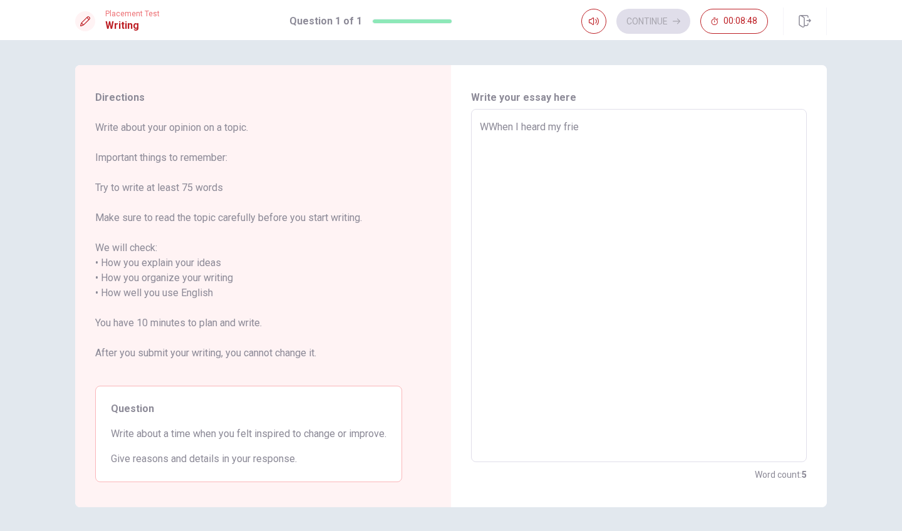
type textarea "x"
type textarea "WWhen I heard my frien"
type textarea "x"
type textarea "WWhen I heard my friend"
type textarea "x"
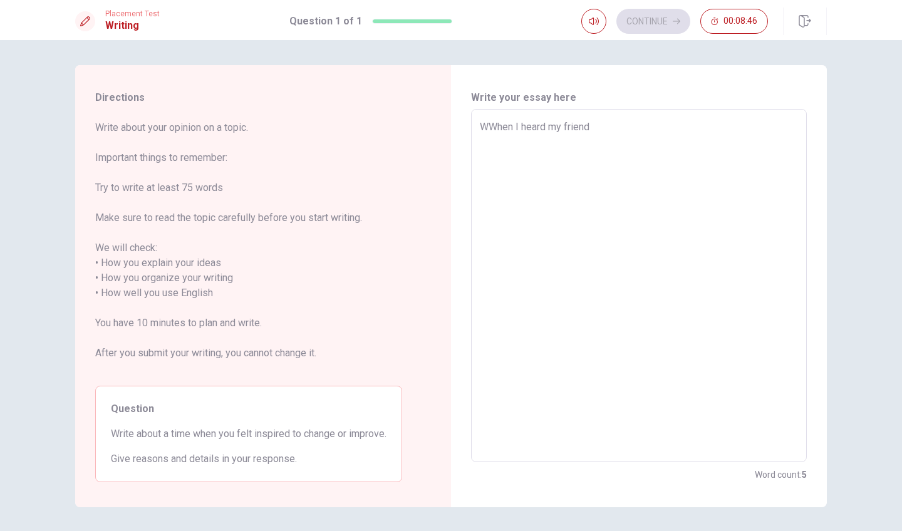
type textarea "WWhen I heard my friend"
type textarea "x"
type textarea "WWhen I heard my friend p"
type textarea "x"
type textarea "WWhen I heard my friend pa"
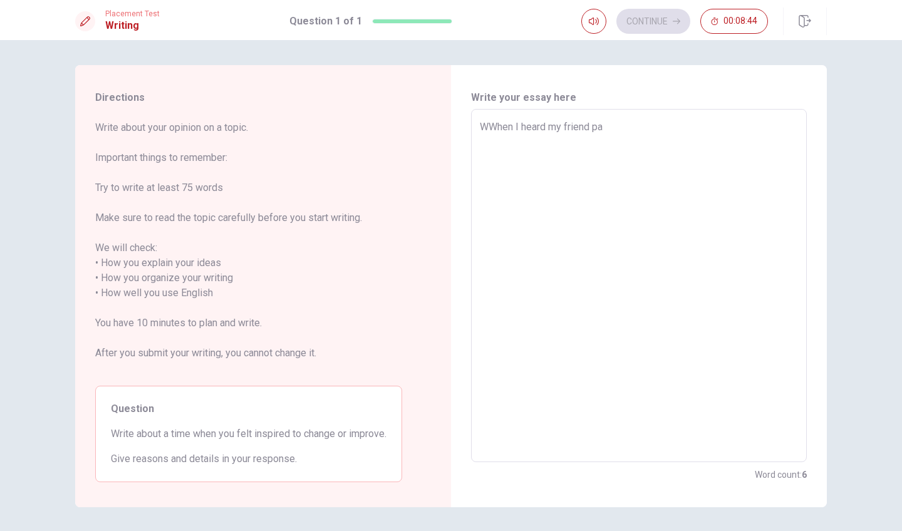
type textarea "x"
type textarea "WWhen I heard my friend pas"
type textarea "x"
type textarea "WWhen I heard my friend pass"
type textarea "x"
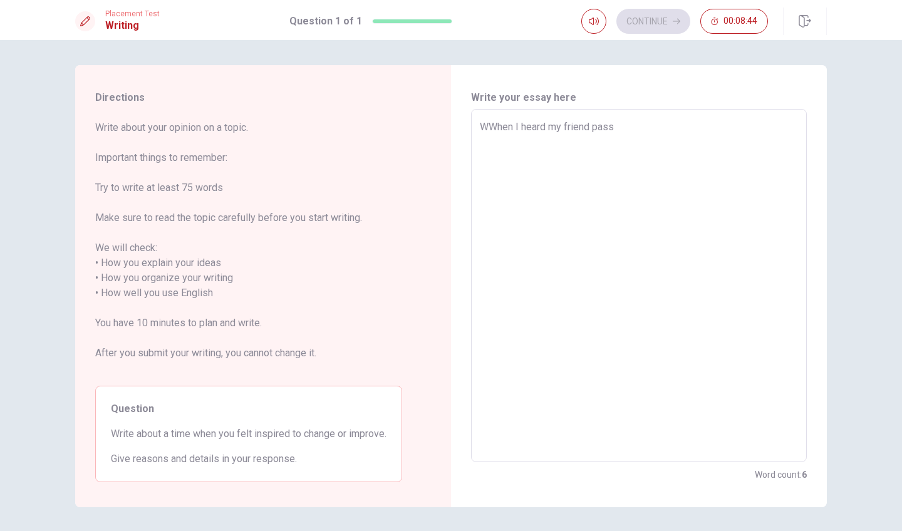
type textarea "WWhen I heard my friend pass"
type textarea "x"
type textarea "WWhen I heard my friend pass t"
type textarea "x"
type textarea "WWhen I heard my friend pass th"
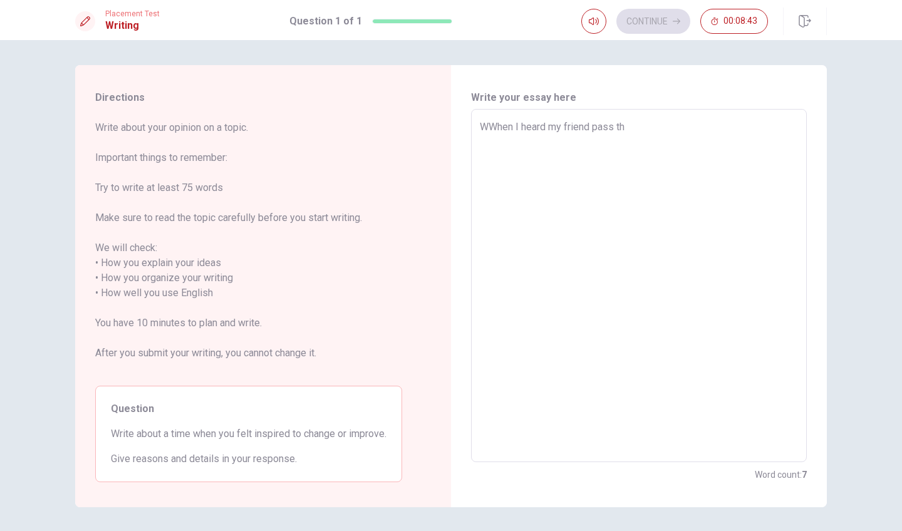
type textarea "x"
type textarea "WWhen I heard my friend pass the"
type textarea "x"
type textarea "WWhen I heard my friend pass the"
type textarea "x"
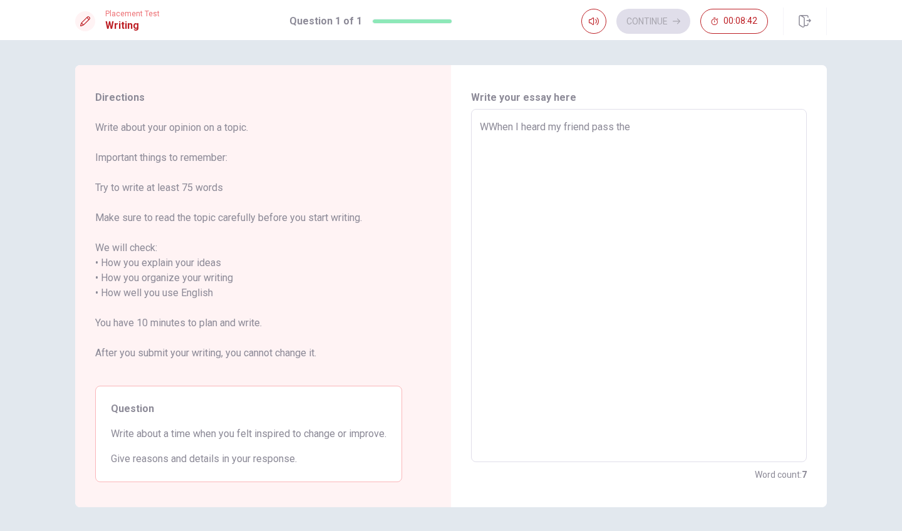
type textarea "WWhen I heard my friend pass the v"
type textarea "x"
type textarea "WWhen I heard my friend pass the ve"
type textarea "x"
type textarea "WWhen I heard my friend pass the ver"
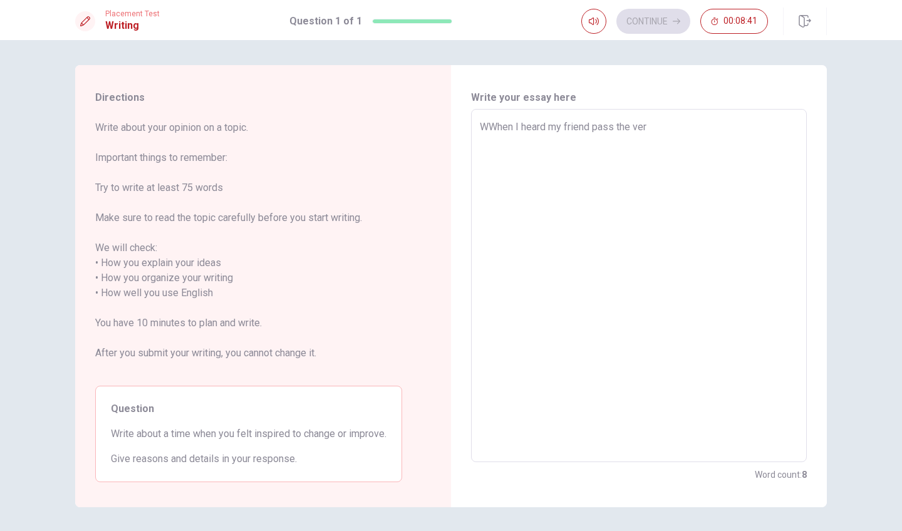
type textarea "x"
type textarea "WWhen I heard my friend pass the very"
type textarea "x"
type textarea "WWhen I heard my friend pass the very"
type textarea "x"
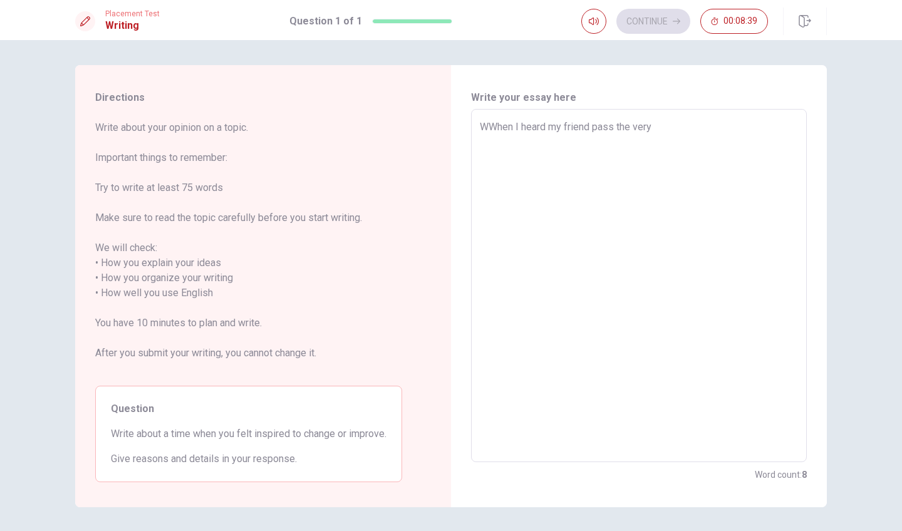
type textarea "WWhen I heard my friend pass the very d"
type textarea "x"
type textarea "WWhen I heard my friend pass the very di"
type textarea "x"
type textarea "WWhen I heard my friend pass the very dif"
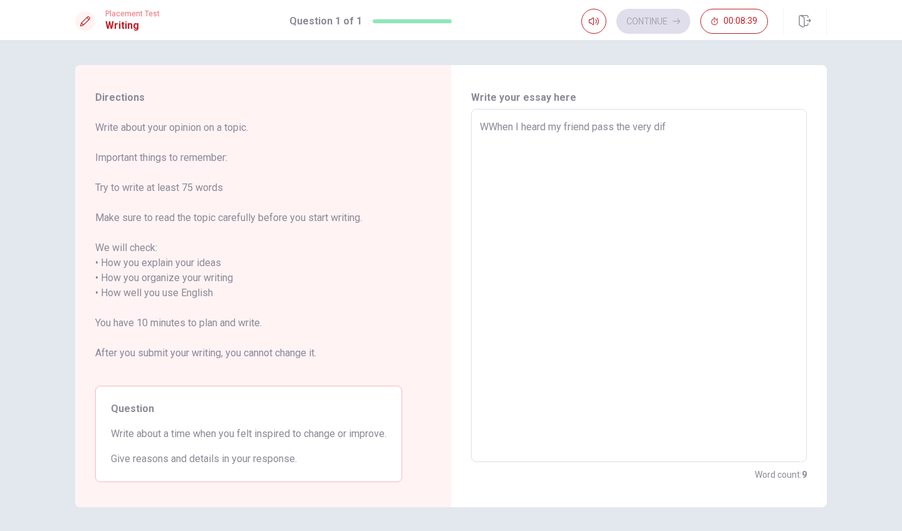
type textarea "x"
type textarea "WWhen I heard my friend pass the very diff"
type textarea "x"
type textarea "WWhen I heard my friend pass the very diffi"
type textarea "x"
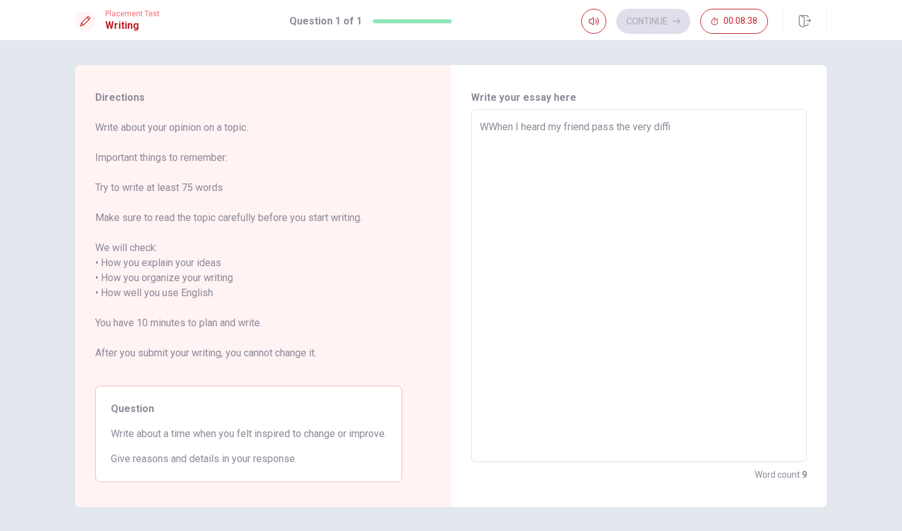
type textarea "WWhen I heard my friend pass the very diffic"
type textarea "x"
type textarea "WWhen I heard my friend pass the very difficı"
type textarea "x"
type textarea "WWhen I heard my friend pass the very diffic"
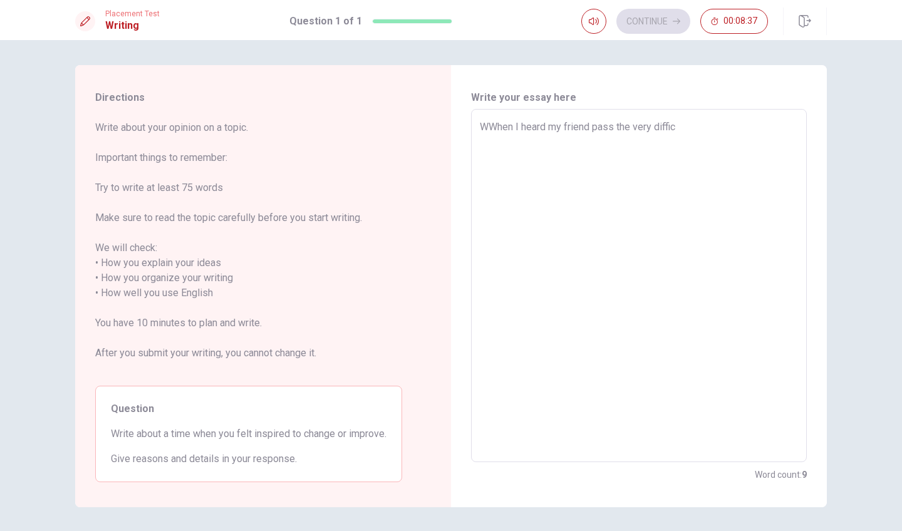
type textarea "x"
type textarea "WWhen I heard my friend pass the very difficu"
type textarea "x"
type textarea "WWhen I heard my friend pass the very difficul"
type textarea "x"
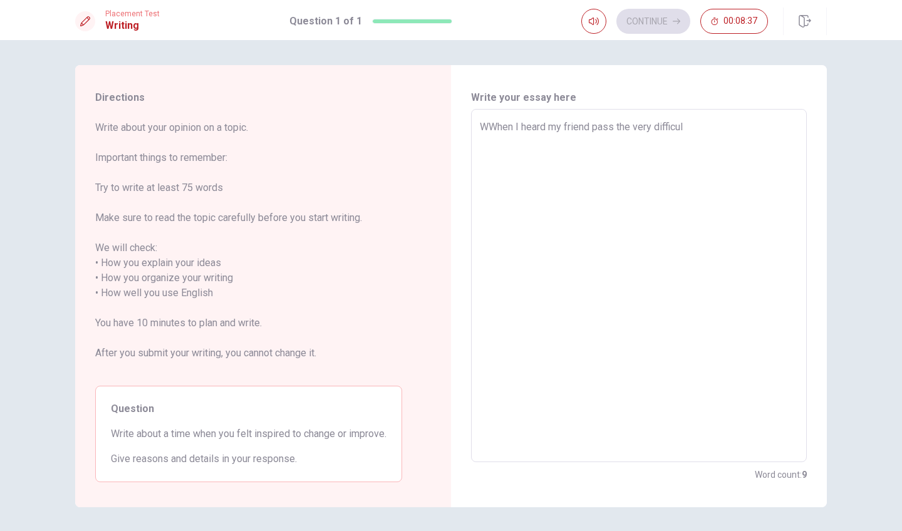
type textarea "WWhen I heard my friend pass the very difficult"
type textarea "x"
type textarea "WWhen I heard my friend pass the very difficult"
type textarea "x"
type textarea "WWhen I heard my friend pass the very difficult e"
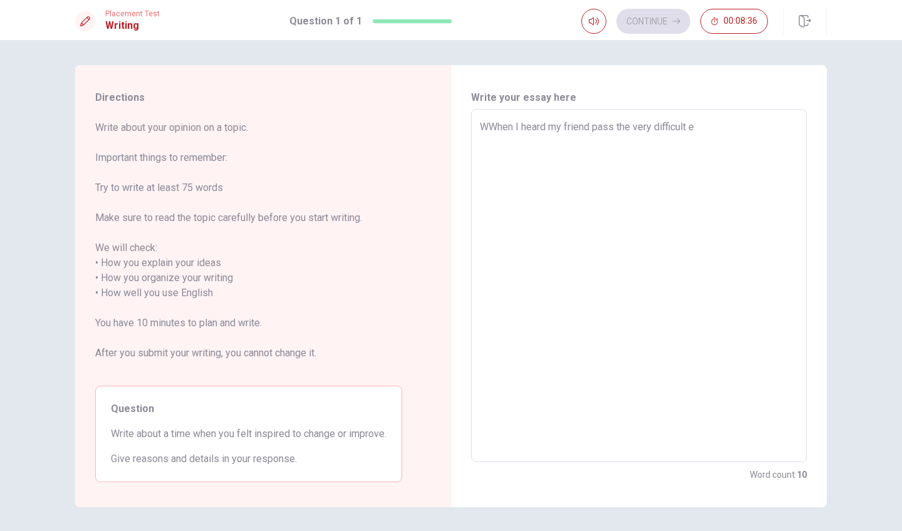
type textarea "x"
type textarea "WWhen I heard my friend pass the very difficult ex"
type textarea "x"
type textarea "WWhen I heard my friend pass the very difficult exa"
type textarea "x"
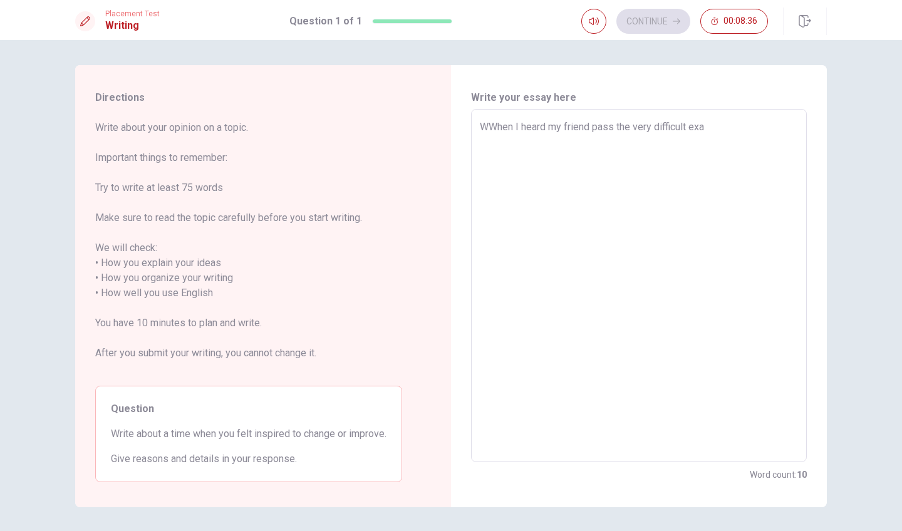
type textarea "WWhen I heard my friend pass the very difficult exam"
type textarea "x"
type textarea "WWhen I heard my friend pass the very difficult exam"
type textarea "x"
type textarea "WWhen I heard my friend pass the very difficult exam I"
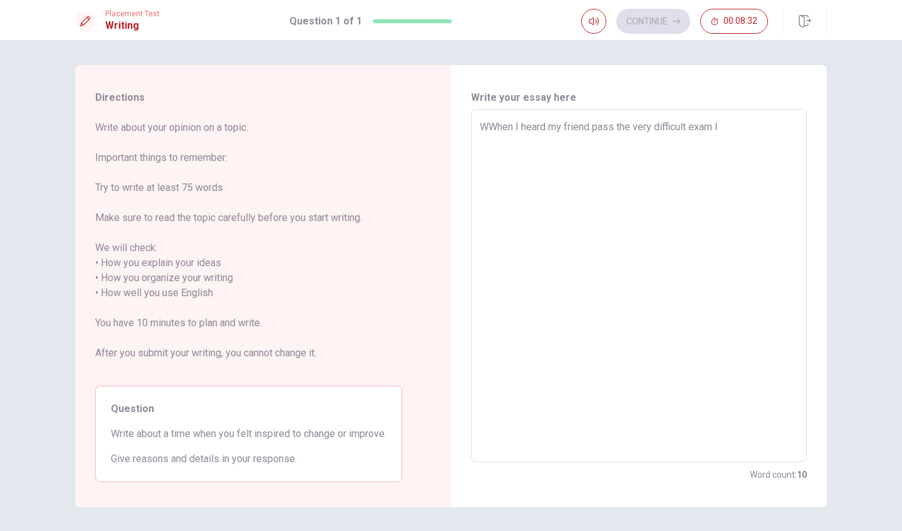
type textarea "x"
type textarea "WWhen I heard my friend pass the very difficult exam I"
type textarea "x"
type textarea "WWhen I heard my friend pass the very difficult exam I i"
type textarea "x"
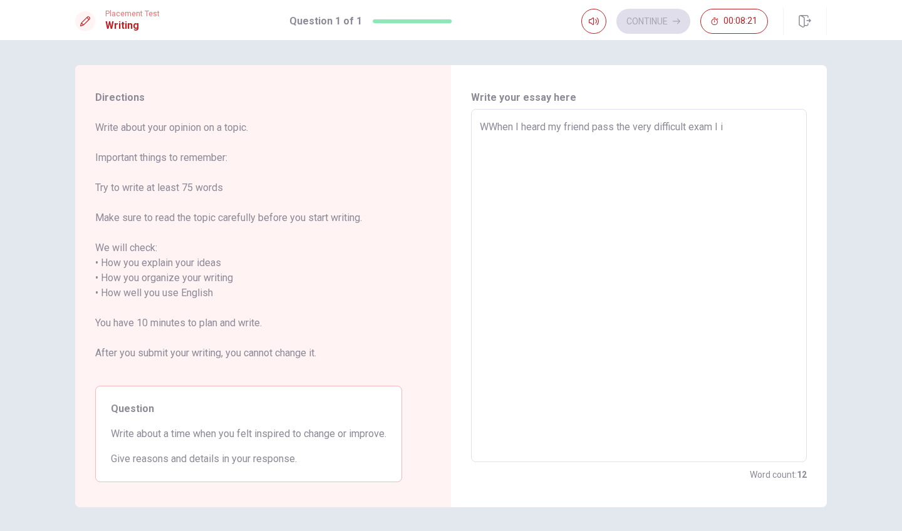
type textarea "WWhen I heard my friend pass the very difficult exam I in"
type textarea "x"
type textarea "WWhen I heard my friend pass the very difficult exam I ins"
type textarea "x"
type textarea "WWhen I heard my friend pass the very difficult exam I insp"
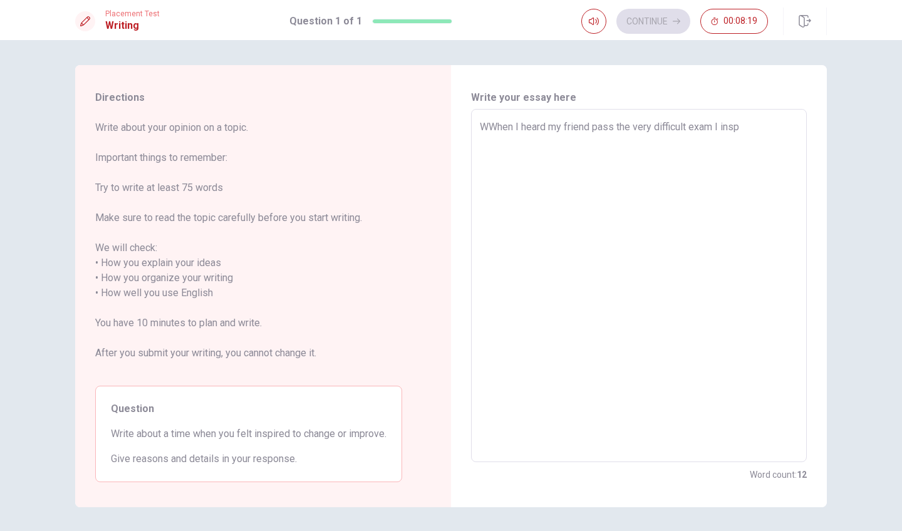
type textarea "x"
type textarea "WWhen I heard my friend pass the very difficult exam I inspi"
type textarea "x"
type textarea "WWhen I heard my friend pass the very difficult exam I inspir"
type textarea "x"
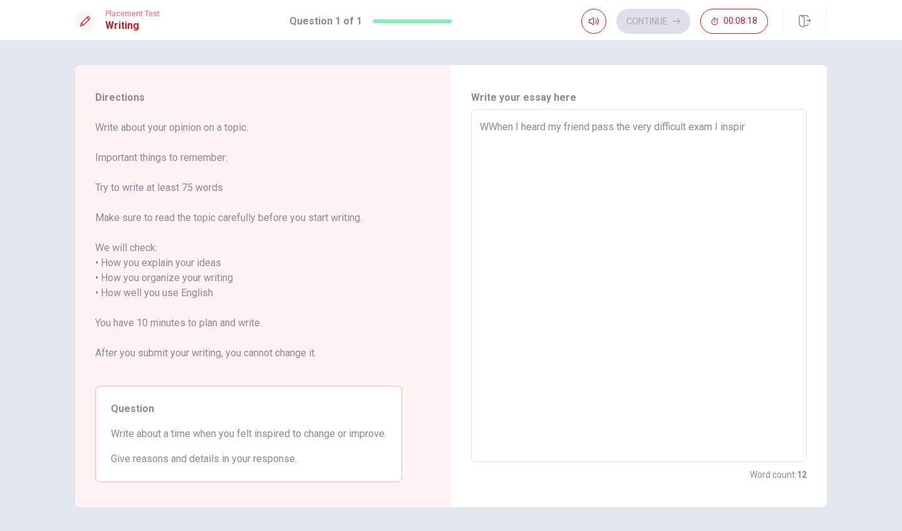
type textarea "WWhen I heard my friend pass the very difficult exam I inspire"
type textarea "x"
type textarea "WWhen I heard my friend pass the very difficult exam I inspired"
type textarea "x"
type textarea "WWhen I heard my friend pass the very difficult exam I inspired"
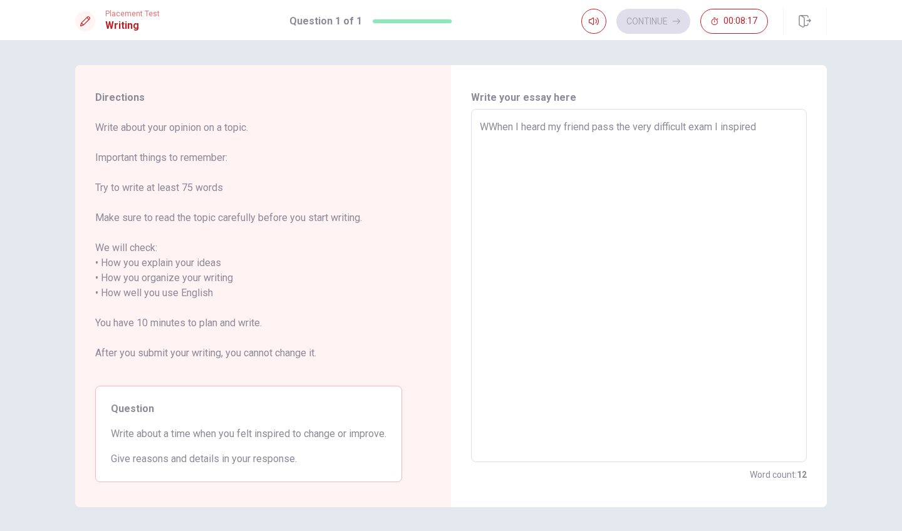
type textarea "x"
type textarea "WWhen I heard my friend pass the very difficult exam I inspired b"
type textarea "x"
type textarea "WWhen I heard my friend pass the very difficult exam I inspired be"
type textarea "x"
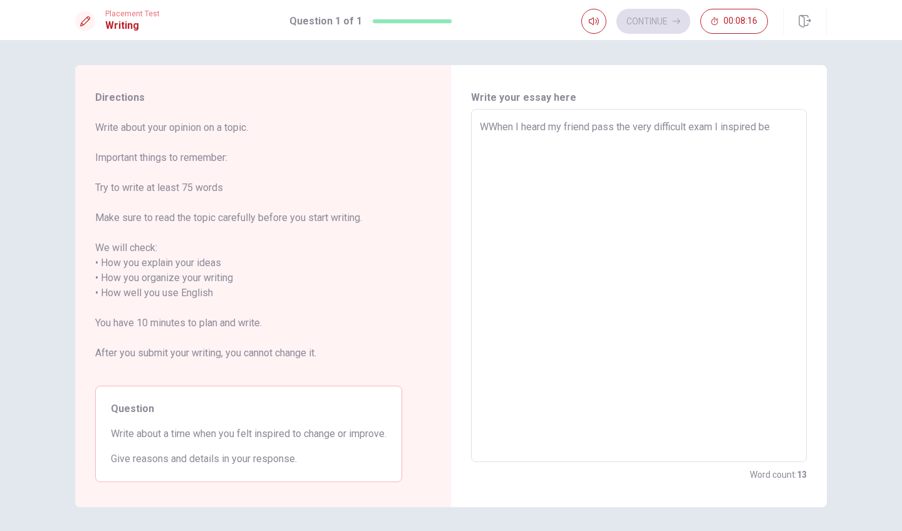
type textarea "WWhen I heard my friend pass the very difficult exam I inspired bed"
type textarea "x"
type textarea "WWhen I heard my friend pass the very difficult exam I inspired bedc"
type textarea "x"
type textarea "WWhen I heard my friend pass the very difficult exam I inspired bed"
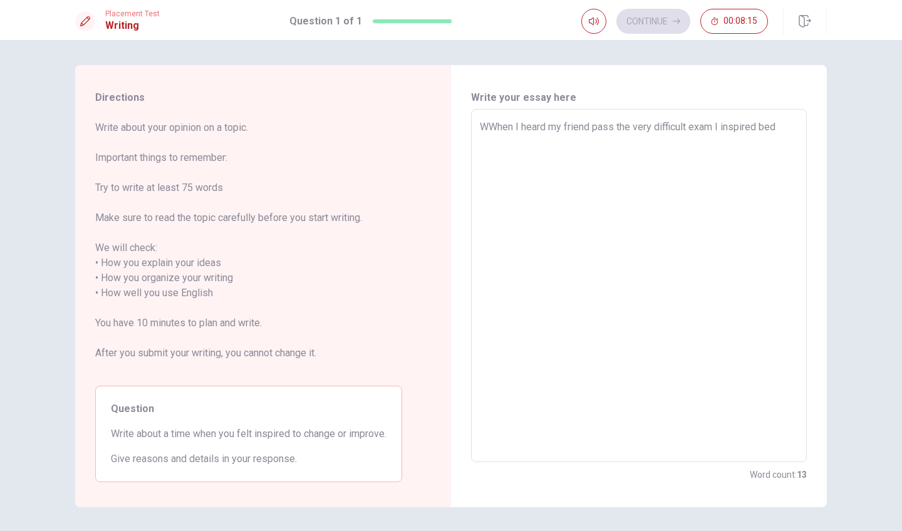
type textarea "x"
type textarea "WWhen I heard my friend pass the very difficult exam I inspired be"
type textarea "x"
type textarea "WWhen I heard my friend pass the very difficult exam I inspired bec"
type textarea "x"
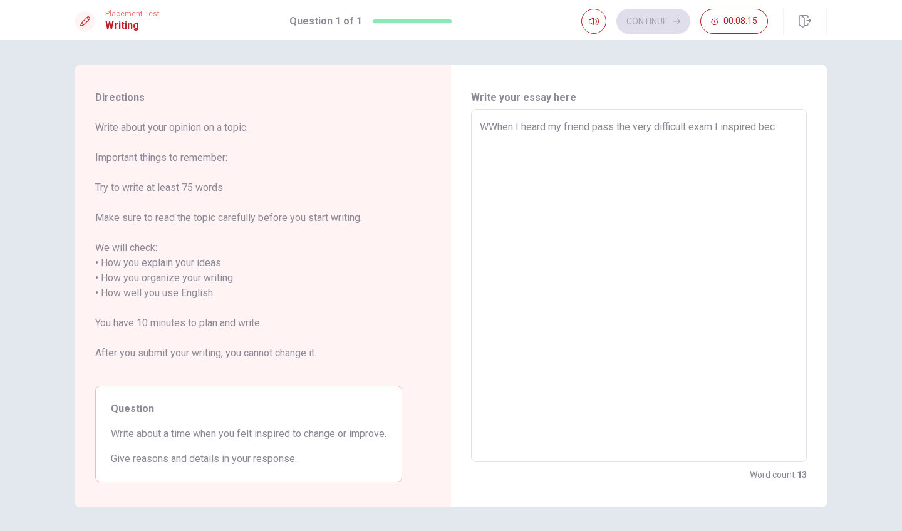
type textarea "WWhen I heard my friend pass the very difficult exam I inspired beca"
type textarea "x"
type textarea "WWhen I heard my friend pass the very difficult exam I inspired becau"
type textarea "x"
type textarea "WWhen I heard my friend pass the very difficult exam I inspired becaus"
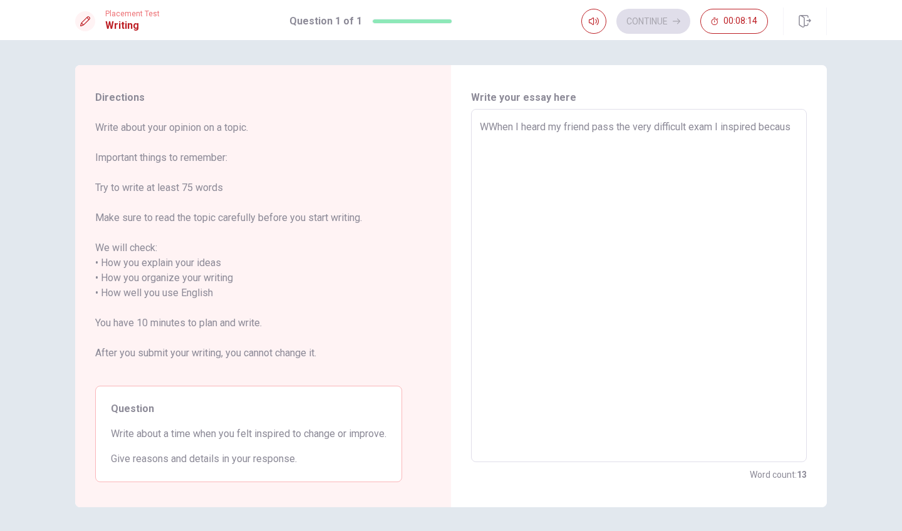
type textarea "x"
type textarea "WWhen I heard my friend pass the very difficult exam I inspired because"
type textarea "x"
type textarea "WWhen I heard my friend pass the very difficult exam I inspired because"
type textarea "x"
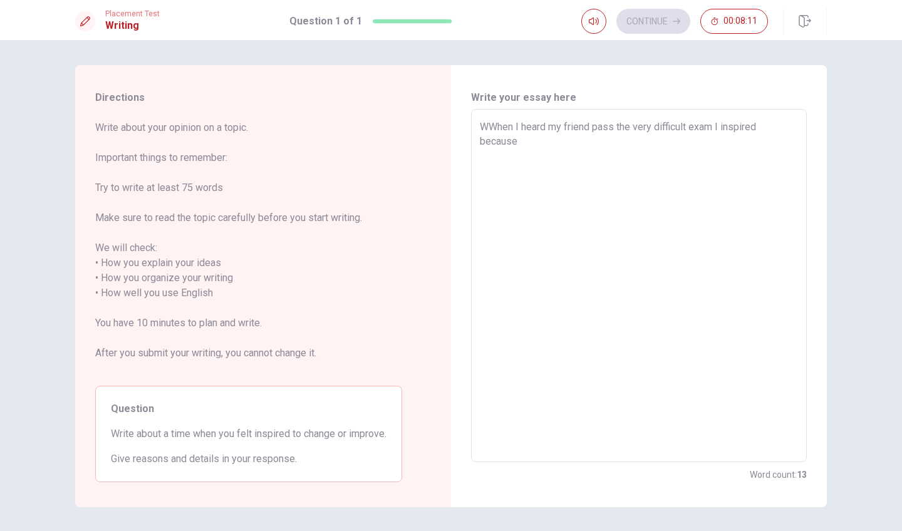
type textarea "WWhen I heard my friend pass the very difficult exam I inspired because t"
type textarea "x"
type textarea "WWhen I heard my friend pass the very difficult exam I inspired because th"
type textarea "x"
type textarea "WWhen I heard my friend pass the very difficult exam I inspired because the"
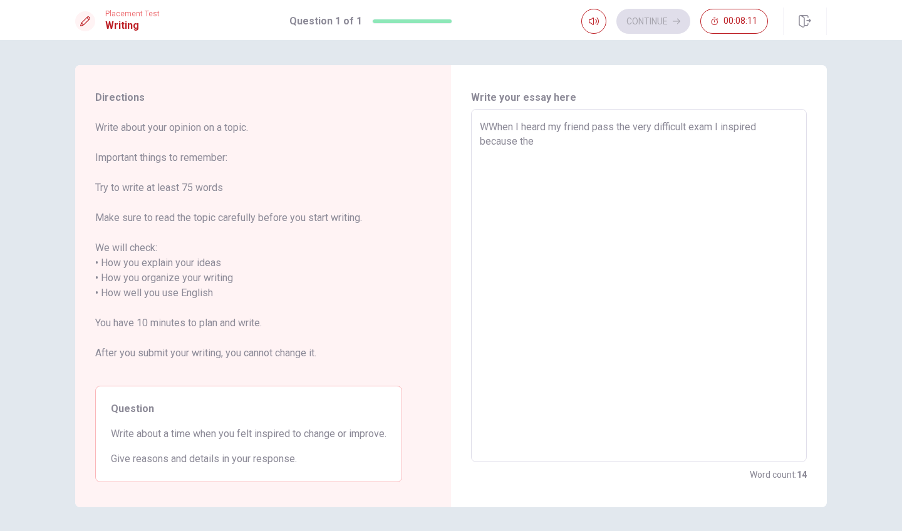
type textarea "x"
type textarea "WWhen I heard my friend pass the very difficult exam I inspired because the"
type textarea "x"
type textarea "WWhen I heard my friend pass the very difficult exam I inspired because the d"
type textarea "x"
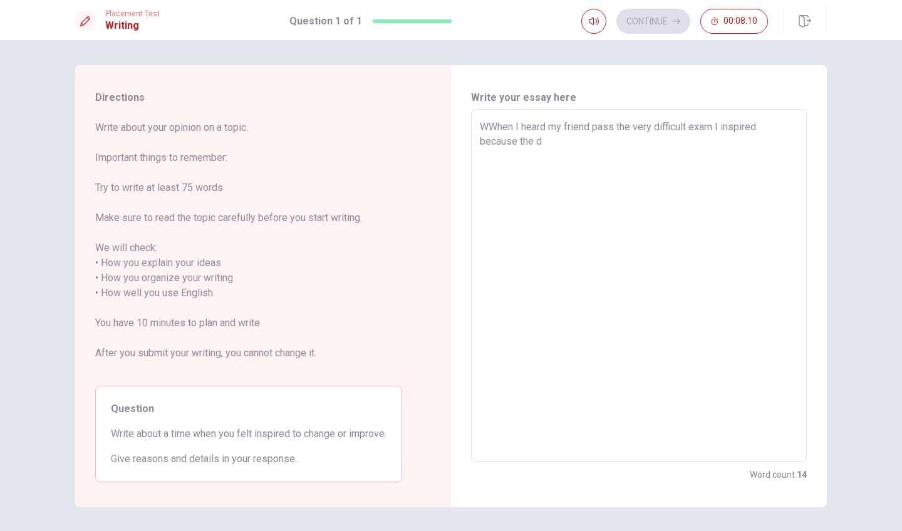
type textarea "WWhen I heard my friend pass the very difficult exam I inspired because the di"
type textarea "x"
type textarea "WWhen I heard my friend pass the very difficult exam I inspired because the dif"
type textarea "x"
type textarea "WWhen I heard my friend pass the very difficult exam I inspired because the diff"
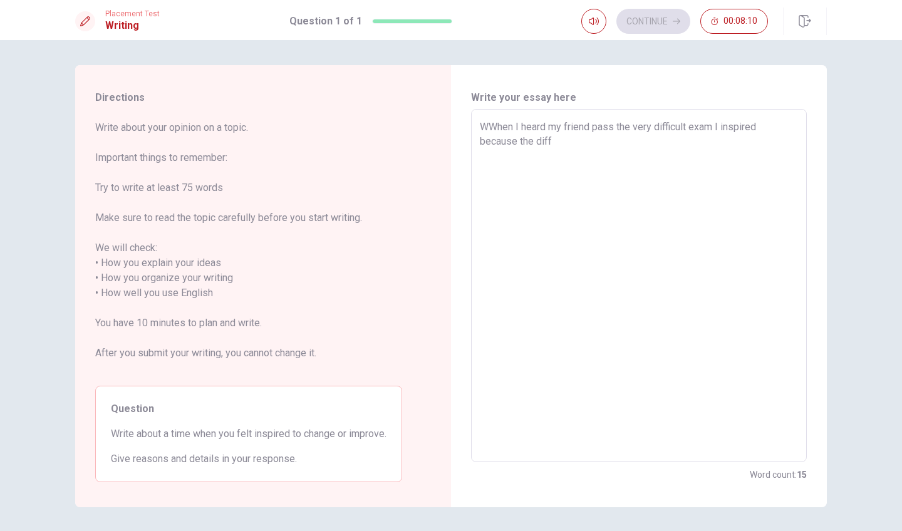
type textarea "x"
type textarea "WWhen I heard my friend pass the very difficult exam I inspired because the dif…"
type textarea "x"
type textarea "WWhen I heard my friend pass the very difficult exam I inspired because the dif…"
type textarea "x"
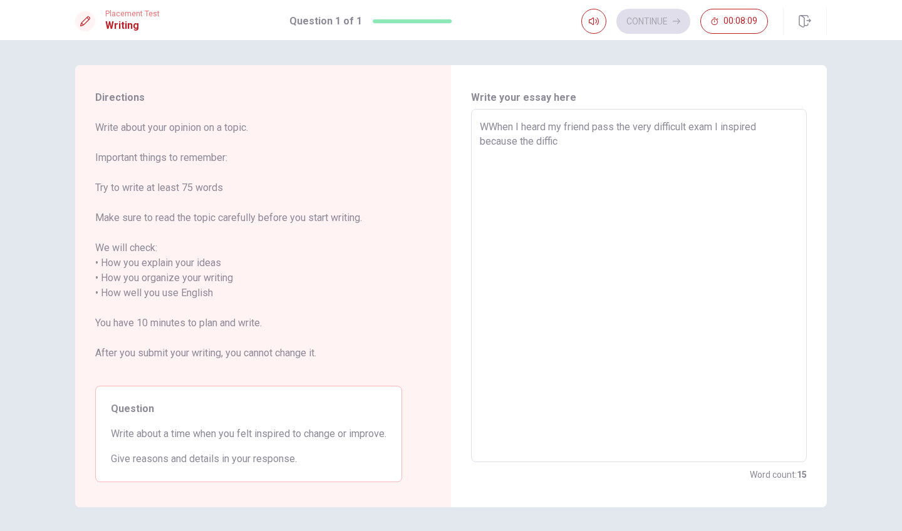
type textarea "WWhen I heard my friend pass the very difficult exam I inspired because the dif…"
type textarea "x"
type textarea "WWhen I heard my friend pass the very difficult exam I inspired because the dif…"
click at [490, 124] on textarea "WWhen I heard my friend pass the very difficult exam I inspired because the exa…" at bounding box center [639, 286] width 318 height 333
click at [748, 142] on textarea "When I heard my friend pass the very difficult exam I inspired because the exam…" at bounding box center [639, 286] width 318 height 333
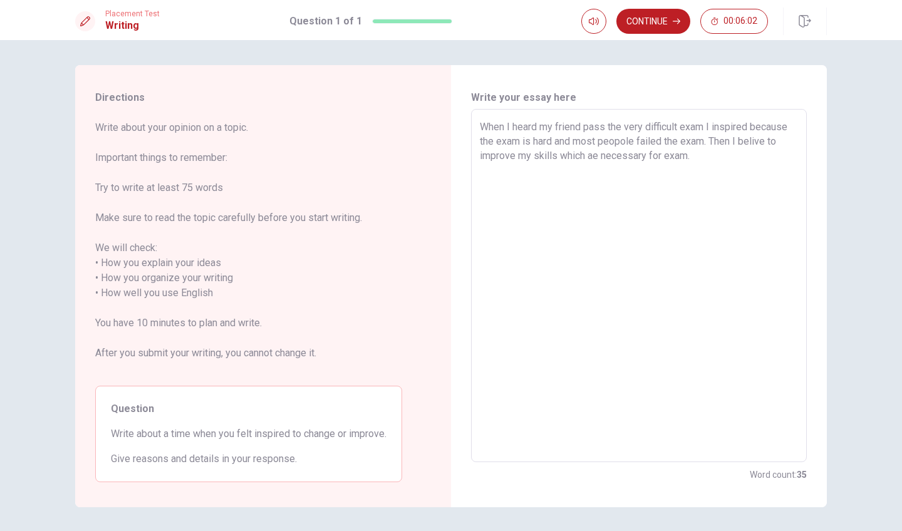
click at [593, 158] on textarea "When I heard my friend pass the very difficult exam I inspired because the exam…" at bounding box center [639, 286] width 318 height 333
click at [595, 219] on textarea "When I heard my friend pass the very difficult exam I inspired because the exam…" at bounding box center [639, 286] width 318 height 333
click at [733, 163] on textarea "When I heard my friend pass the very difficult exam I inspired because the exam…" at bounding box center [639, 286] width 318 height 333
click at [662, 21] on button "Continue" at bounding box center [653, 21] width 74 height 25
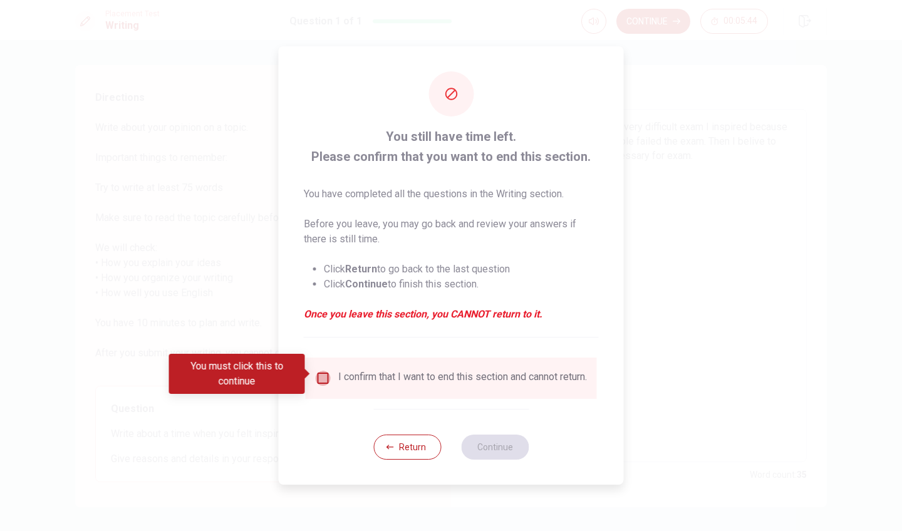
click at [325, 374] on input "You must click this to continue" at bounding box center [323, 378] width 15 height 15
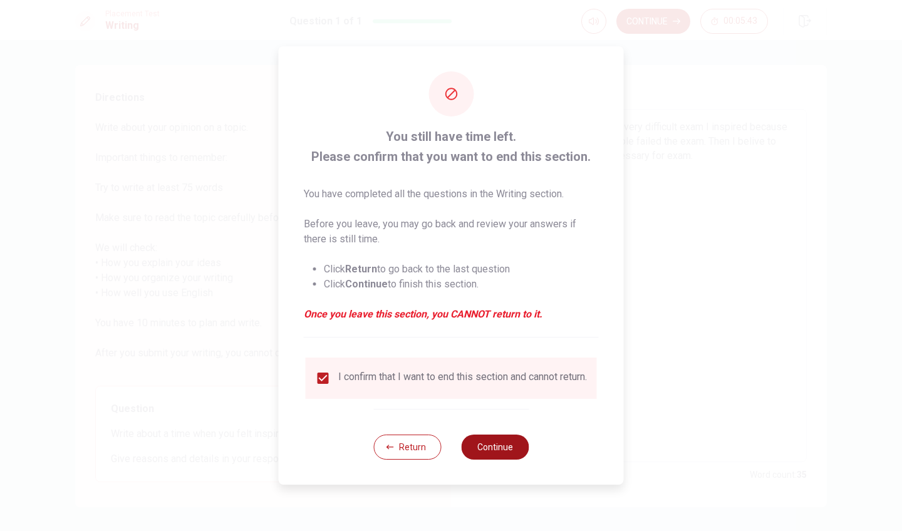
click at [505, 443] on button "Continue" at bounding box center [495, 447] width 68 height 25
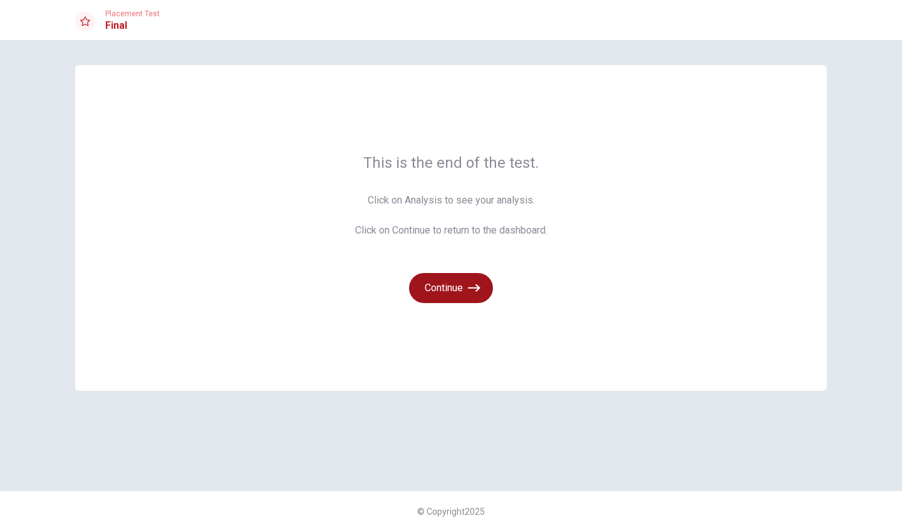
click at [442, 290] on button "Continue" at bounding box center [451, 288] width 84 height 30
